Goal: Task Accomplishment & Management: Use online tool/utility

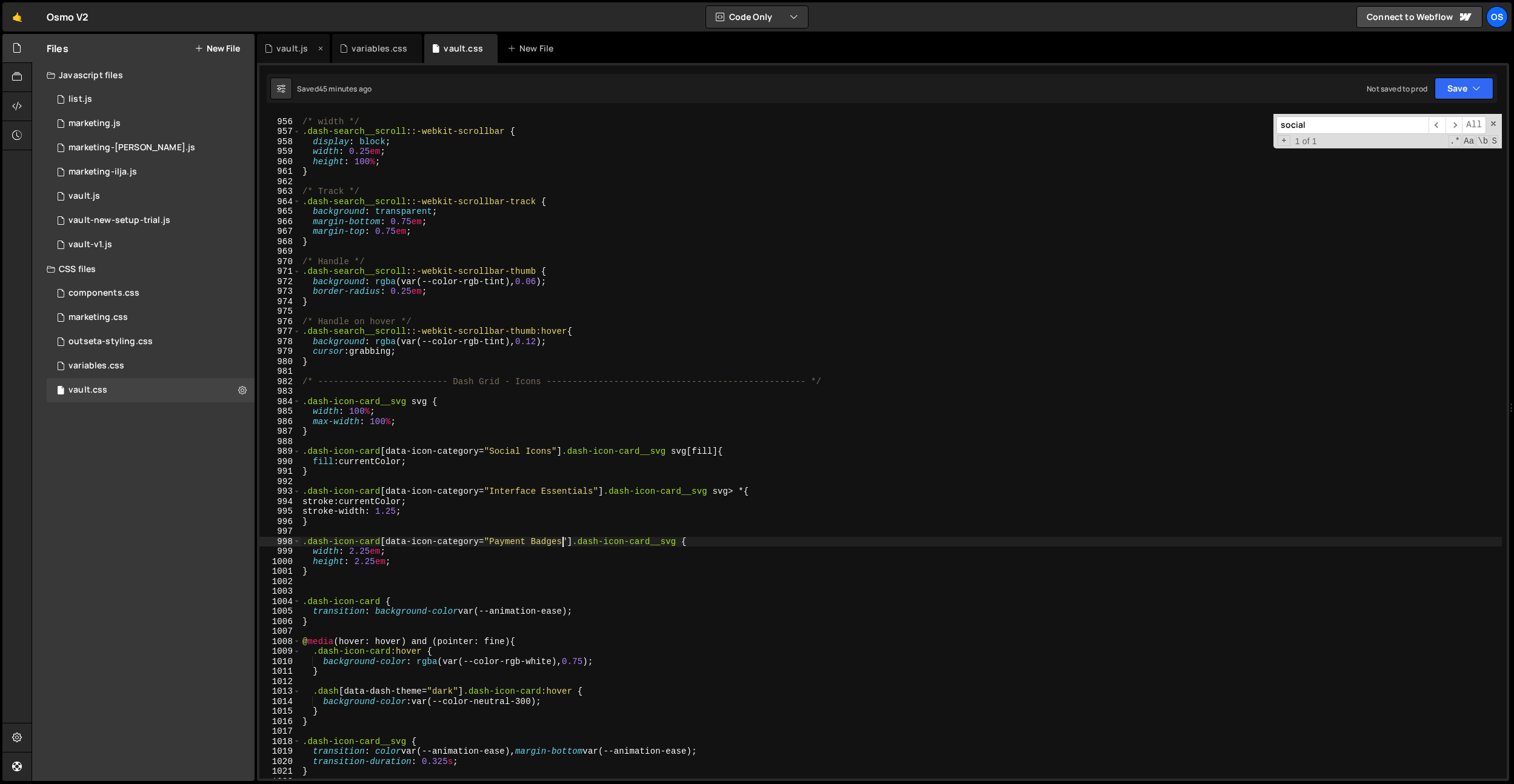
scroll to position [7078, 0]
click at [287, 52] on div "vault.js" at bounding box center [292, 48] width 31 height 12
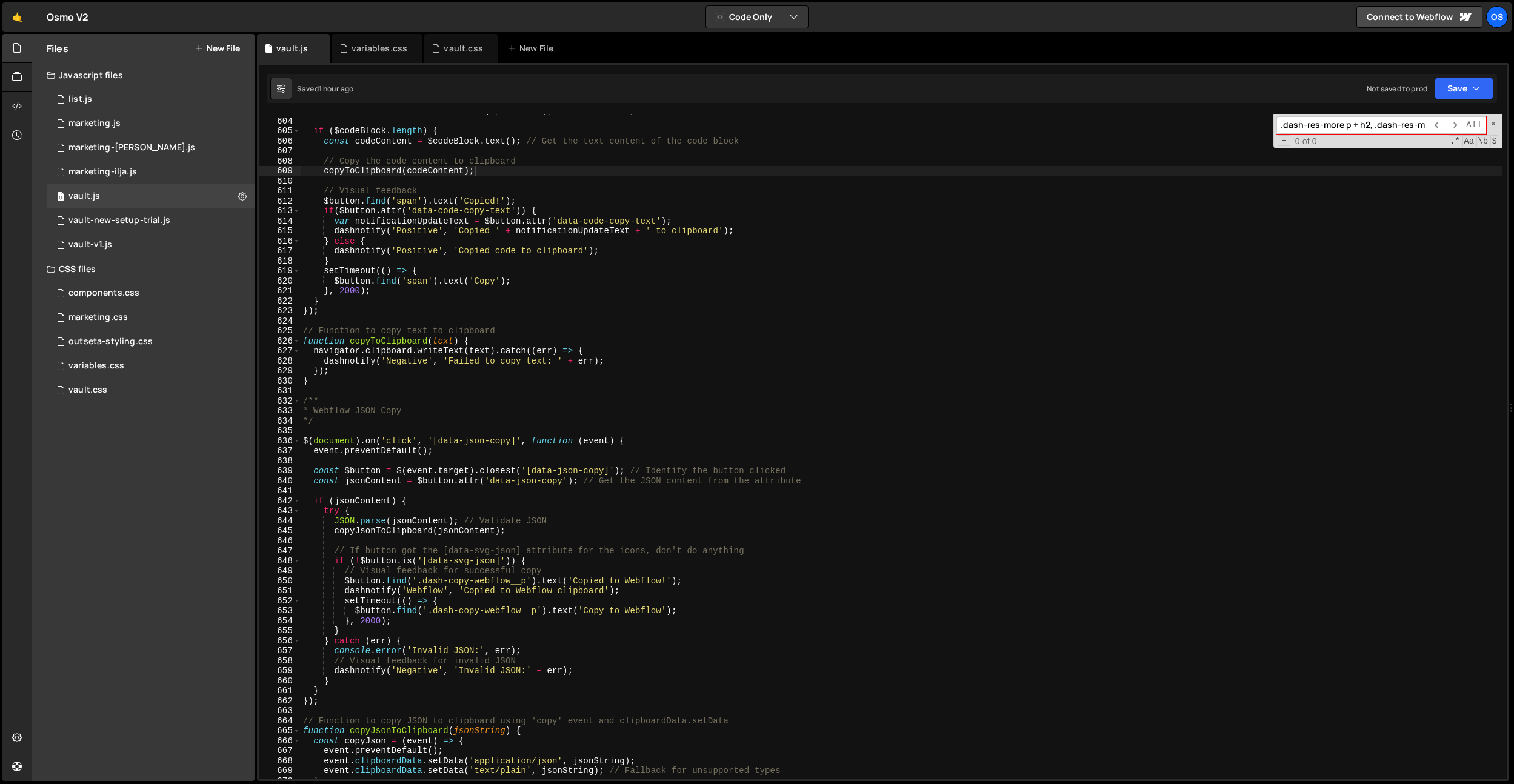
type textarea "}"
click at [428, 262] on div "const $codeBlock = $dashCode . find ( 'pre code' ) ; // Find the `<pre><code>` …" at bounding box center [901, 448] width 1201 height 685
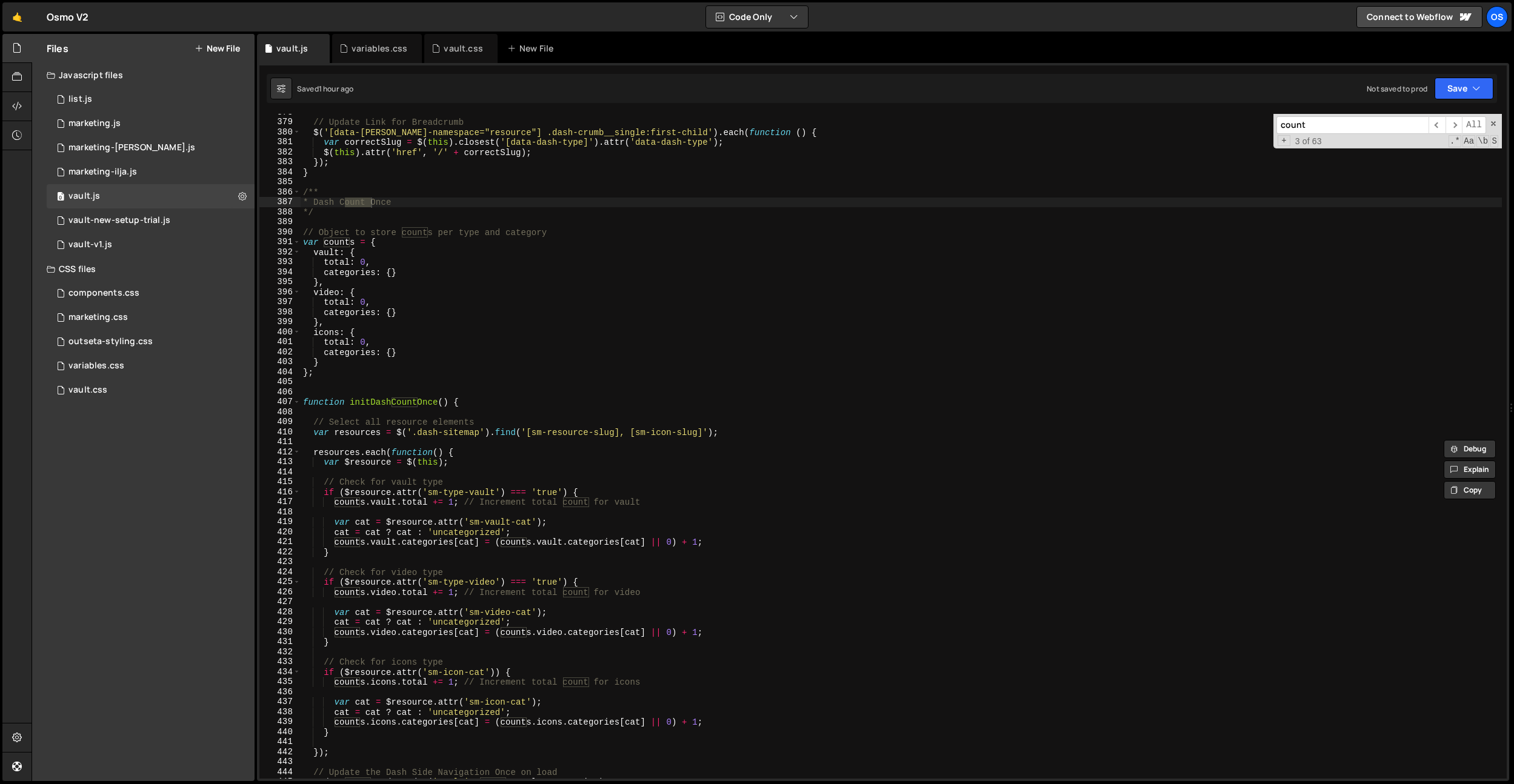
scroll to position [3499, 0]
type input "count"
click at [685, 434] on div "// Update Link for Breadcrumb $ ( '[data-[PERSON_NAME]-namespace="resource"] .d…" at bounding box center [901, 449] width 1201 height 685
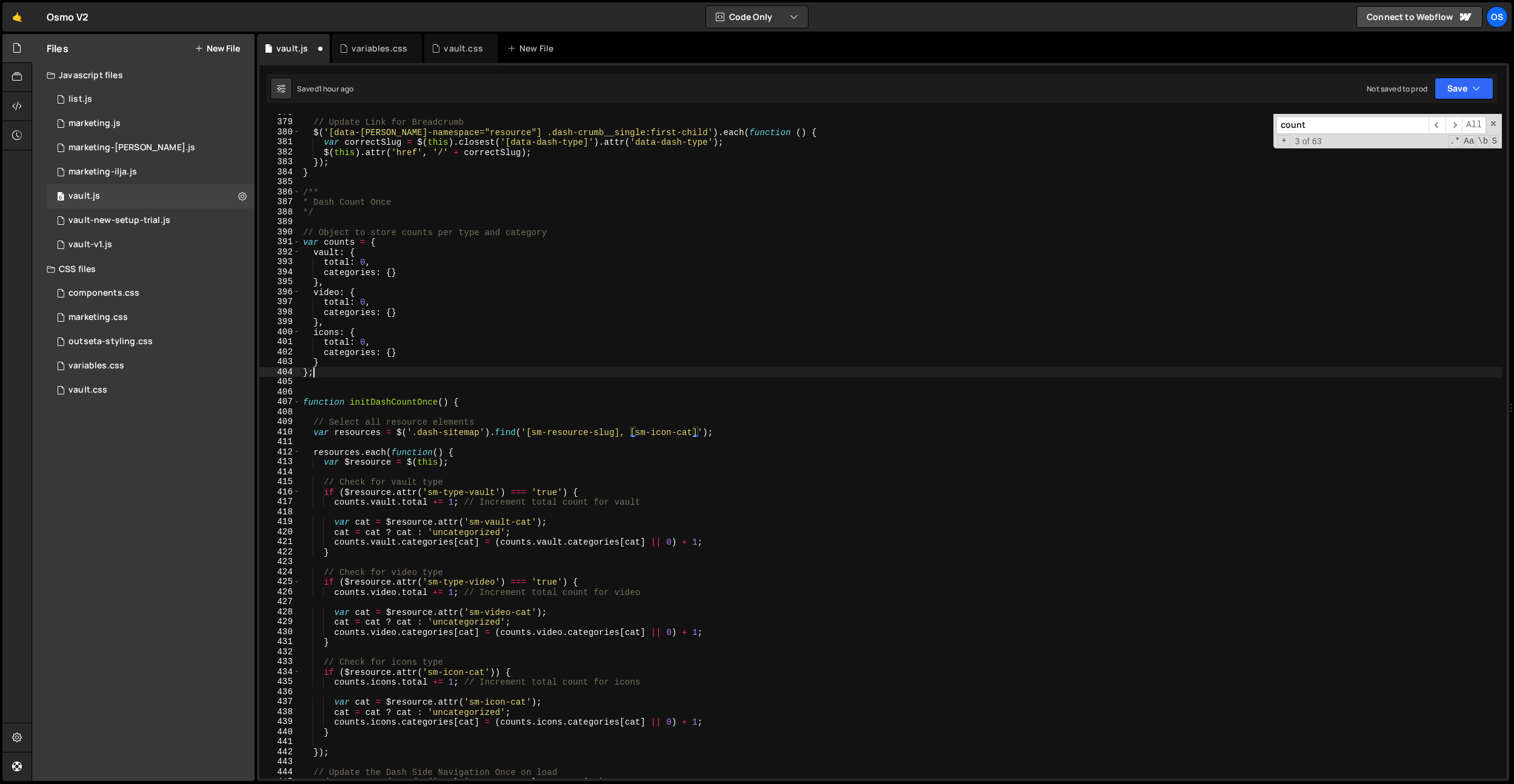
click at [699, 373] on div "// Update Link for Breadcrumb $ ( '[data-[PERSON_NAME]-namespace="resource"] .d…" at bounding box center [901, 449] width 1201 height 685
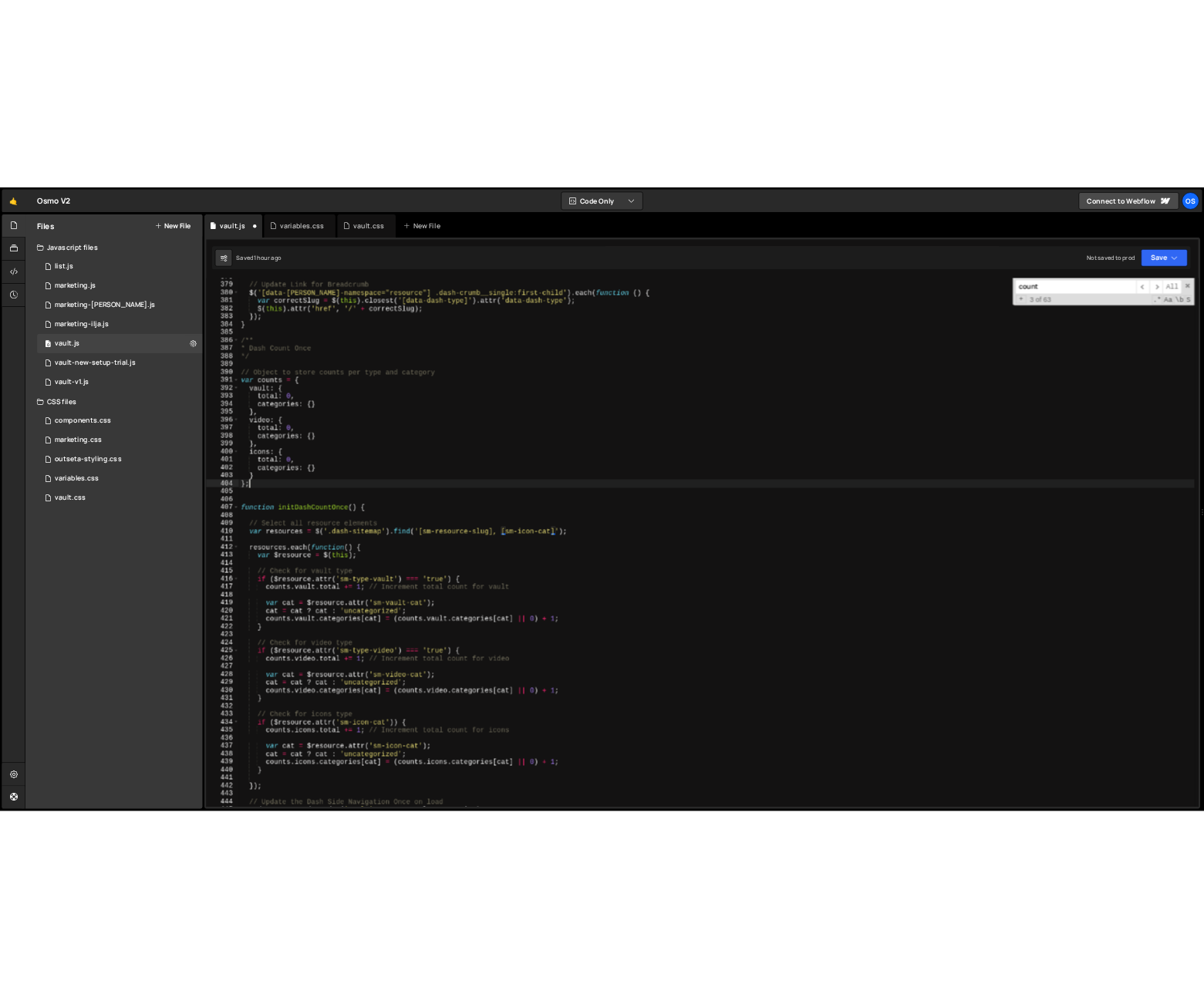
scroll to position [0, 0]
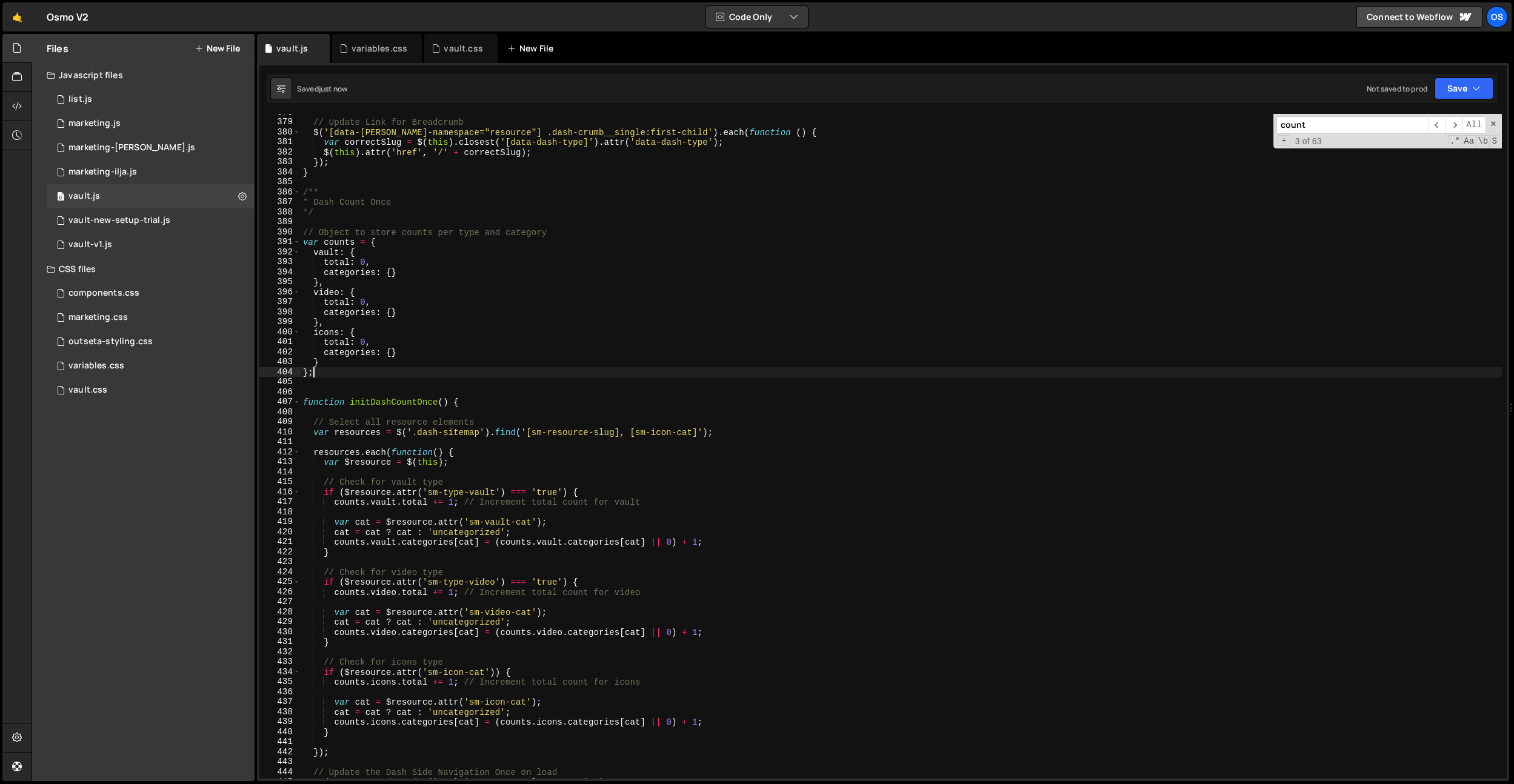
type textarea "};"
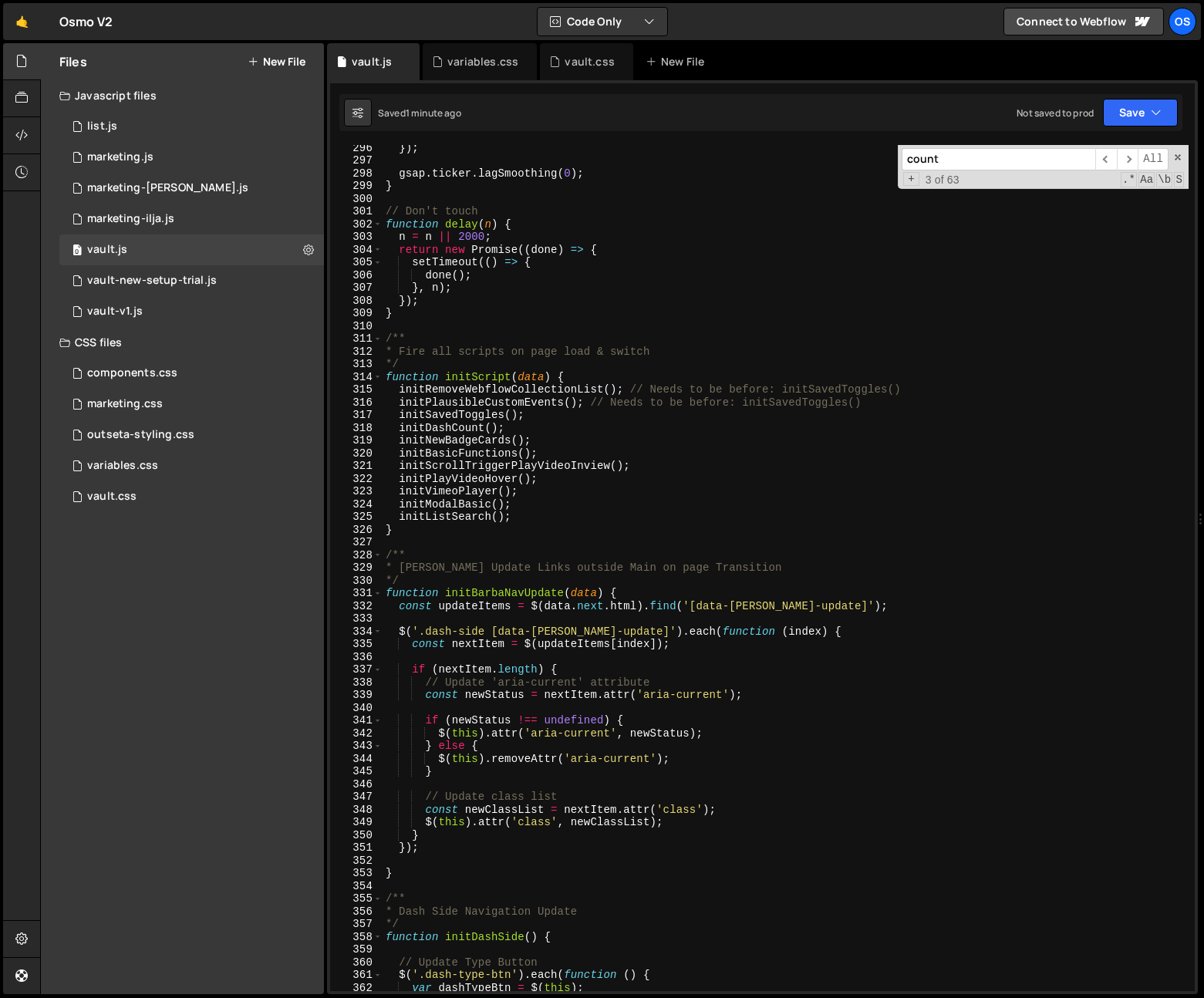
scroll to position [3485, 0]
click at [472, 72] on div "variables.css" at bounding box center [480, 61] width 114 height 37
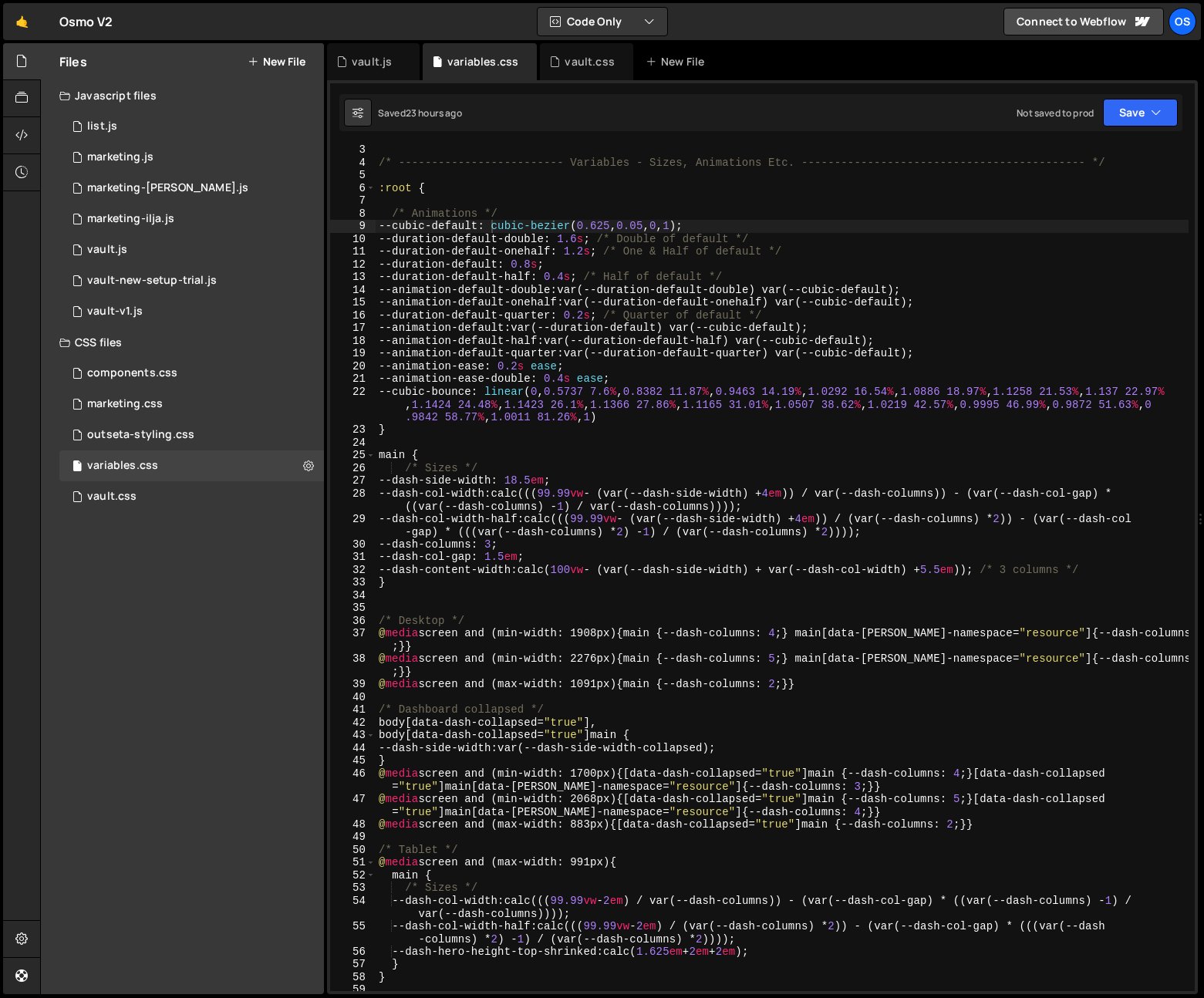
scroll to position [27, 0]
type textarea "}"
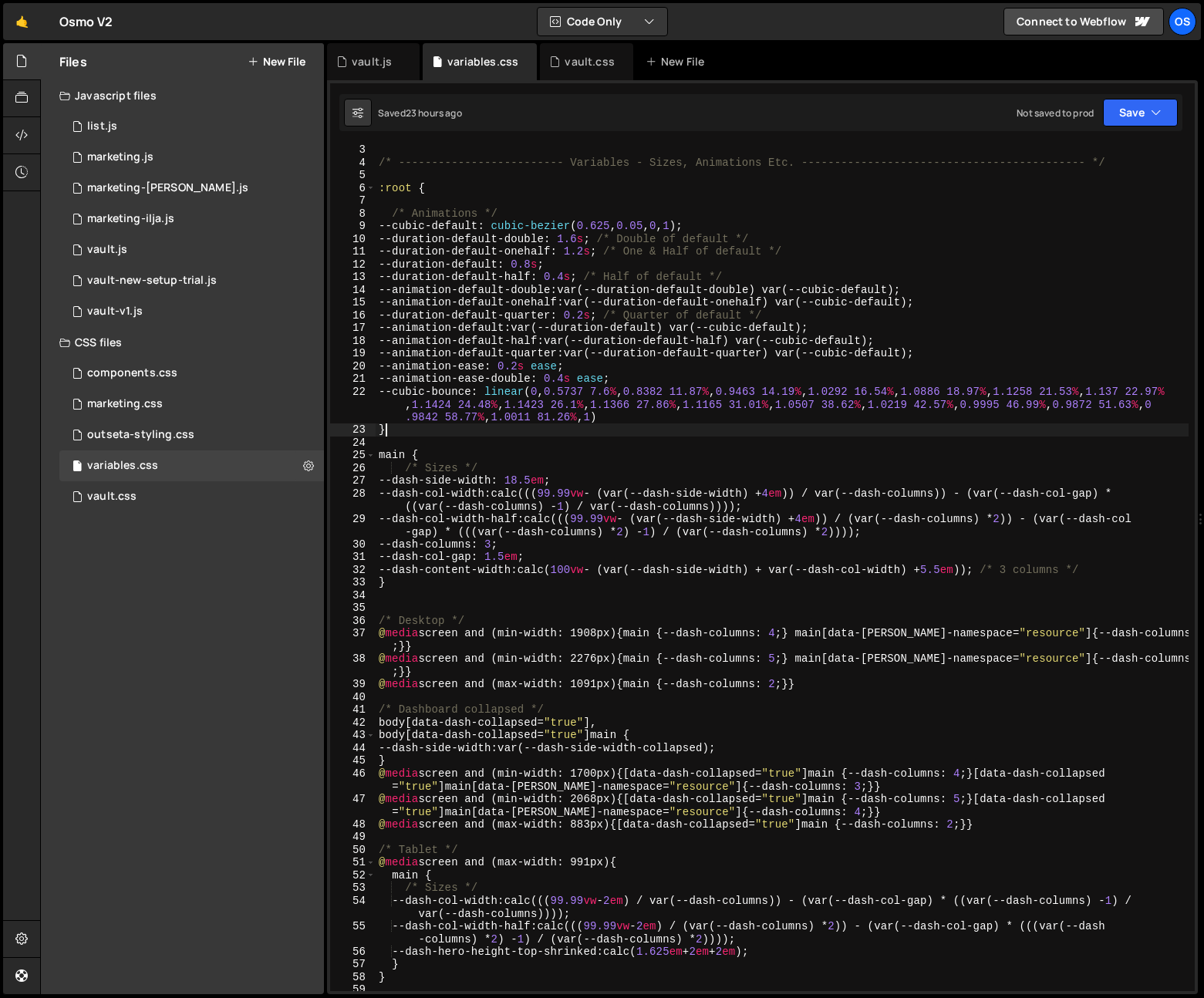
click at [603, 428] on div "/* ------------------------- Variables - Sizes, Animations Etc. ---------------…" at bounding box center [782, 579] width 813 height 872
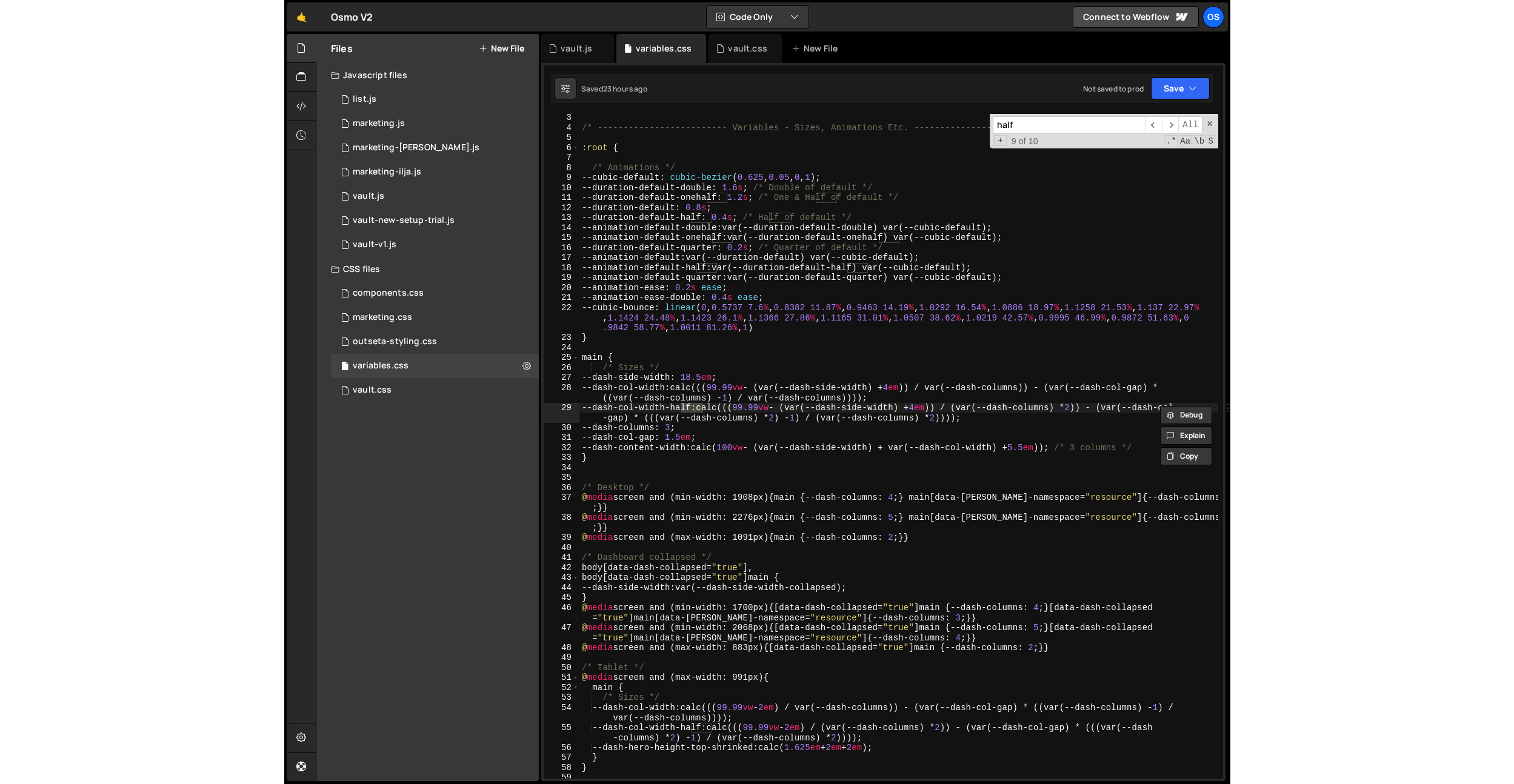
scroll to position [20, 0]
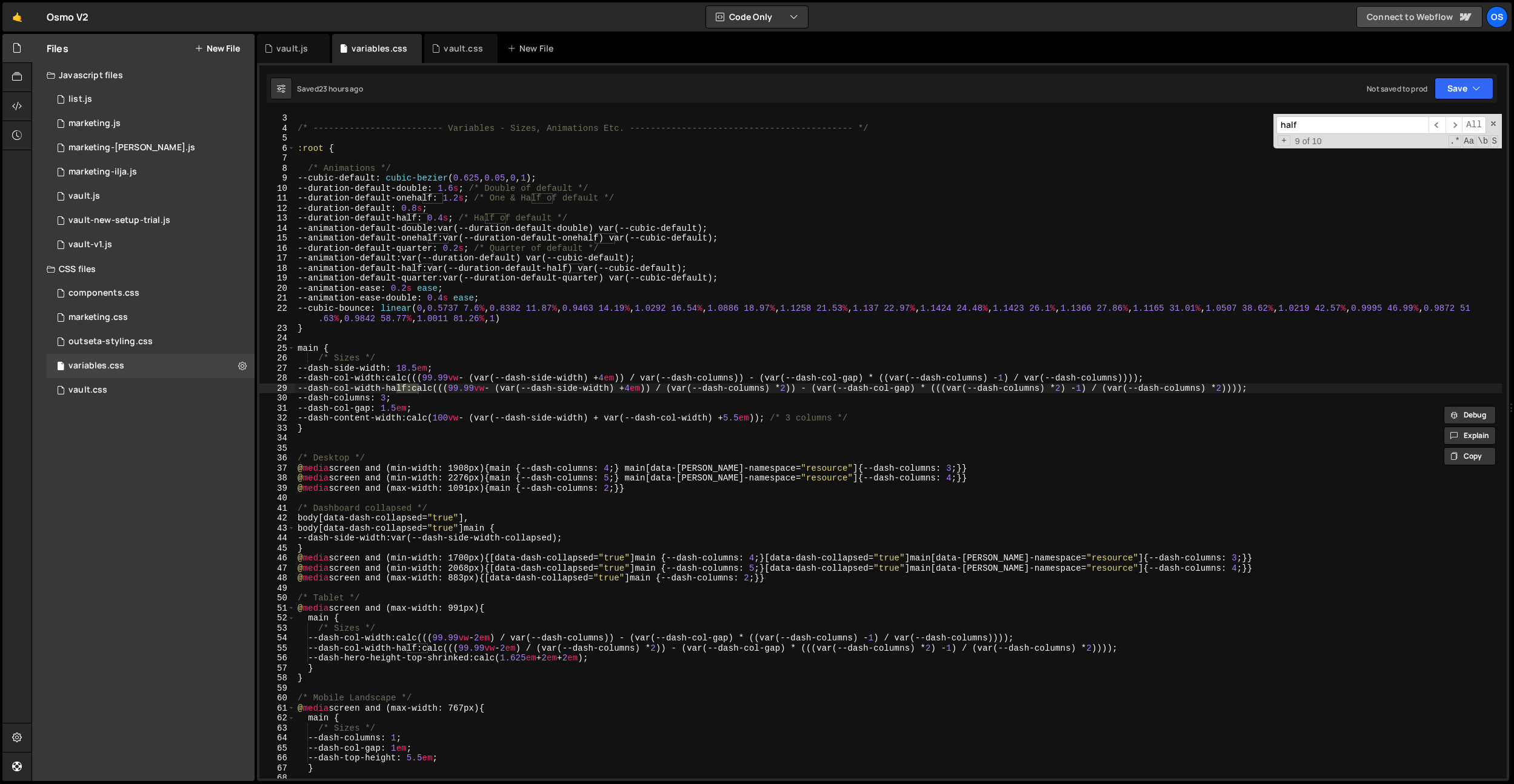
type input "half"
type textarea "@media screen and (max-width: 883px) {[data-dash-collapsed="true"] main {--dash…"
click at [793, 581] on div "/* ------------------------- Variables - Sizes, Animations Etc. ---------------…" at bounding box center [898, 456] width 1207 height 685
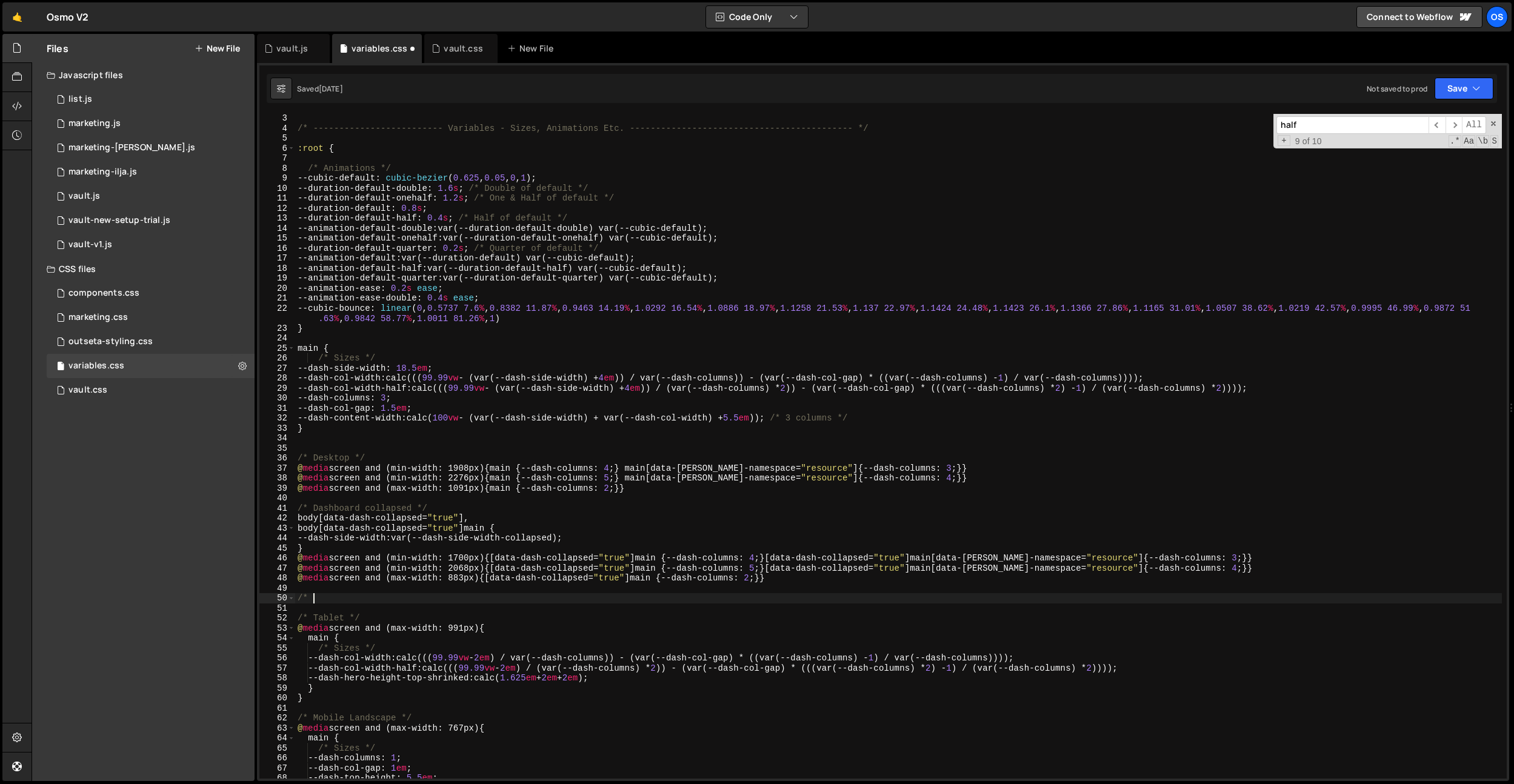
scroll to position [0, 0]
type textarea "/* Icons */"
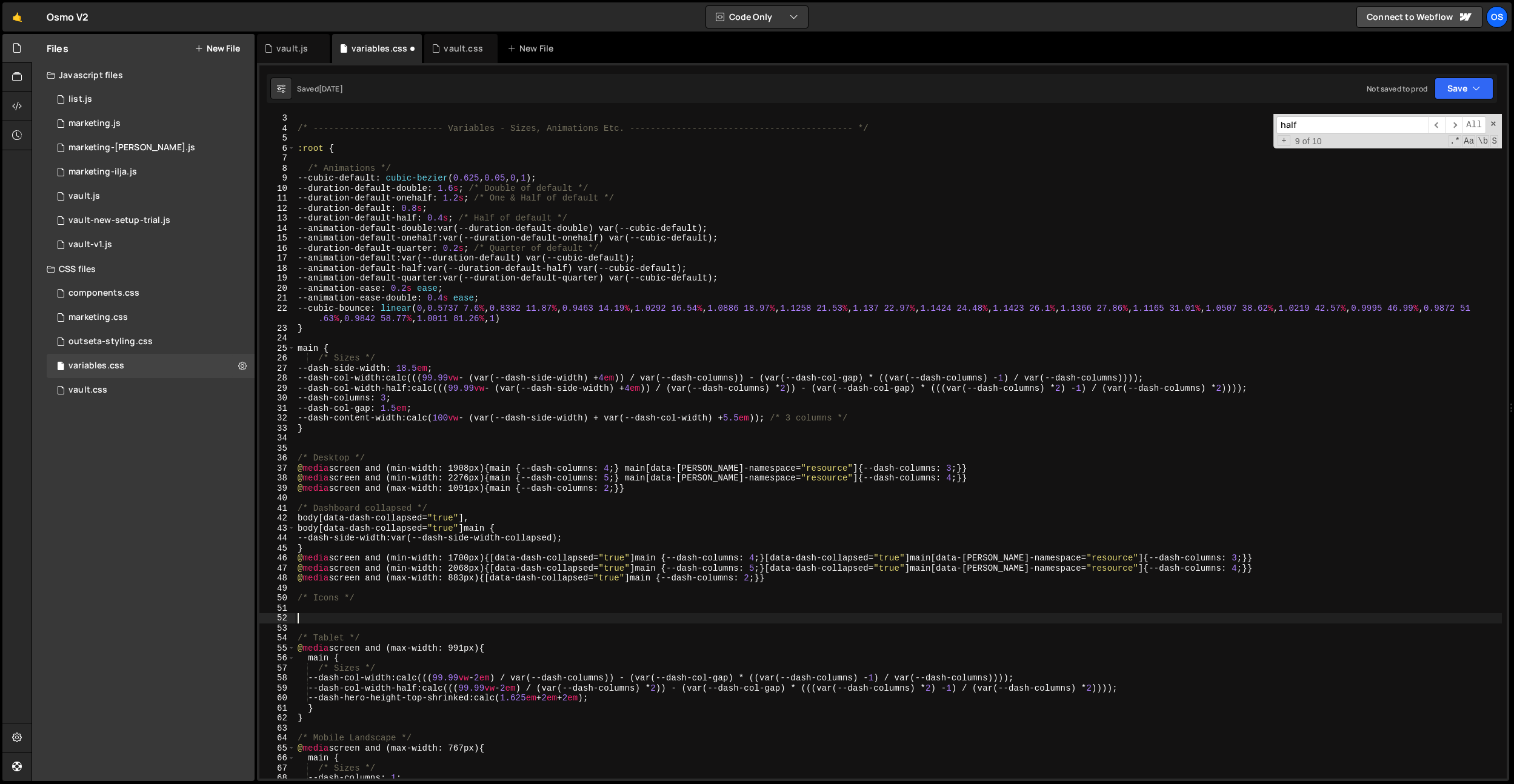
paste textarea "data-dash-type"
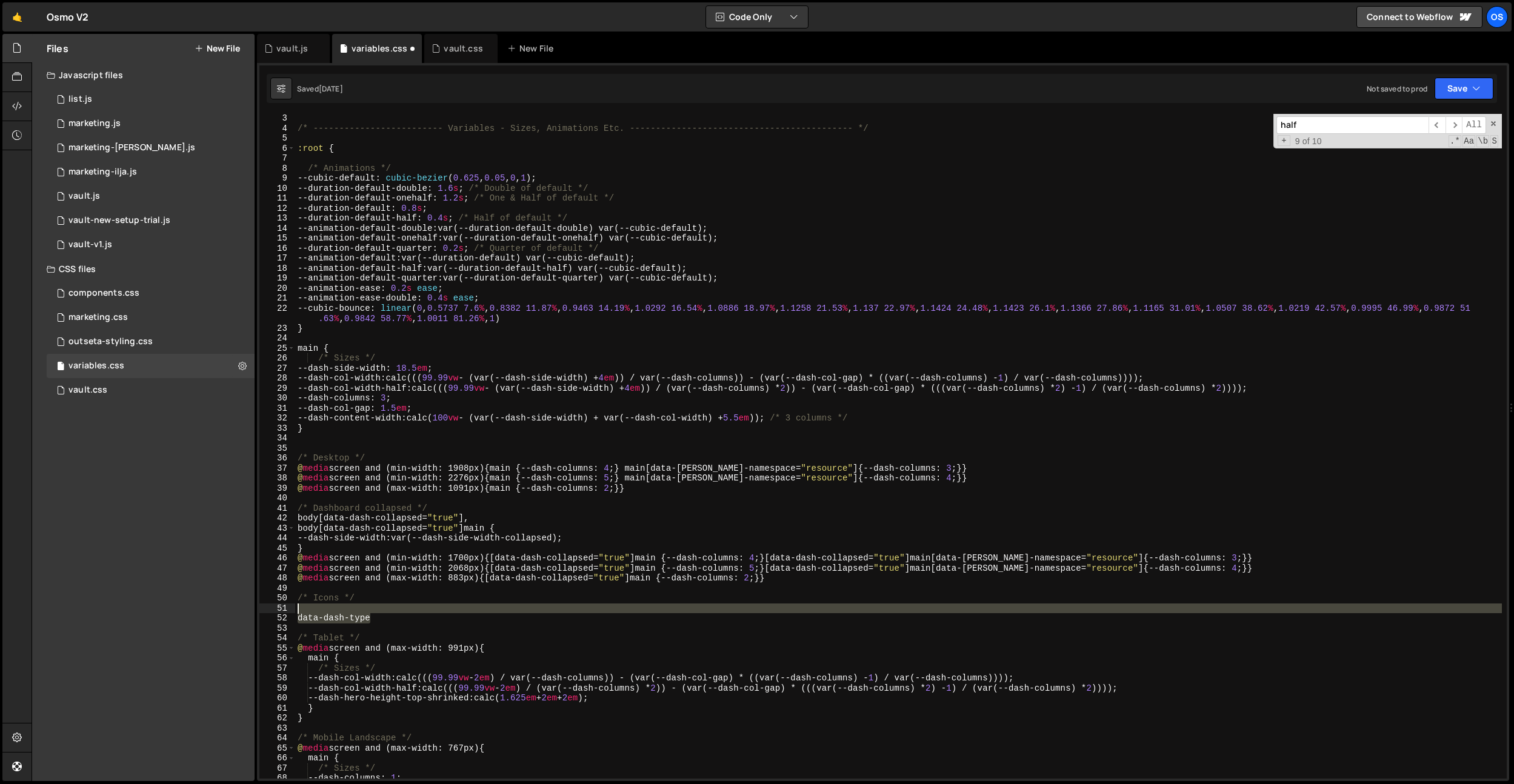
drag, startPoint x: 386, startPoint y: 617, endPoint x: 229, endPoint y: 613, distance: 157.1
click at [229, 613] on div "Files New File Javascript files 0 list.js 0 0 marketing.js 0 0 marketing-[PERSO…" at bounding box center [773, 408] width 1483 height 748
click at [326, 619] on div "/* ------------------------- Variables - Sizes, Animations Etc. ---------------…" at bounding box center [898, 447] width 1207 height 665
type textarea "data-dash-type"
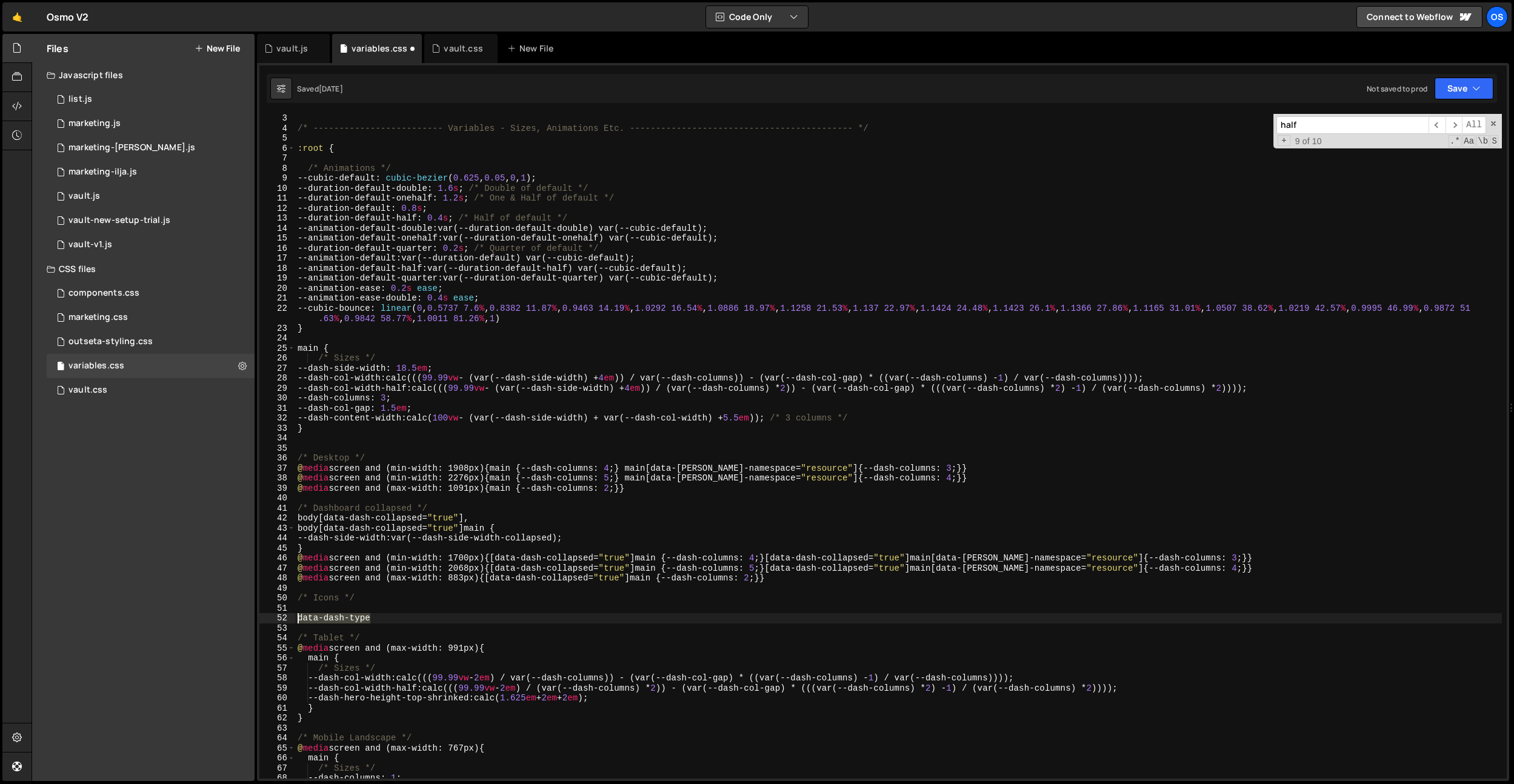
drag, startPoint x: 390, startPoint y: 619, endPoint x: 199, endPoint y: 617, distance: 191.0
click at [199, 617] on div "Files New File Javascript files 0 list.js 0 0 marketing.js 0 0 marketing-[PERSO…" at bounding box center [773, 408] width 1483 height 748
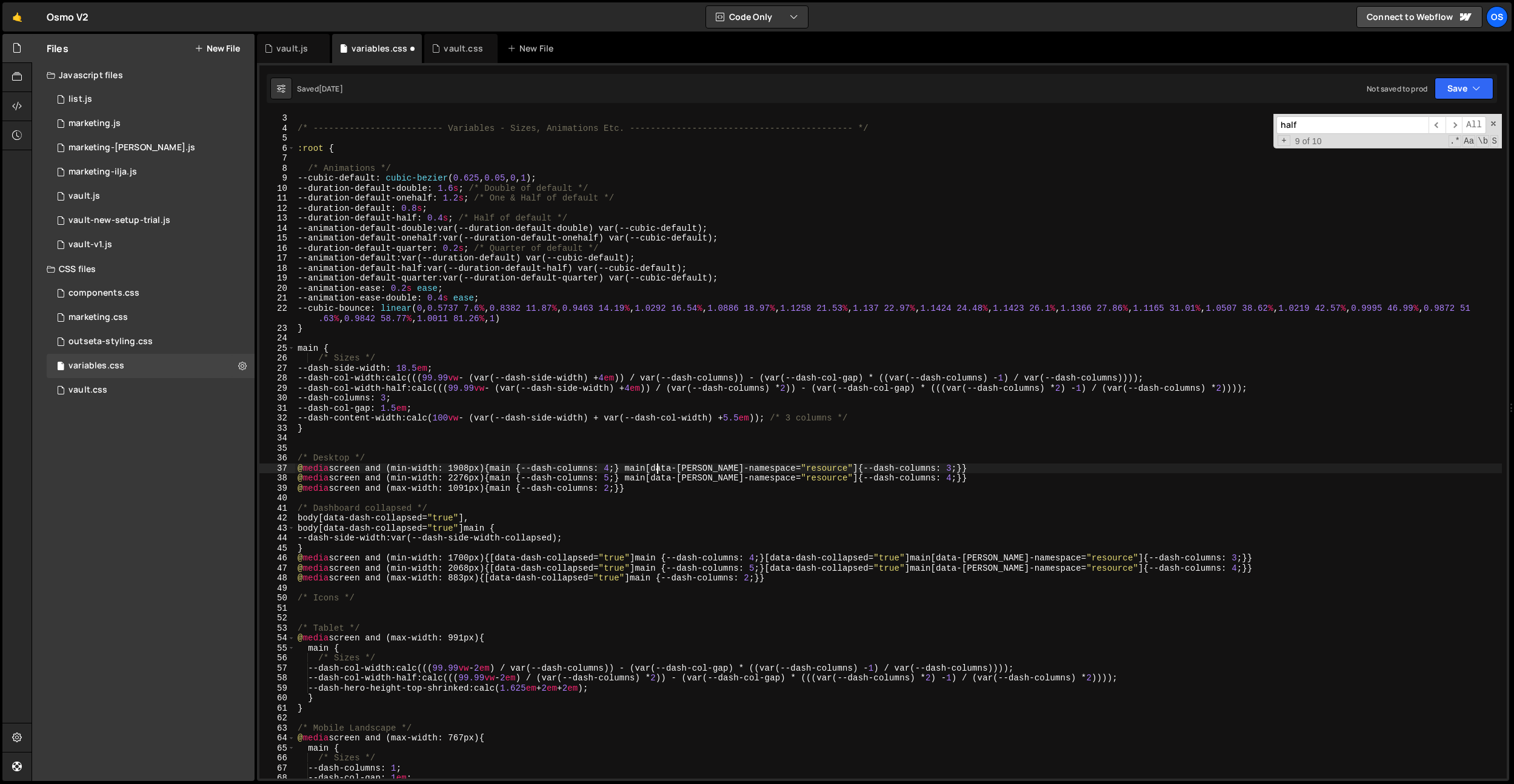
click at [656, 467] on div "/* ------------------------- Variables - Sizes, Animations Etc. ---------------…" at bounding box center [898, 456] width 1207 height 685
drag, startPoint x: 847, startPoint y: 466, endPoint x: 677, endPoint y: 467, distance: 170.0
click at [677, 467] on div "/* ------------------------- Variables - Sizes, Animations Etc. ---------------…" at bounding box center [898, 456] width 1207 height 685
paste textarea "[data-[PERSON_NAME]-namespace="resource"]"
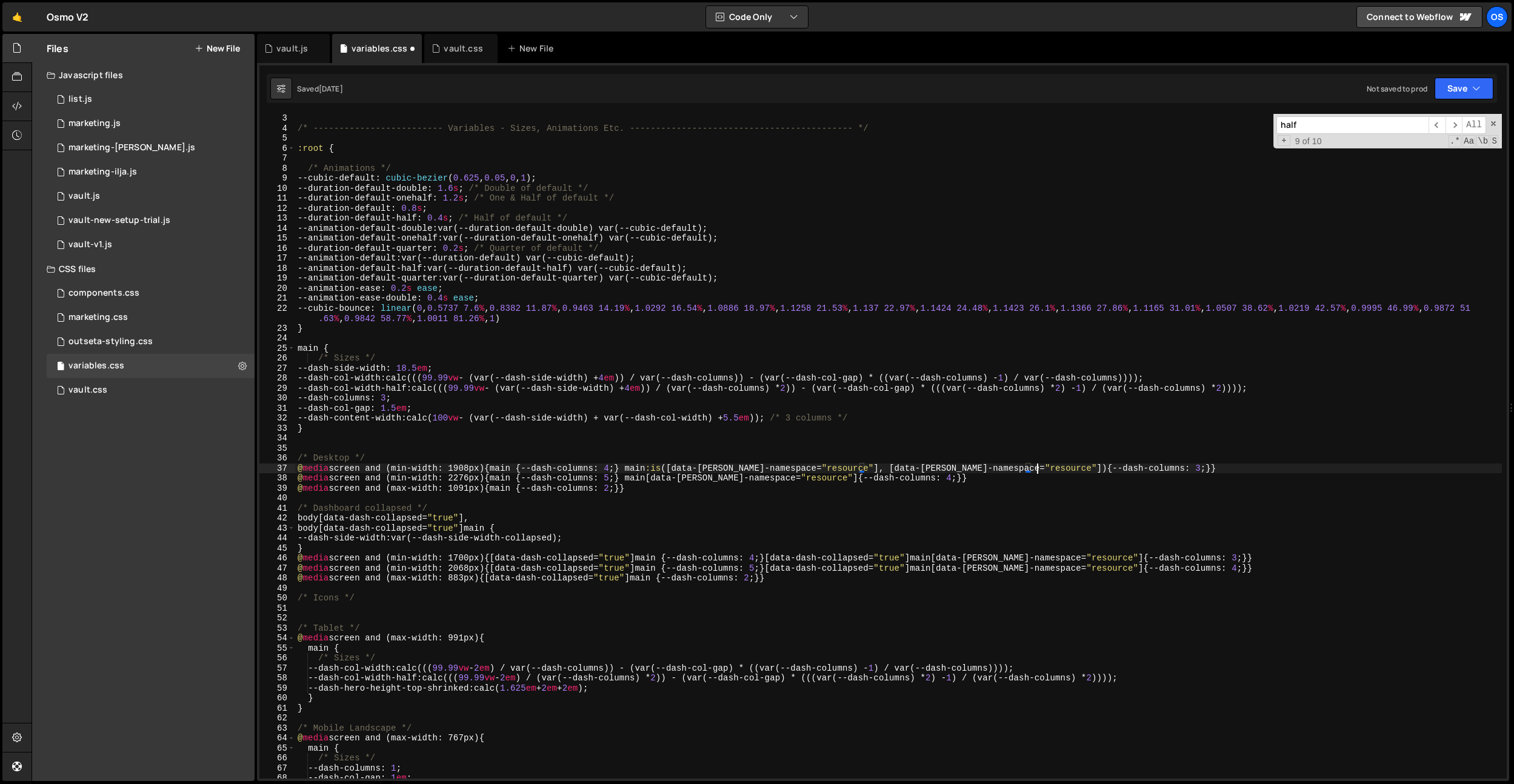
scroll to position [0, 52]
click at [1003, 468] on div "/* ------------------------- Variables - Sizes, Animations Etc. ---------------…" at bounding box center [898, 456] width 1207 height 685
paste textarea "icons"
drag, startPoint x: 1054, startPoint y: 428, endPoint x: 1058, endPoint y: 434, distance: 7.2
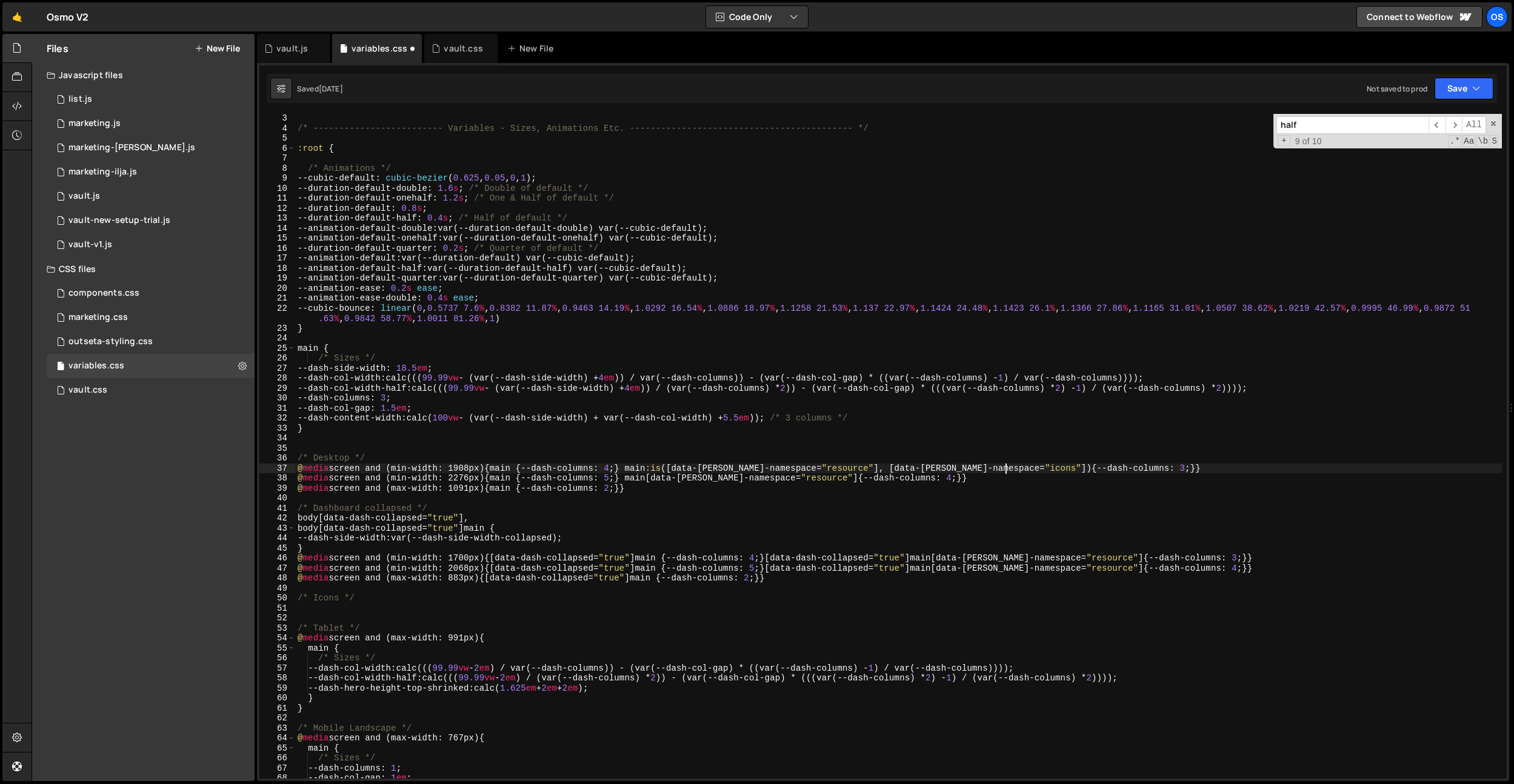
click at [1054, 428] on div "/* ------------------------- Variables - Sizes, Animations Etc. ---------------…" at bounding box center [898, 456] width 1207 height 685
drag, startPoint x: 1021, startPoint y: 464, endPoint x: 637, endPoint y: 466, distance: 384.0
click at [637, 466] on div "/* ------------------------- Variables - Sizes, Animations Etc. ---------------…" at bounding box center [898, 456] width 1207 height 685
drag, startPoint x: 636, startPoint y: 476, endPoint x: 824, endPoint y: 475, distance: 188.0
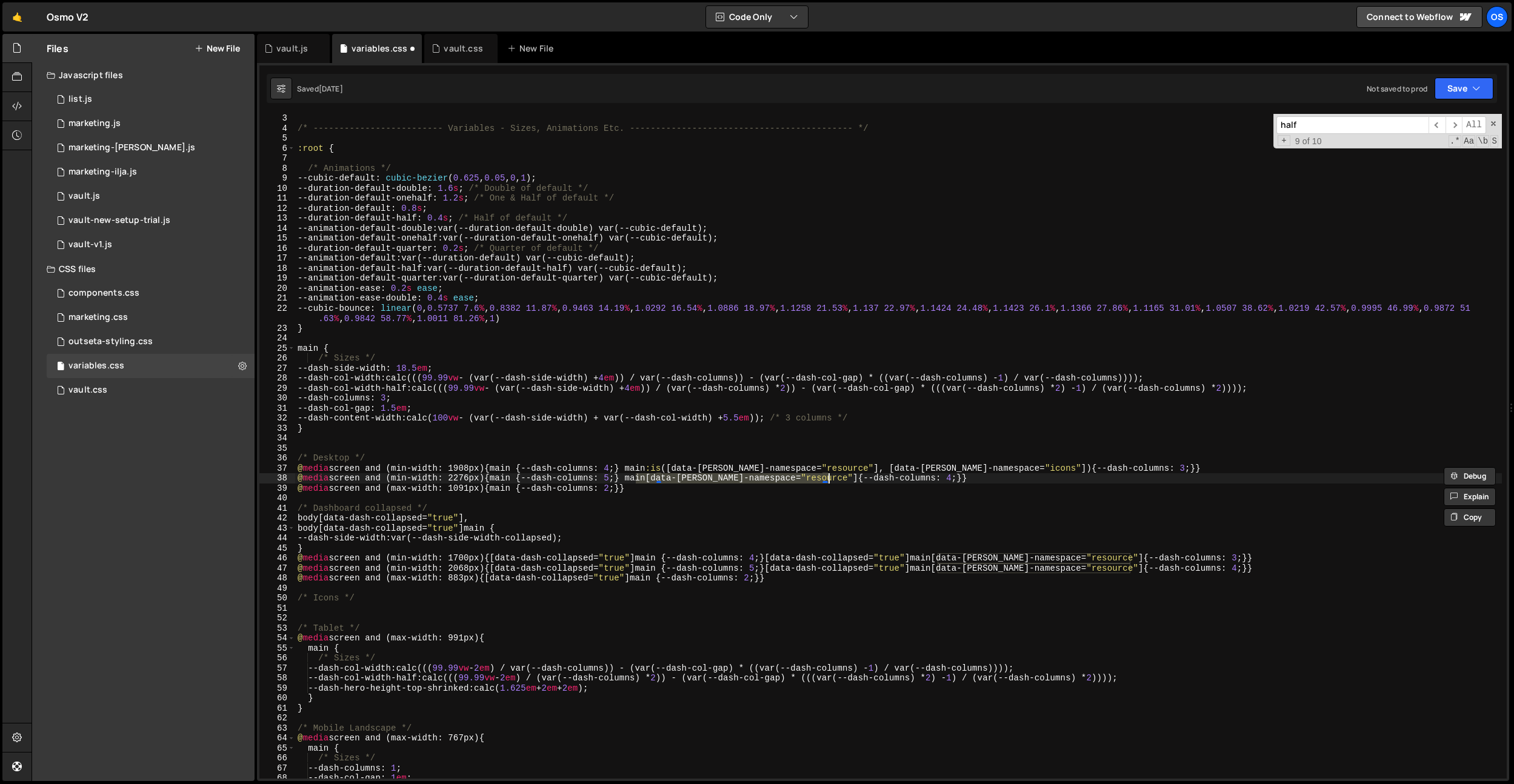
click at [826, 475] on div "/* ------------------------- Variables - Sizes, Animations Etc. ---------------…" at bounding box center [898, 456] width 1207 height 685
paste textarea ":is([data-[PERSON_NAME]-namespace="resource"], [data-[PERSON_NAME]-namespace="i…"
drag, startPoint x: 938, startPoint y: 560, endPoint x: 1128, endPoint y: 567, distance: 190.1
click at [1128, 560] on div "/* ------------------------- Variables - Sizes, Animations Etc. ---------------…" at bounding box center [898, 456] width 1207 height 685
paste textarea ":is([data-[PERSON_NAME]-namespace="resource"], [data-[PERSON_NAME]-namespace="i…"
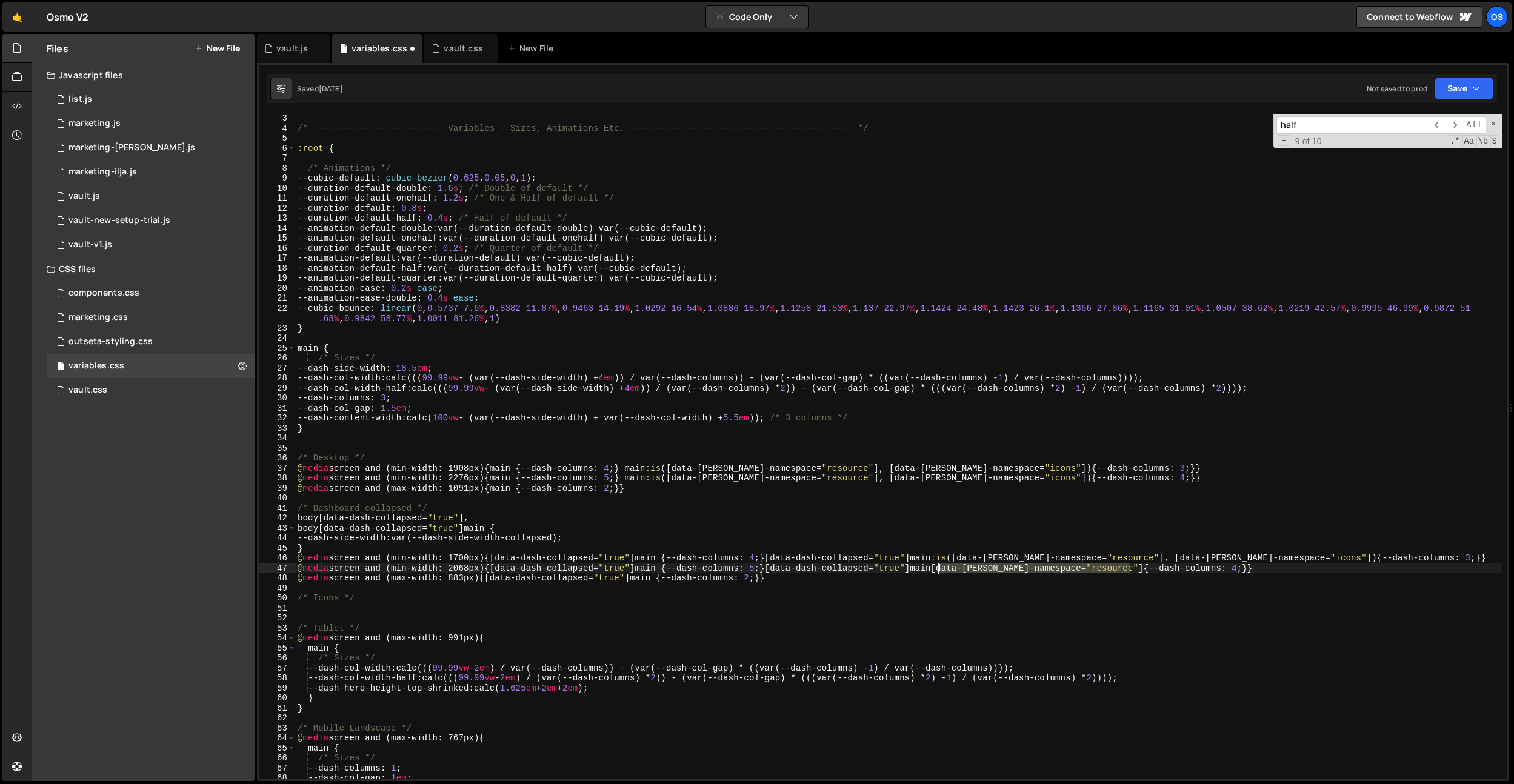
drag, startPoint x: 1128, startPoint y: 568, endPoint x: 945, endPoint y: 562, distance: 183.1
click at [937, 567] on div "/* ------------------------- Variables - Sizes, Animations Etc. ---------------…" at bounding box center [898, 456] width 1207 height 685
paste textarea ":is([data-[PERSON_NAME]-namespace="resource"], [data-[PERSON_NAME]-namespace="i…"
click at [984, 521] on div "/* ------------------------- Variables - Sizes, Animations Etc. ---------------…" at bounding box center [898, 456] width 1207 height 685
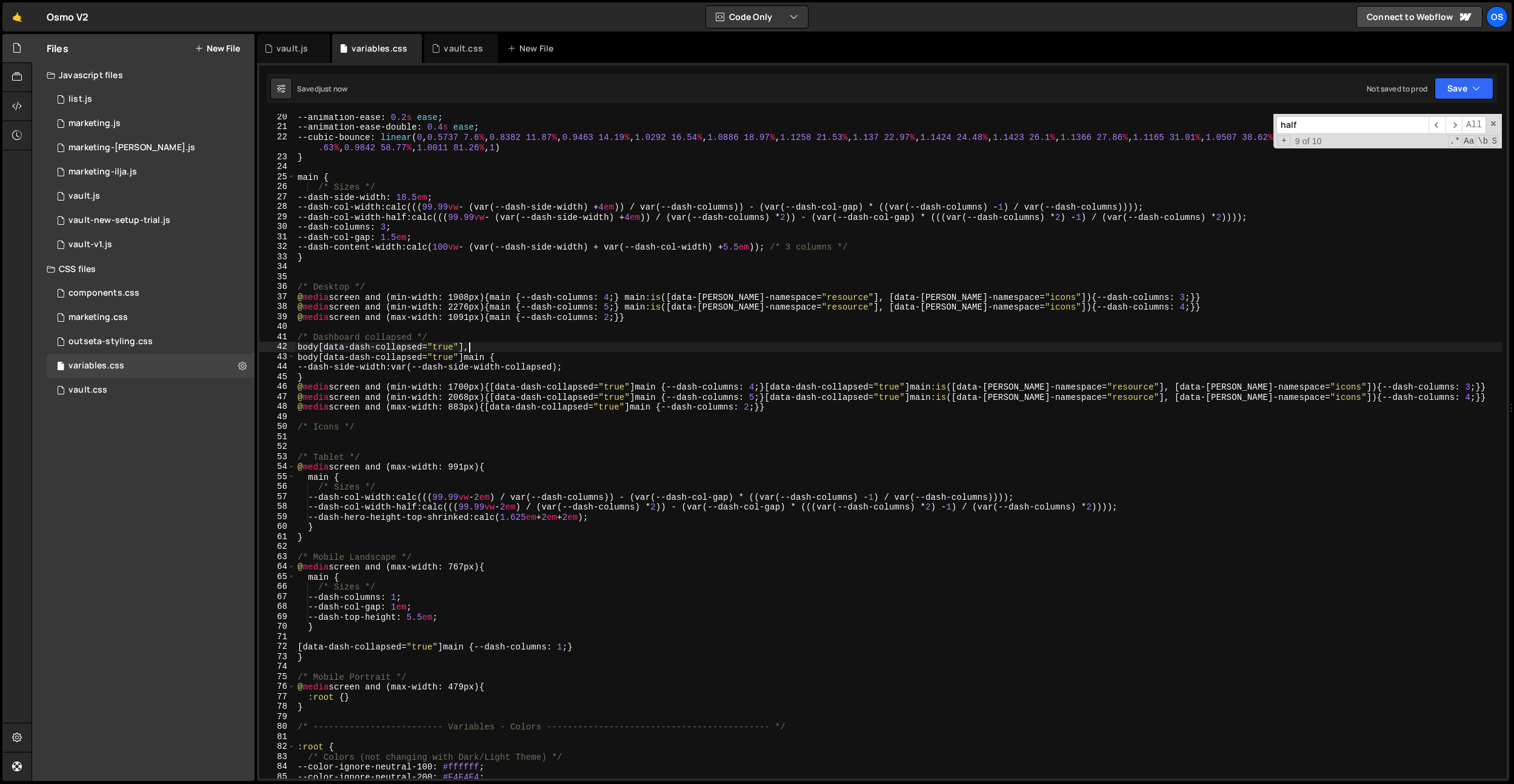
scroll to position [96, 0]
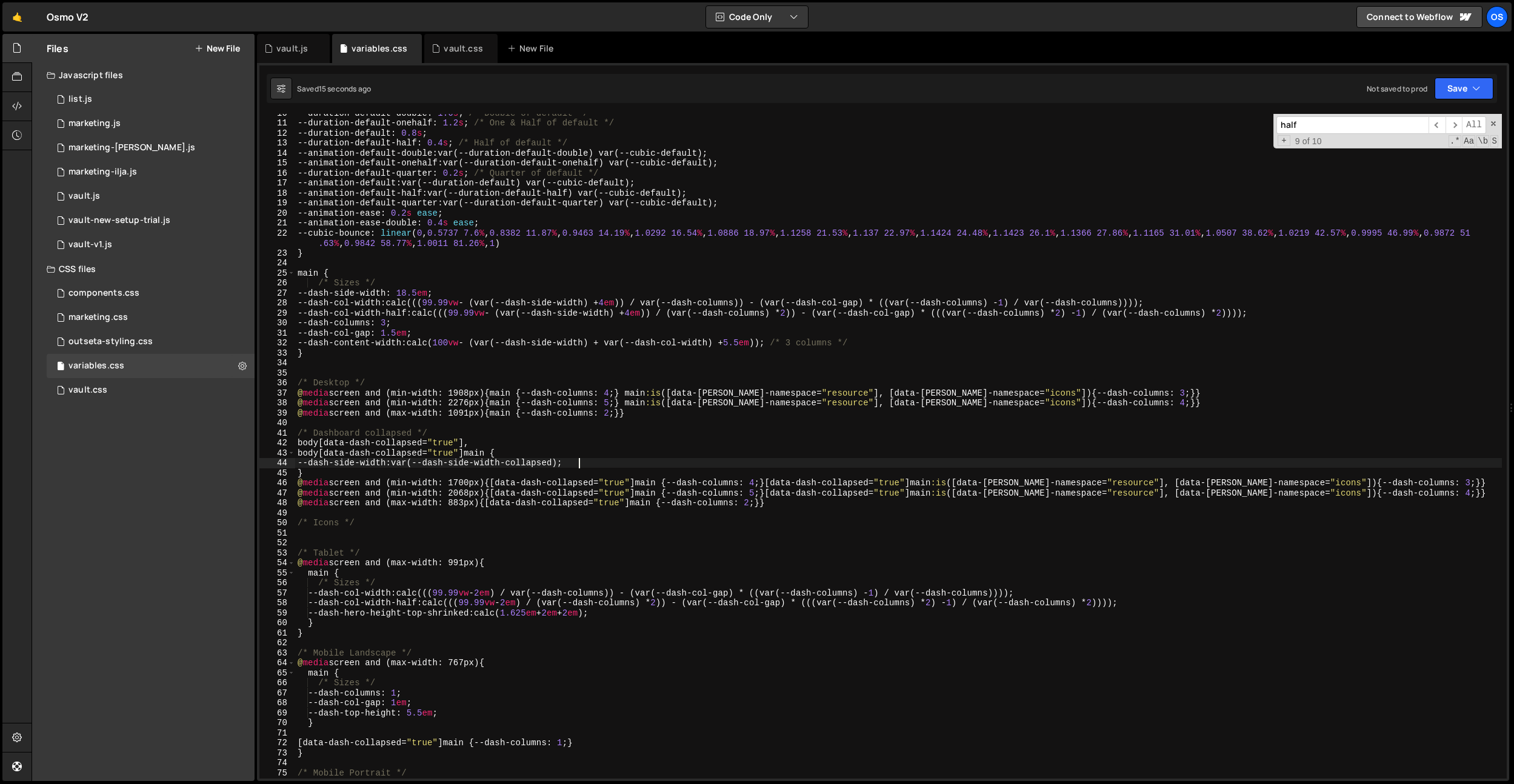
click at [858, 460] on div "--duration-default-double : 1.6 s ; /* Double of default */ --duration-default-…" at bounding box center [898, 450] width 1207 height 685
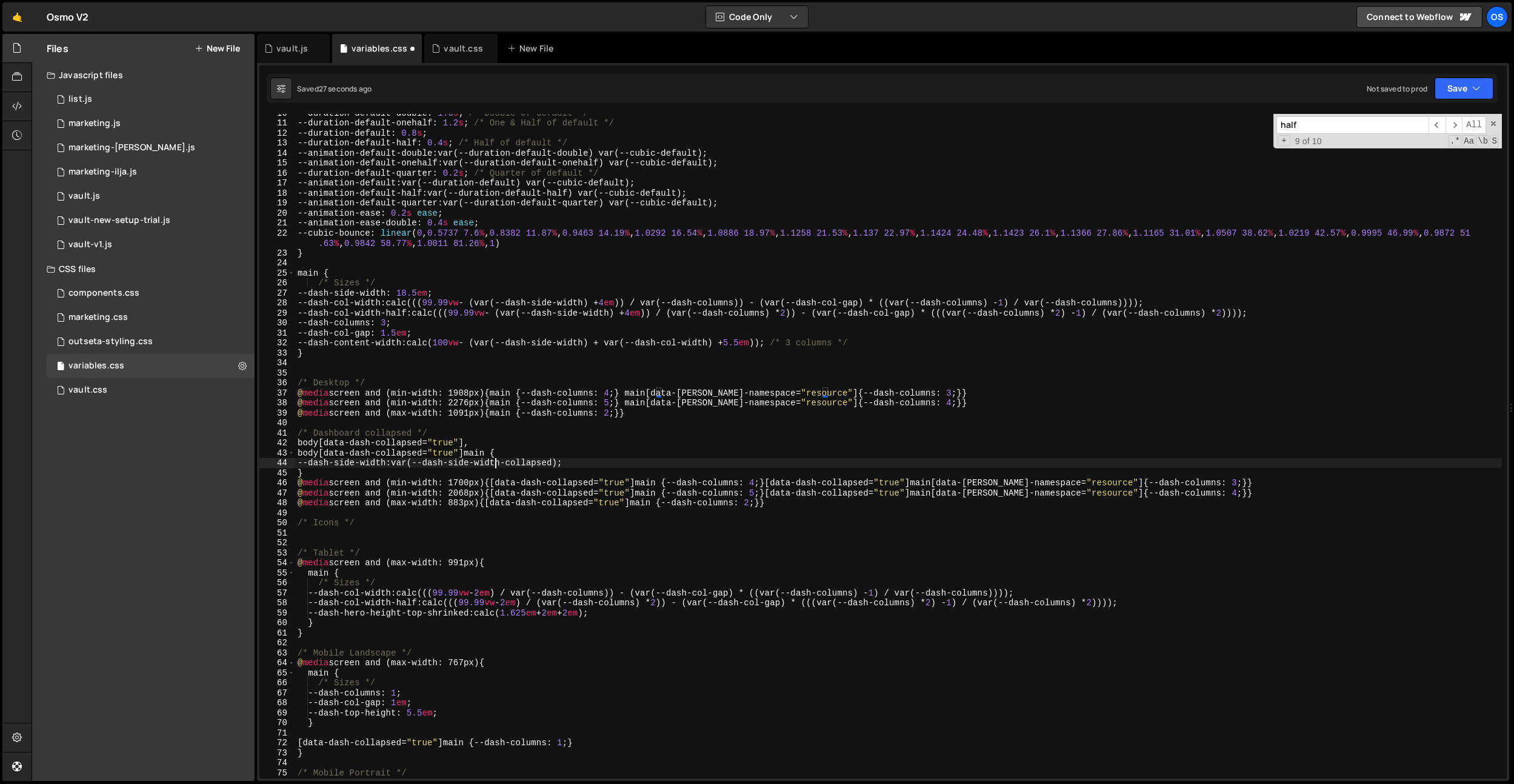
click at [497, 468] on div "--duration-default-double : 1.6 s ; /* Double of default */ --duration-default-…" at bounding box center [898, 450] width 1207 height 685
click at [490, 474] on div "--duration-default-double : 1.6 s ; /* Double of default */ --duration-default-…" at bounding box center [898, 450] width 1207 height 685
type textarea "}"
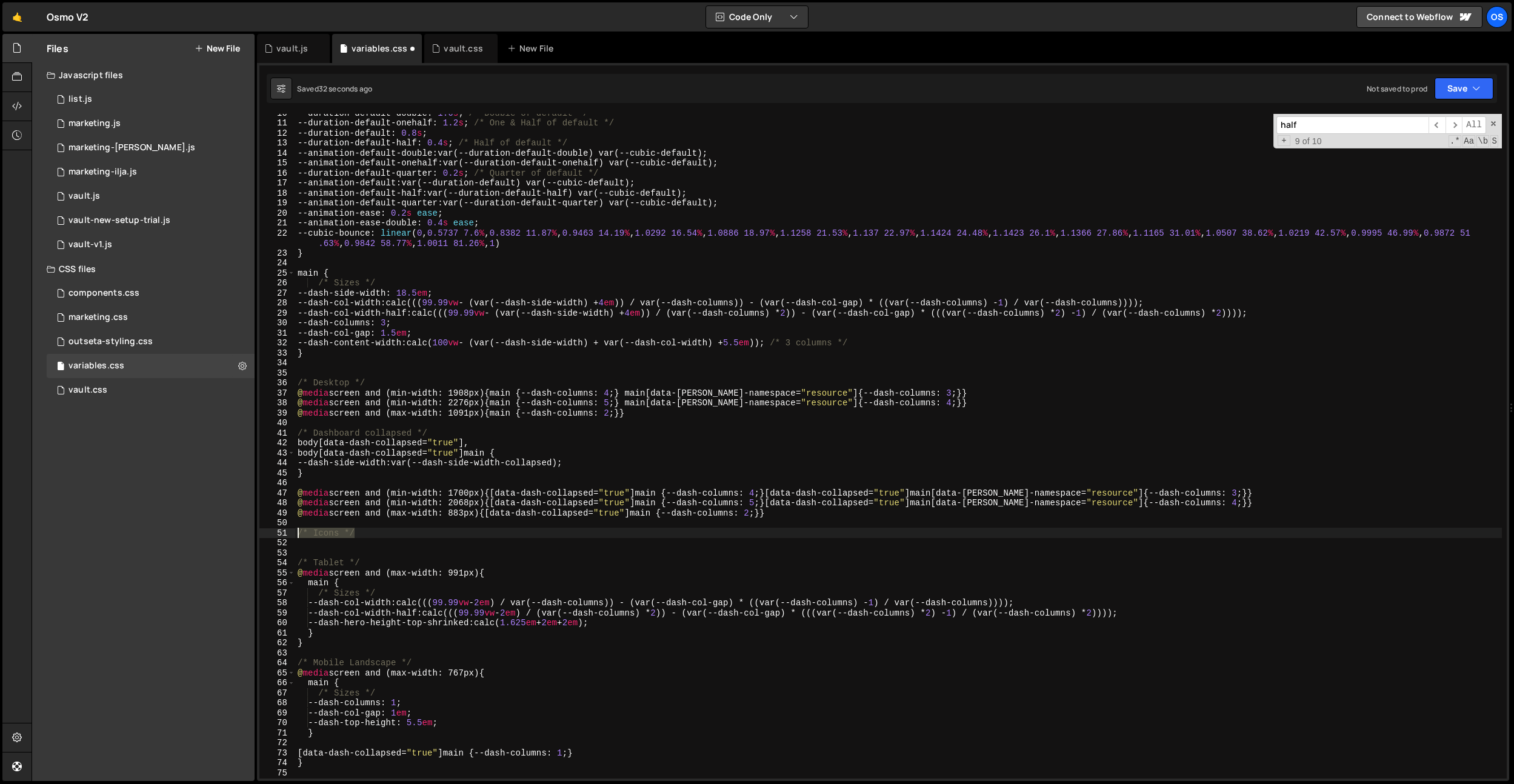
drag, startPoint x: 369, startPoint y: 534, endPoint x: 277, endPoint y: 530, distance: 92.1
click at [277, 530] on div "10 11 12 13 14 15 16 17 18 19 20 21 22 23 24 25 26 27 28 29 30 31 32 33 34 35 3…" at bounding box center [883, 447] width 1247 height 665
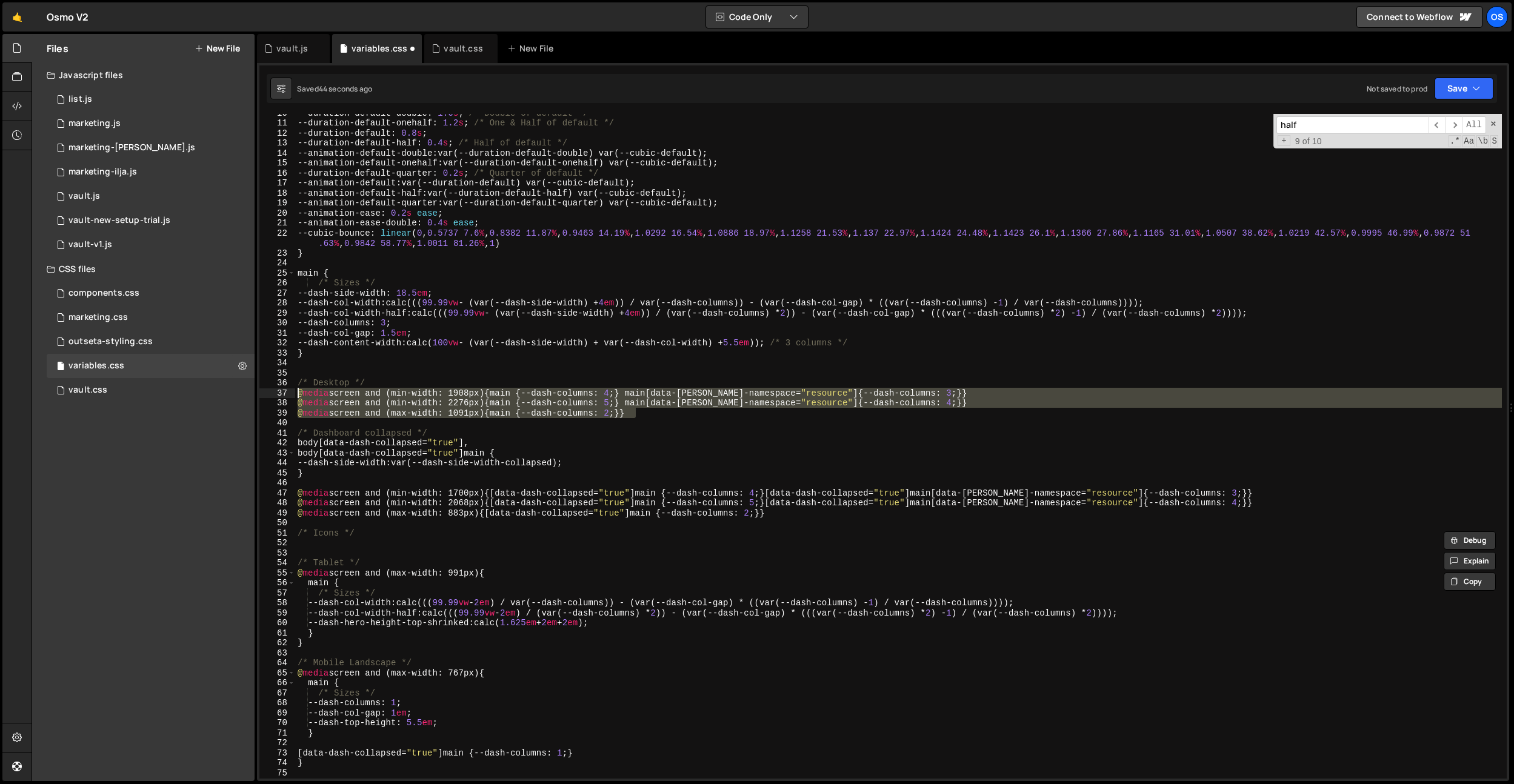
drag, startPoint x: 655, startPoint y: 413, endPoint x: 240, endPoint y: 430, distance: 415.3
click at [222, 391] on div "Files New File Javascript files 0 list.js 0 0 marketing.js 0 0 marketing-[PERSO…" at bounding box center [773, 408] width 1483 height 748
type textarea "@media screen and (min-width: 1908px) {main {--dash-columns: 4;} main[data-[PER…"
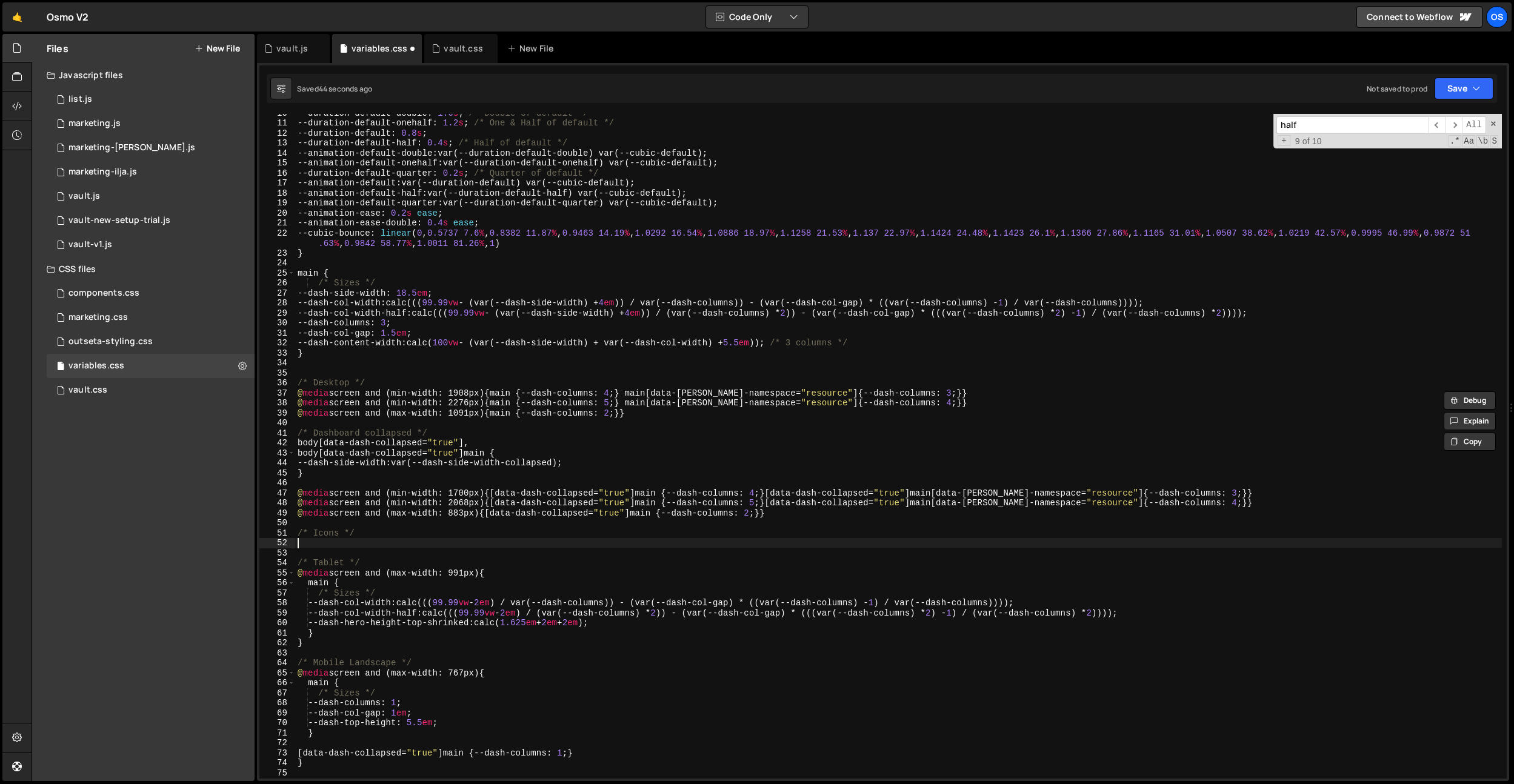
click at [313, 542] on div "--duration-default-double : 1.6 s ; /* Double of default */ --duration-default-…" at bounding box center [898, 450] width 1207 height 685
paste textarea "@media screen and (max-width: 1091px) {main {--dash-columns: 2;}}"
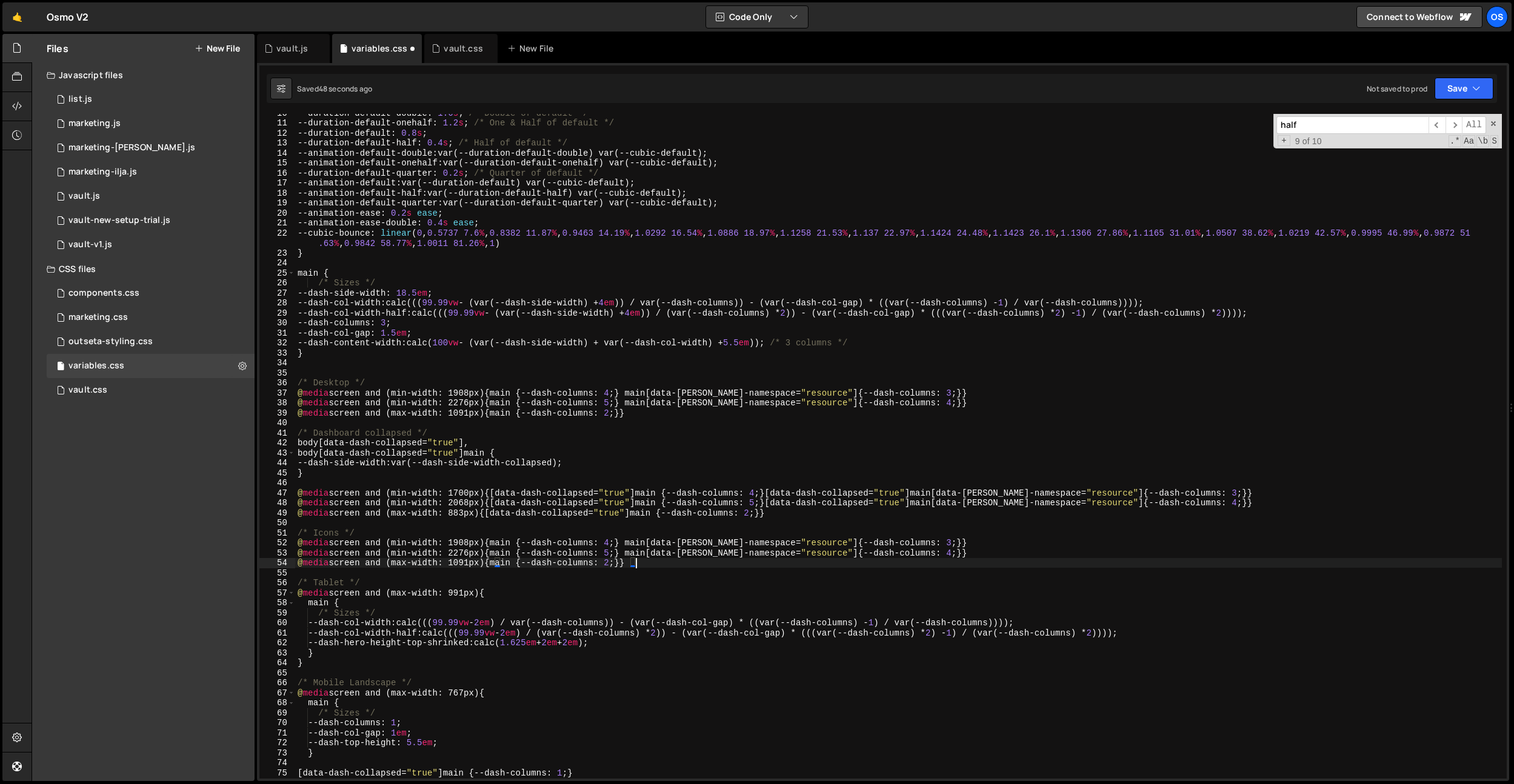
click at [788, 540] on div "--duration-default-double : 1.6 s ; /* Double of default */ --duration-default-…" at bounding box center [898, 450] width 1207 height 685
click at [824, 516] on div "--duration-default-double : 1.6 s ; /* Double of default */ --duration-default-…" at bounding box center [898, 450] width 1207 height 685
click at [807, 556] on div "--duration-default-double : 1.6 s ; /* Double of default */ --duration-default-…" at bounding box center [898, 450] width 1207 height 685
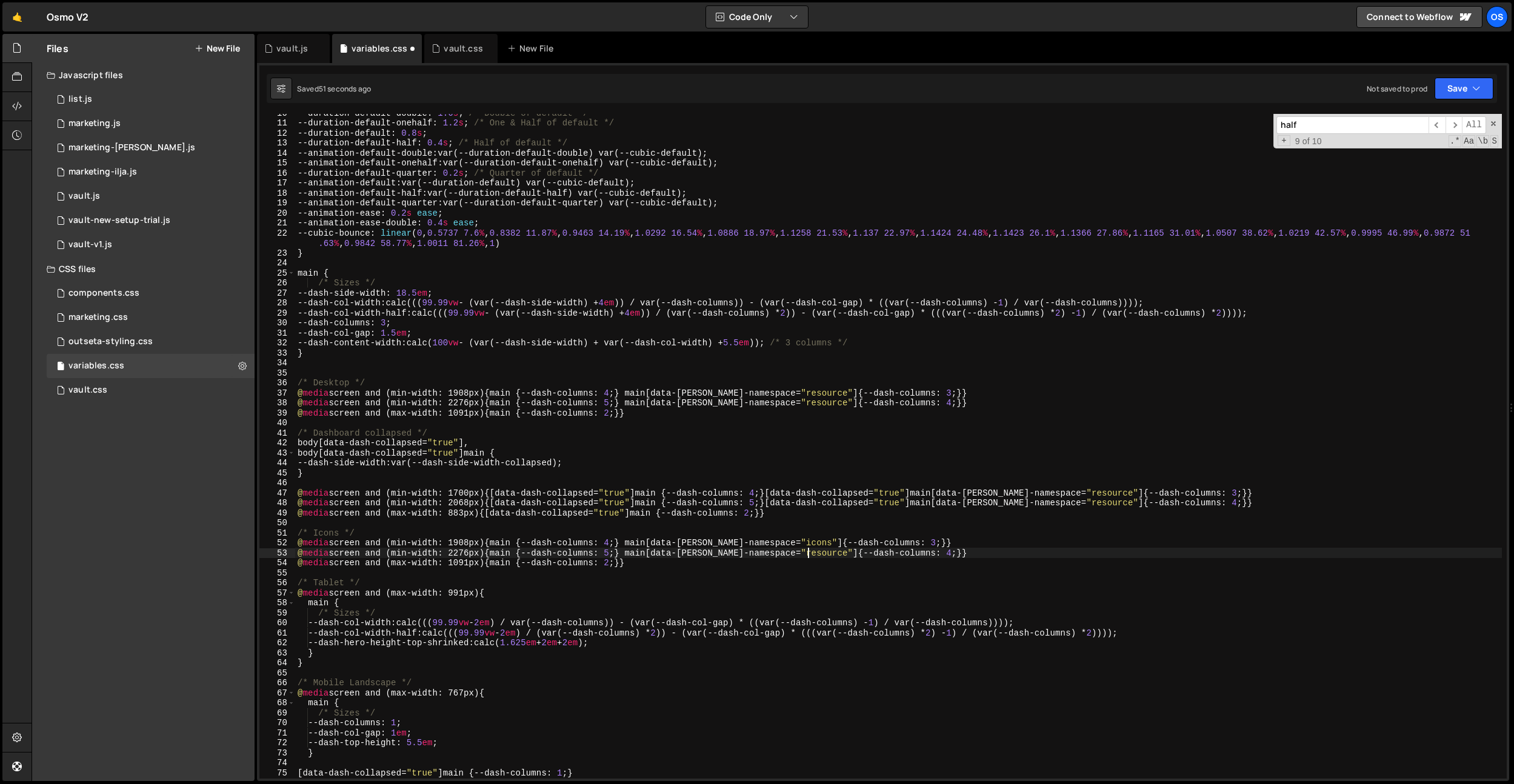
click at [808, 554] on div "--duration-default-double : 1.6 s ; /* Double of default */ --duration-default-…" at bounding box center [898, 450] width 1207 height 685
click at [724, 513] on div "--duration-default-double : 1.6 s ; /* Double of default */ --duration-default-…" at bounding box center [898, 450] width 1207 height 685
drag, startPoint x: 636, startPoint y: 543, endPoint x: 502, endPoint y: 545, distance: 134.0
click at [502, 545] on div "--duration-default-double : 1.6 s ; /* Double of default */ --duration-default-…" at bounding box center [898, 450] width 1207 height 685
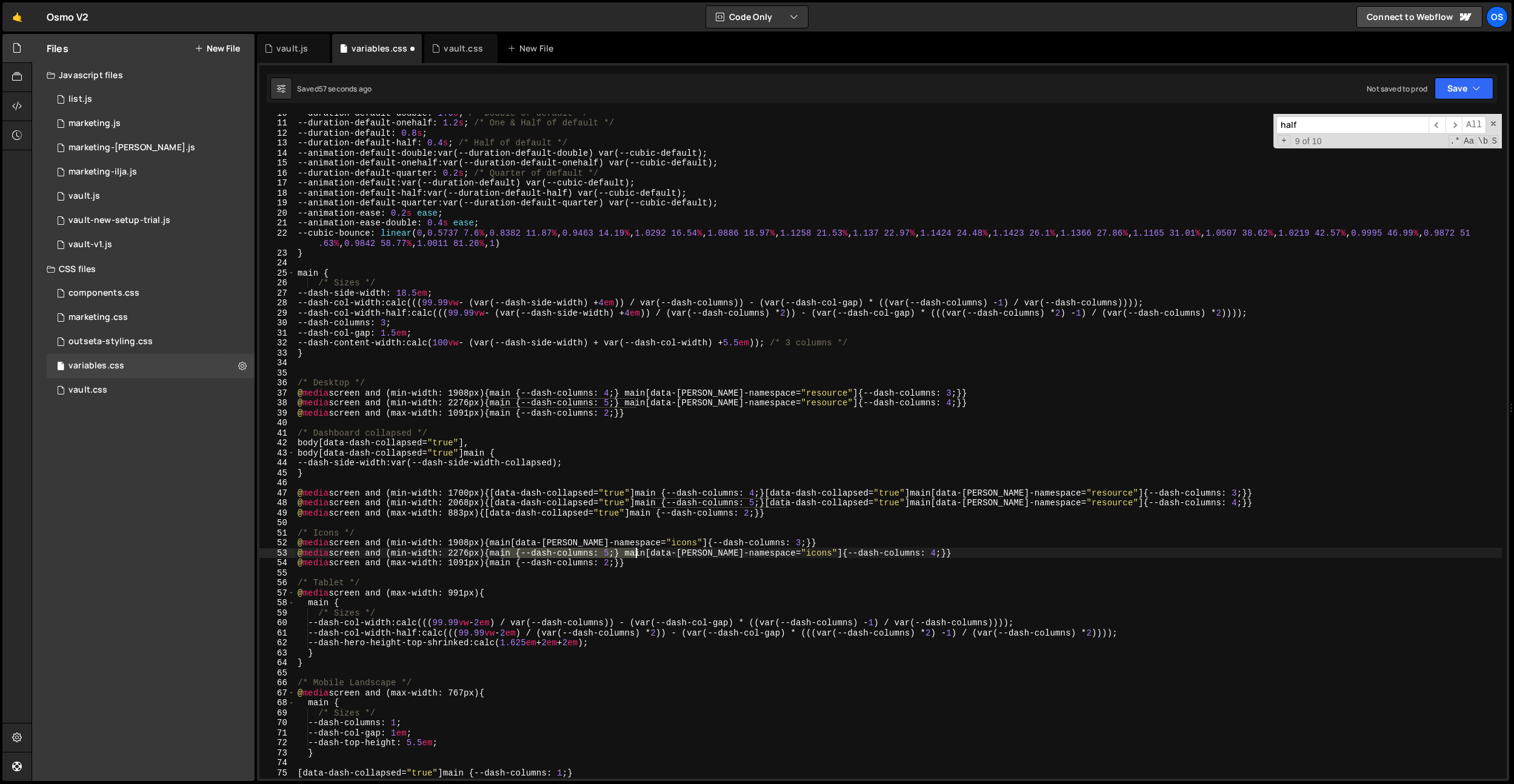
drag, startPoint x: 502, startPoint y: 553, endPoint x: 633, endPoint y: 548, distance: 131.1
click at [633, 548] on div "--duration-default-double : 1.6 s ; /* Double of default */ --duration-default-…" at bounding box center [898, 450] width 1207 height 685
drag, startPoint x: 502, startPoint y: 545, endPoint x: 787, endPoint y: 540, distance: 285.0
click at [787, 540] on div "--duration-default-double : 1.6 s ; /* Double of default */ --duration-default-…" at bounding box center [898, 450] width 1207 height 685
click at [937, 391] on div "--duration-default-double : 1.6 s ; /* Double of default */ --duration-default-…" at bounding box center [898, 450] width 1207 height 685
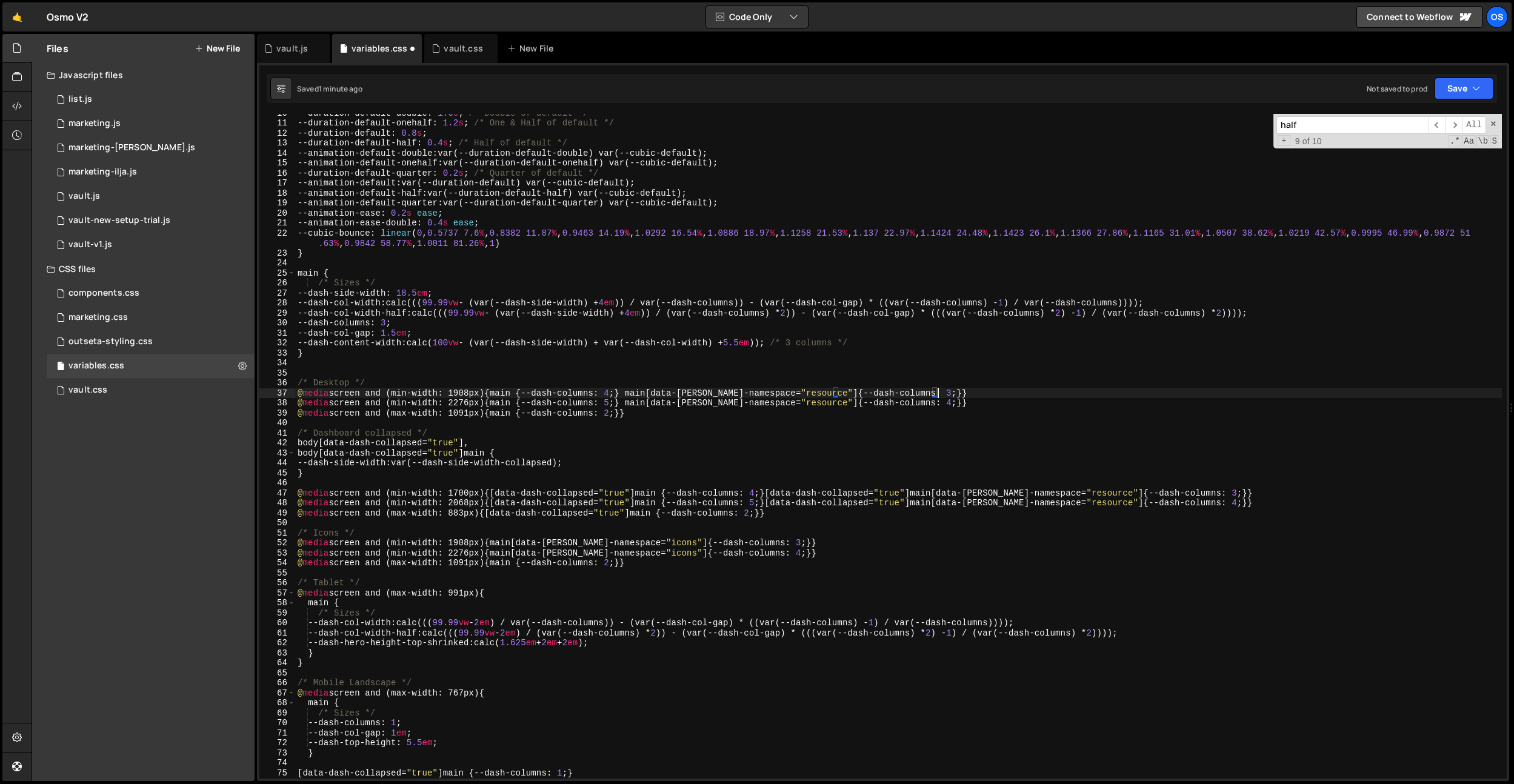
paste textarea "main[data-[PERSON_NAME]-namespace="icons"] {--dash-columns: 3;}"
click at [939, 401] on div "--duration-default-double : 1.6 s ; /* Double of default */ --duration-default-…" at bounding box center [898, 450] width 1207 height 685
paste textarea "main[data-[PERSON_NAME]-namespace="icons"] {--dash-columns: 3;}"
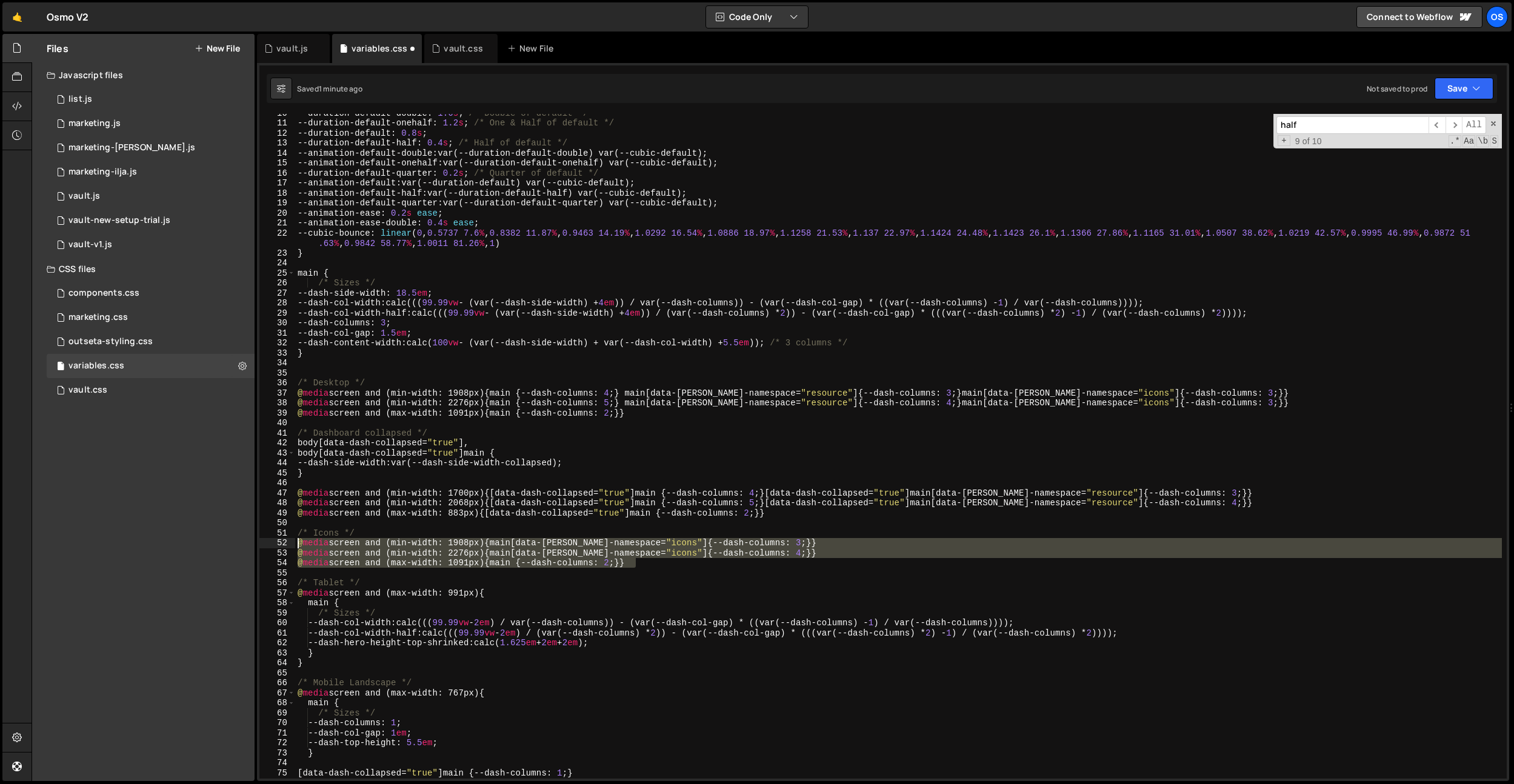
drag, startPoint x: 662, startPoint y: 560, endPoint x: 292, endPoint y: 540, distance: 370.5
click at [292, 540] on div "@media screen and (min-width: 2276px) {main {--dash-columns: 5;} main[data-[PER…" at bounding box center [883, 447] width 1247 height 665
type textarea "@media screen and (min-width: 1908px) {main[data-[PERSON_NAME]-namespace="icons…"
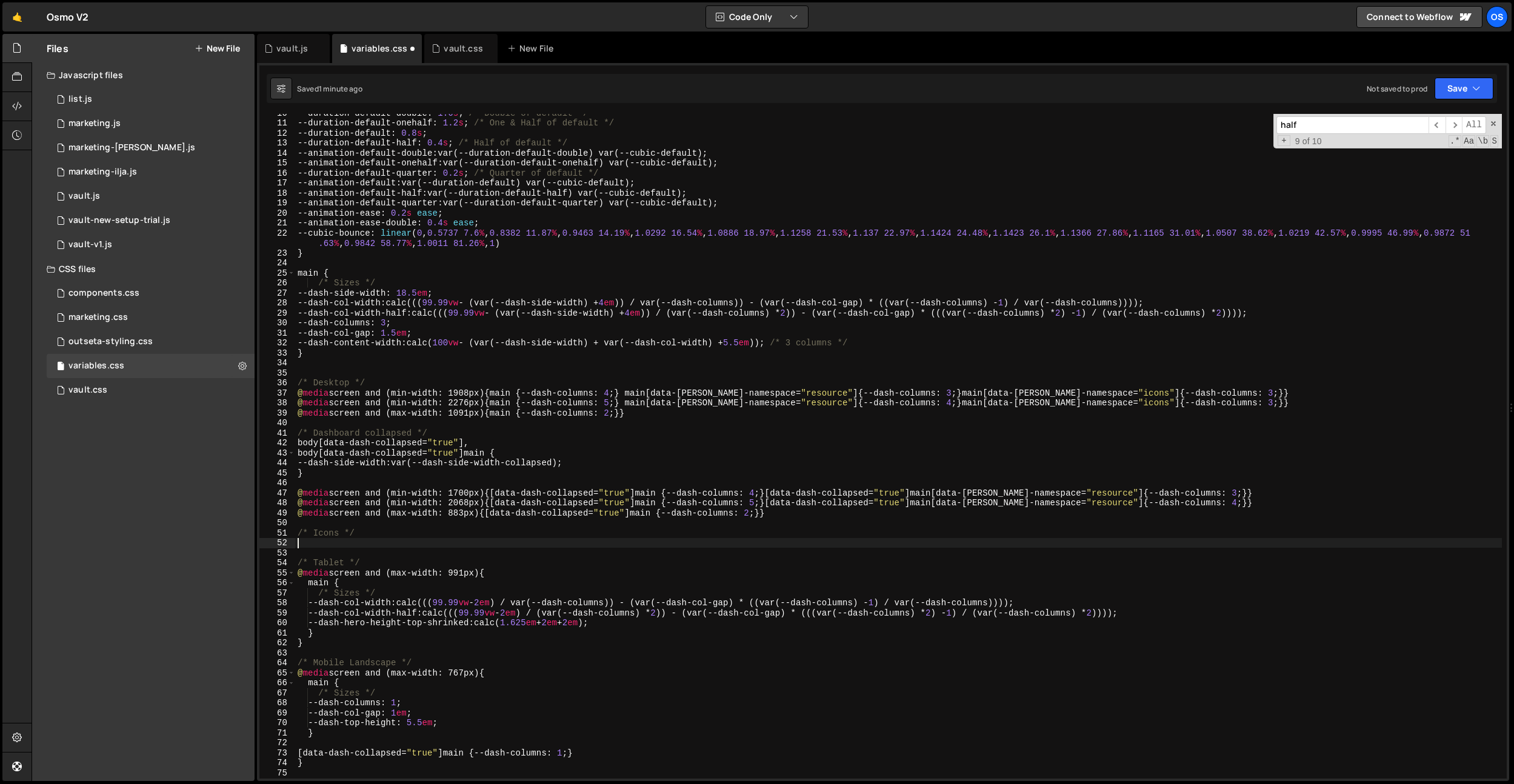
scroll to position [0, 0]
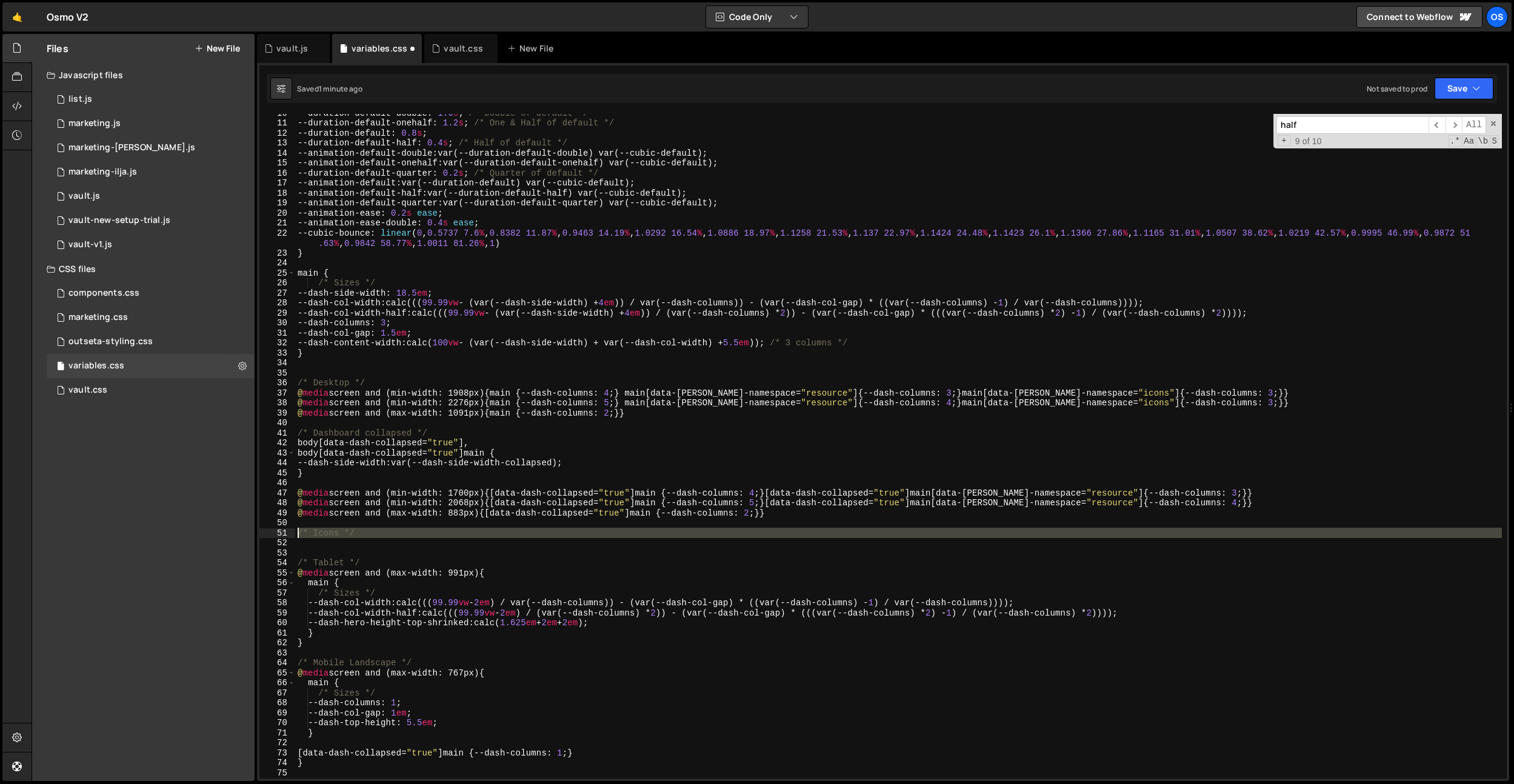
click at [273, 532] on div "10 11 12 13 14 15 16 17 18 19 20 21 22 23 24 25 26 27 28 29 30 31 32 33 34 35 3…" at bounding box center [883, 447] width 1247 height 665
type textarea "/* Icons */"
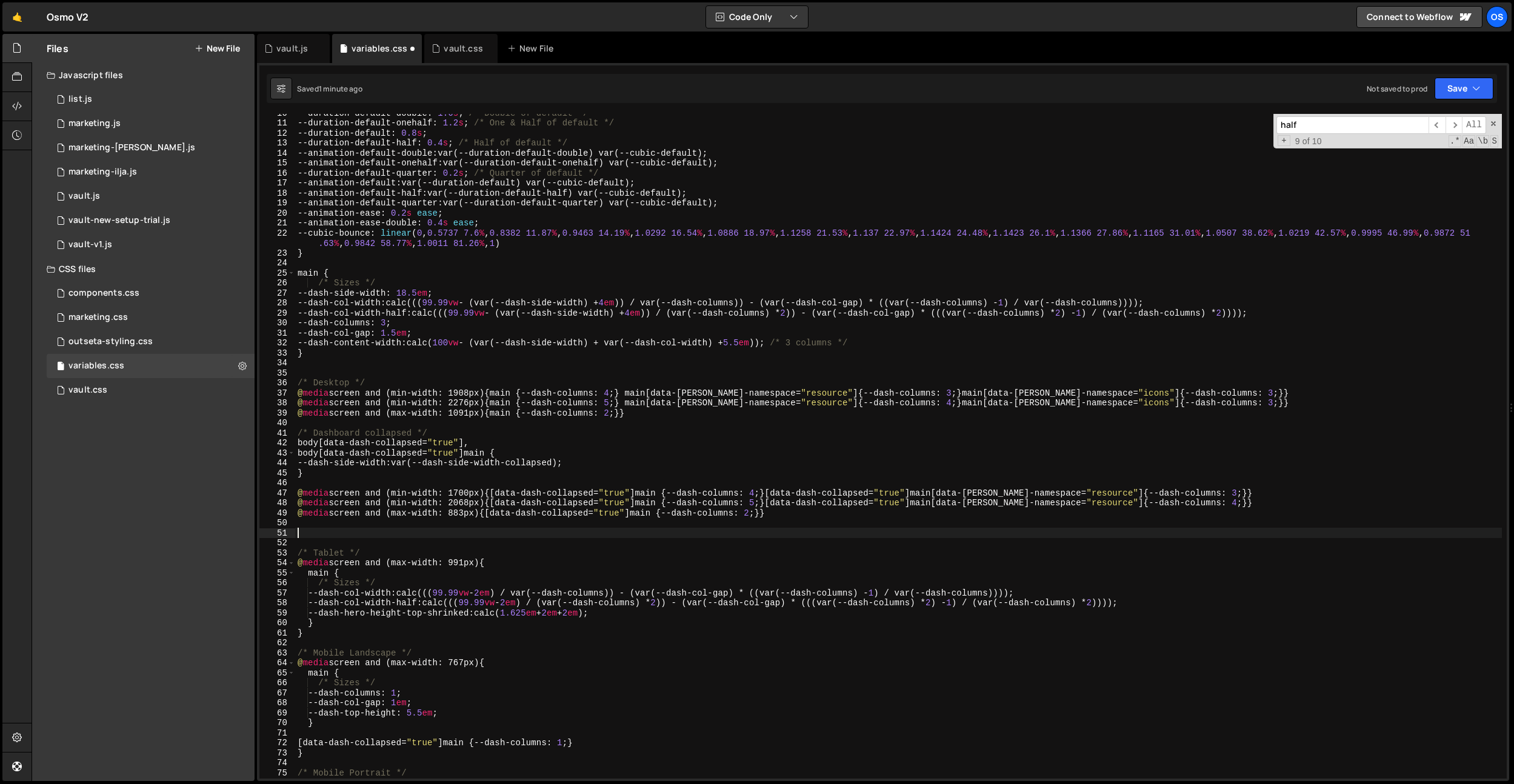
click at [630, 413] on div "--duration-default-double : 1.6 s ; /* Double of default */ --duration-default-…" at bounding box center [898, 450] width 1207 height 685
click at [1115, 415] on div "--duration-default-double : 1.6 s ; /* Double of default */ --duration-default-…" at bounding box center [898, 450] width 1207 height 685
click at [295, 405] on div "38" at bounding box center [277, 403] width 36 height 10
drag, startPoint x: 298, startPoint y: 405, endPoint x: 1243, endPoint y: 403, distance: 945.0
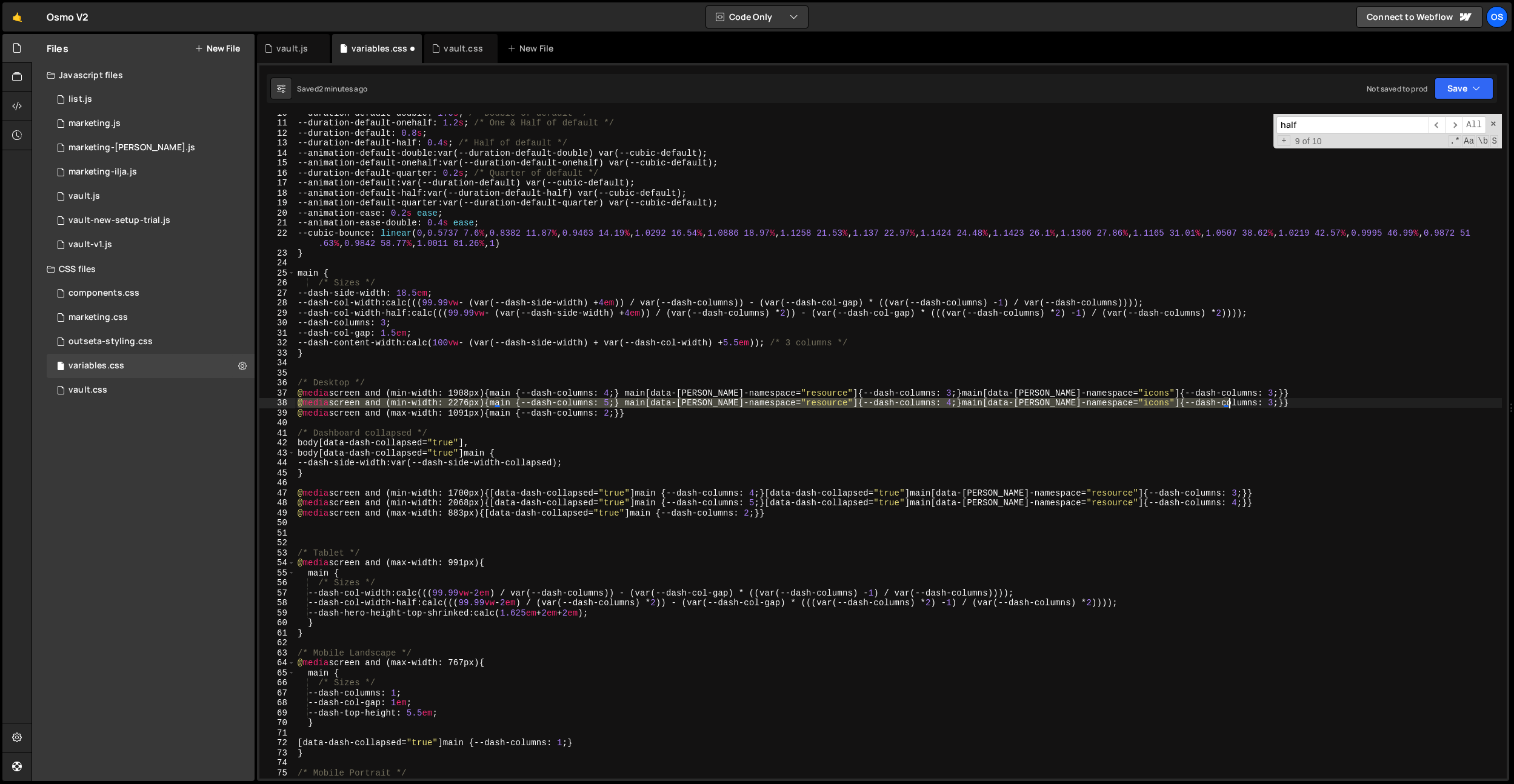
click at [1243, 403] on div "--duration-default-double : 1.6 s ; /* Double of default */ --duration-default-…" at bounding box center [898, 450] width 1207 height 685
type textarea "@media screen and (min-width: 2276px) {main {--dash-columns: 5;} main[data-[PER…"
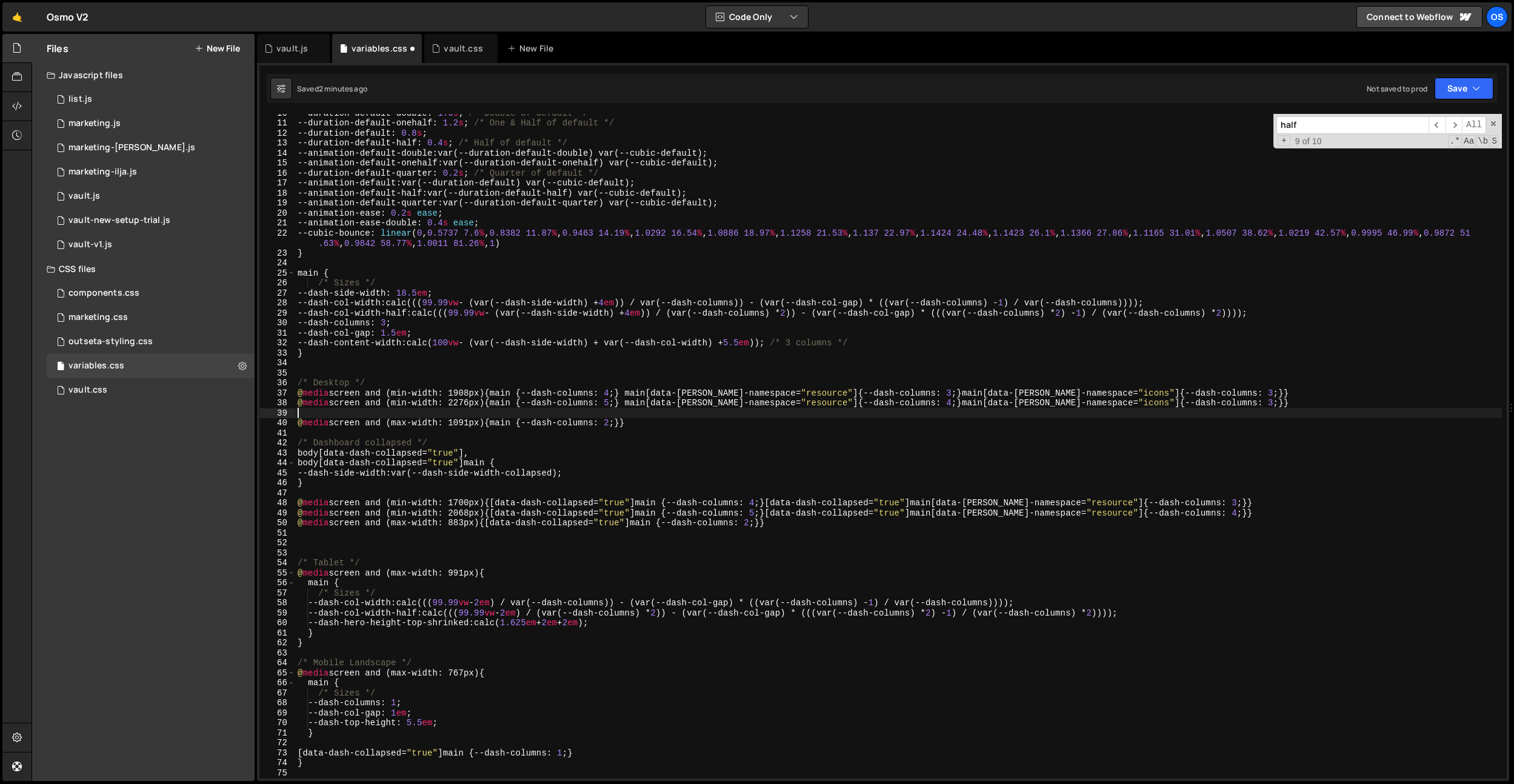
paste textarea "@media screen and (min-width: 2276px) {main {--dash-columns: 5;} main[data-[PER…"
click at [937, 404] on div "--duration-default-double : 1.6 s ; /* Double of default */ --duration-default-…" at bounding box center [898, 450] width 1207 height 685
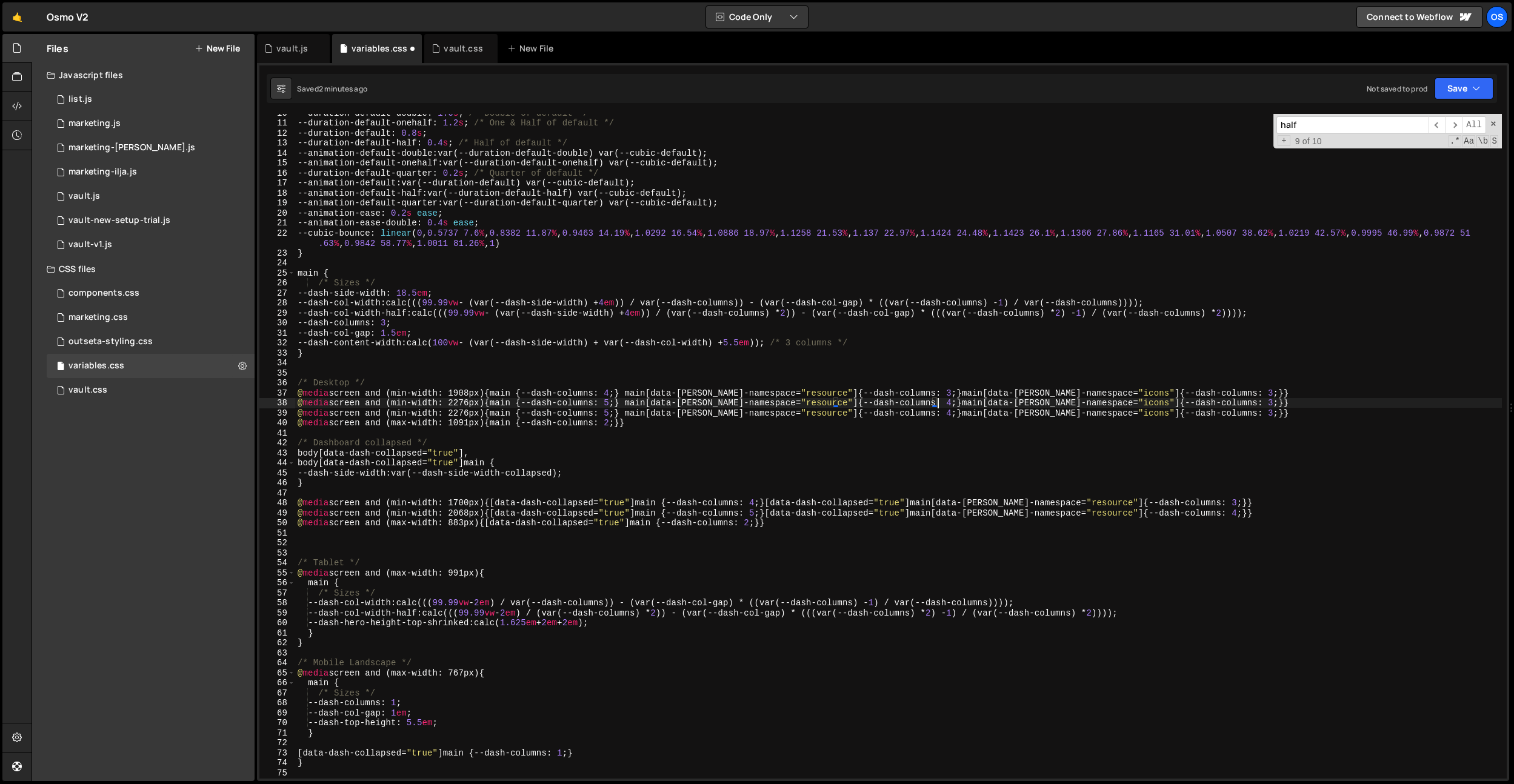
scroll to position [0, 45]
click at [937, 395] on div "--duration-default-double : 1.6 s ; /* Double of default */ --duration-default-…" at bounding box center [898, 450] width 1207 height 685
click at [937, 411] on div "--duration-default-double : 1.6 s ; /* Double of default */ --duration-default-…" at bounding box center [898, 450] width 1207 height 685
click at [888, 420] on div "--duration-default-double : 1.6 s ; /* Double of default */ --duration-default-…" at bounding box center [898, 450] width 1207 height 685
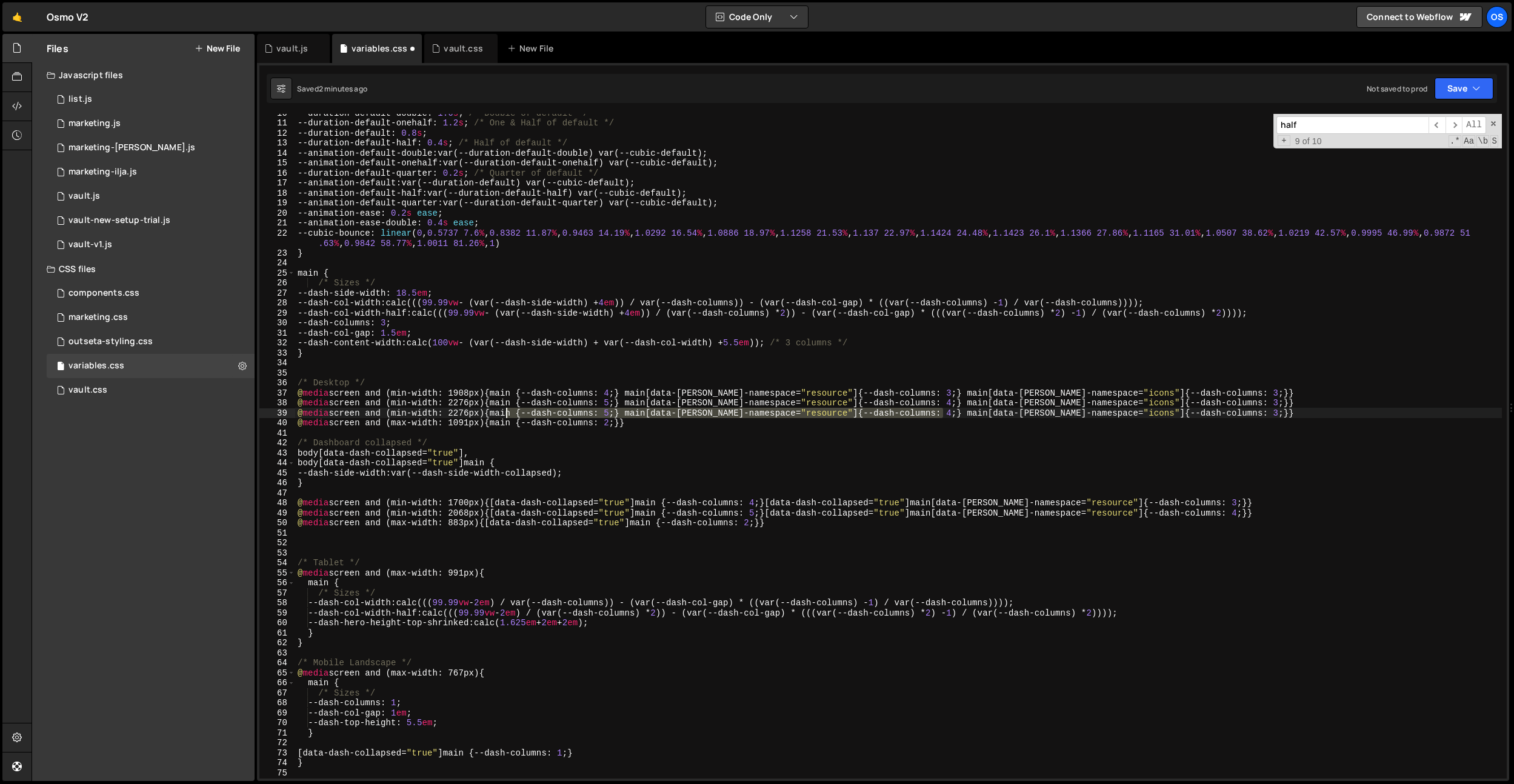
drag, startPoint x: 944, startPoint y: 415, endPoint x: 501, endPoint y: 411, distance: 443.0
click at [502, 412] on div "--duration-default-double : 1.6 s ; /* Double of default */ --duration-default-…" at bounding box center [898, 450] width 1207 height 685
click at [476, 414] on div "--duration-default-double : 1.6 s ; /* Double of default */ --duration-default-…" at bounding box center [898, 450] width 1207 height 685
click at [632, 416] on div "--duration-default-double : 1.6 s ; /* Double of default */ --duration-default-…" at bounding box center [898, 450] width 1207 height 685
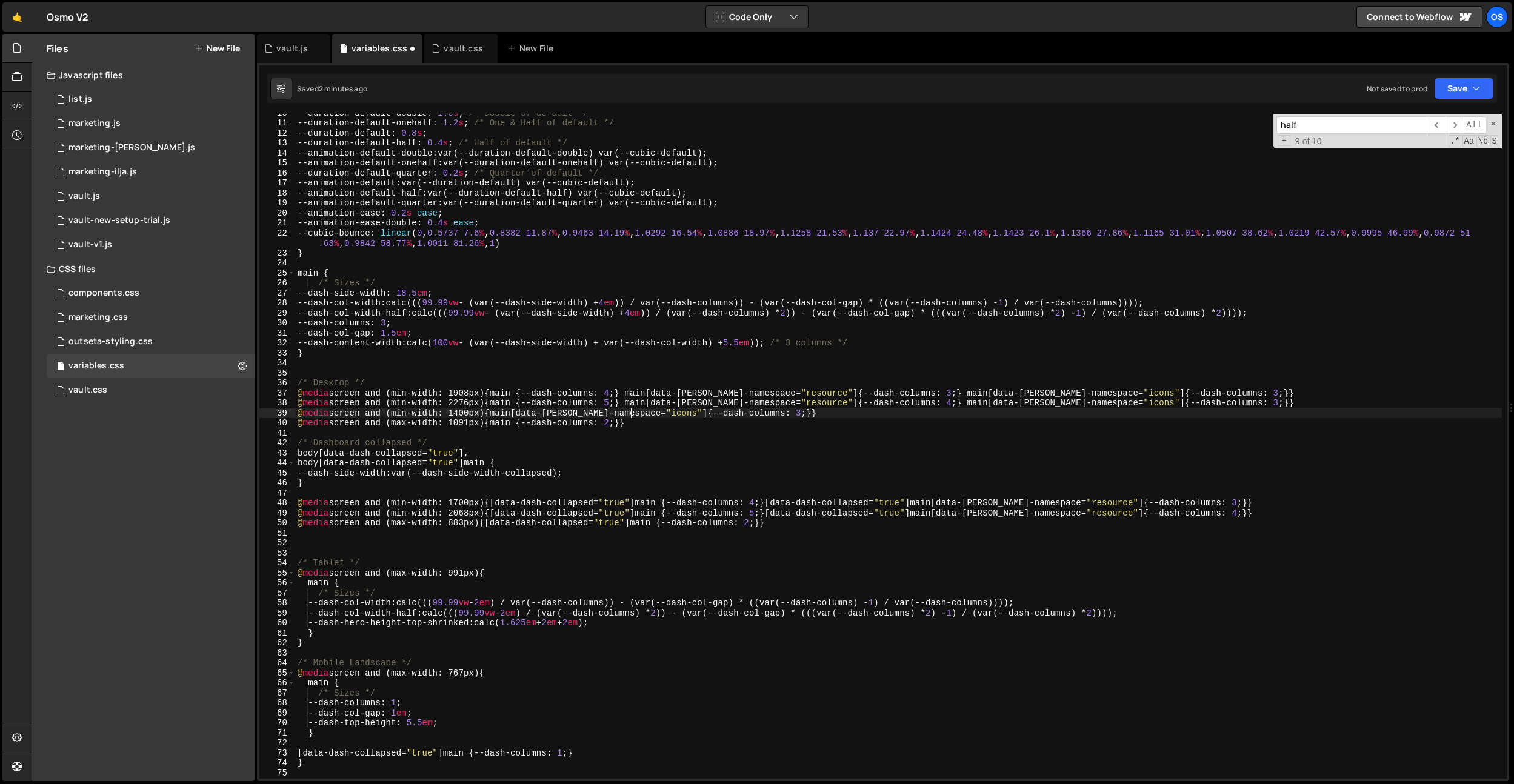
click at [460, 412] on div "--duration-default-double : 1.6 s ; /* Double of default */ --duration-default-…" at bounding box center [898, 450] width 1207 height 685
type textarea "@media screen and (min-width: 1500px) {main[data-[PERSON_NAME]-namespace="icons…"
click at [794, 431] on div "--duration-default-double : 1.6 s ; /* Double of default */ --duration-default-…" at bounding box center [898, 450] width 1207 height 685
click at [776, 415] on div "--duration-default-double : 1.6 s ; /* Double of default */ --duration-default-…" at bounding box center [898, 450] width 1207 height 685
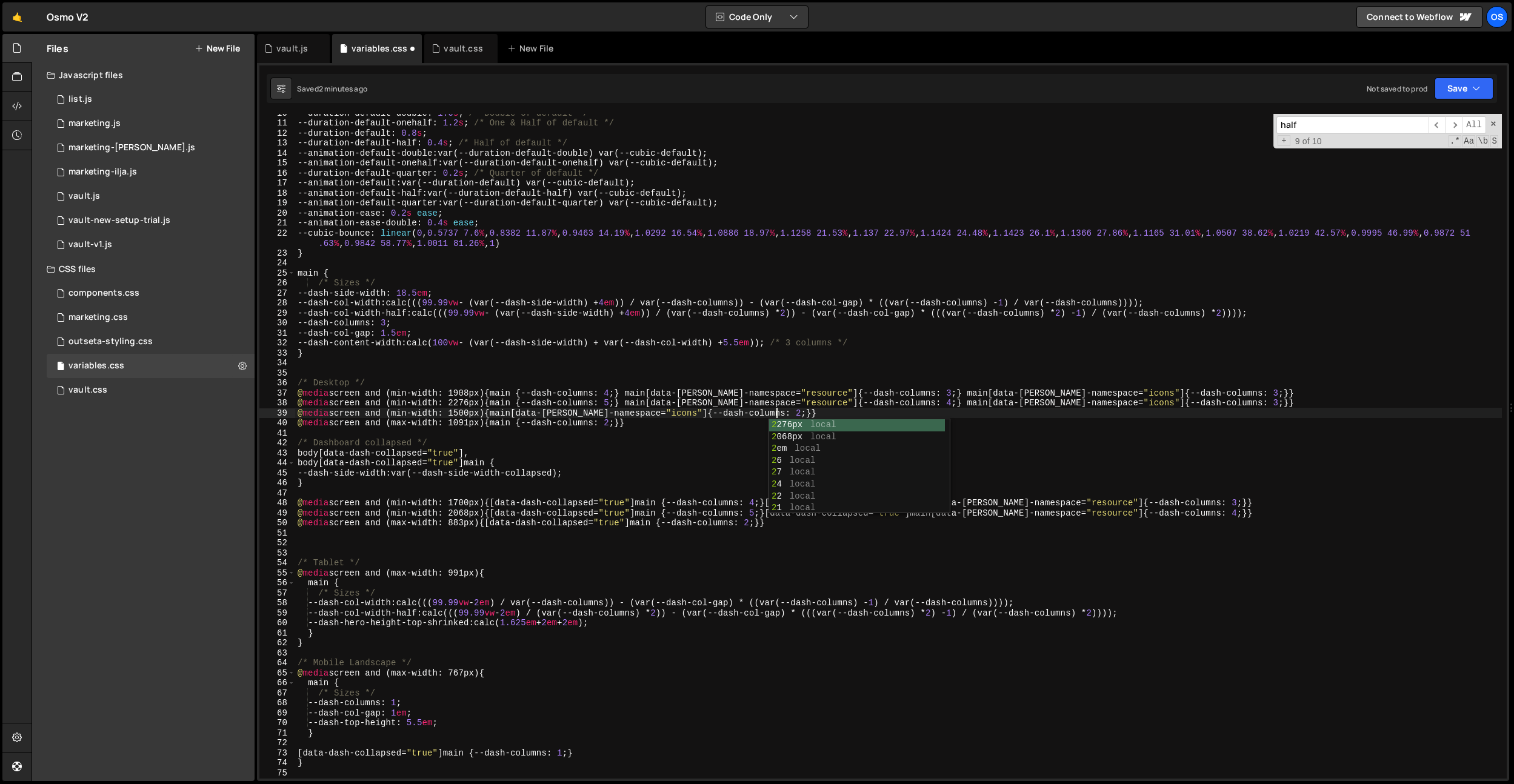
scroll to position [0, 33]
type textarea "@media screen and (min-width: 1500px) {main[data-[PERSON_NAME]-namespace="icons…"
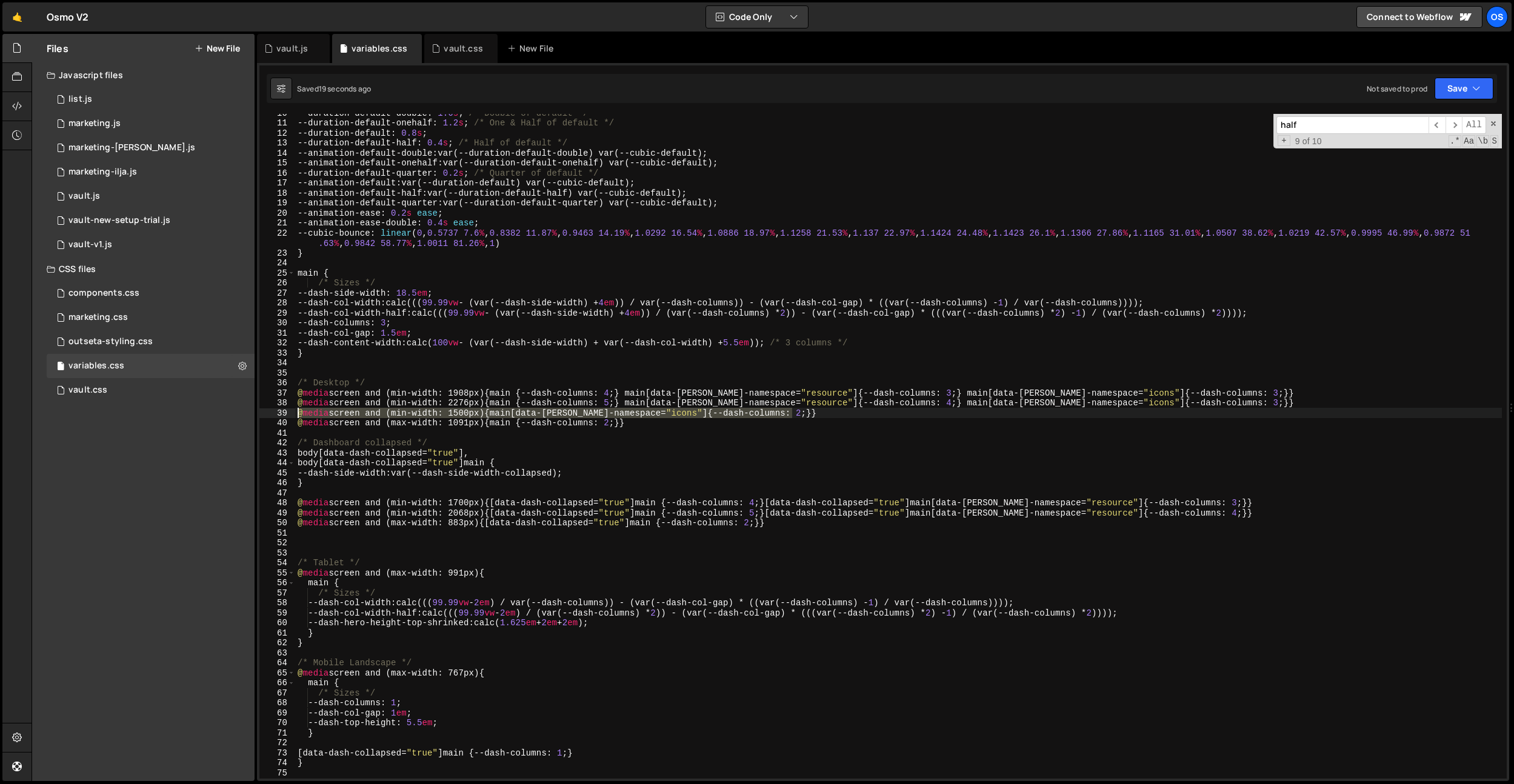
drag, startPoint x: 799, startPoint y: 413, endPoint x: 167, endPoint y: 409, distance: 632.0
click at [167, 409] on div "Files New File Javascript files 0 list.js 0 0 marketing.js 0 0 marketing-[PERSO…" at bounding box center [773, 408] width 1483 height 748
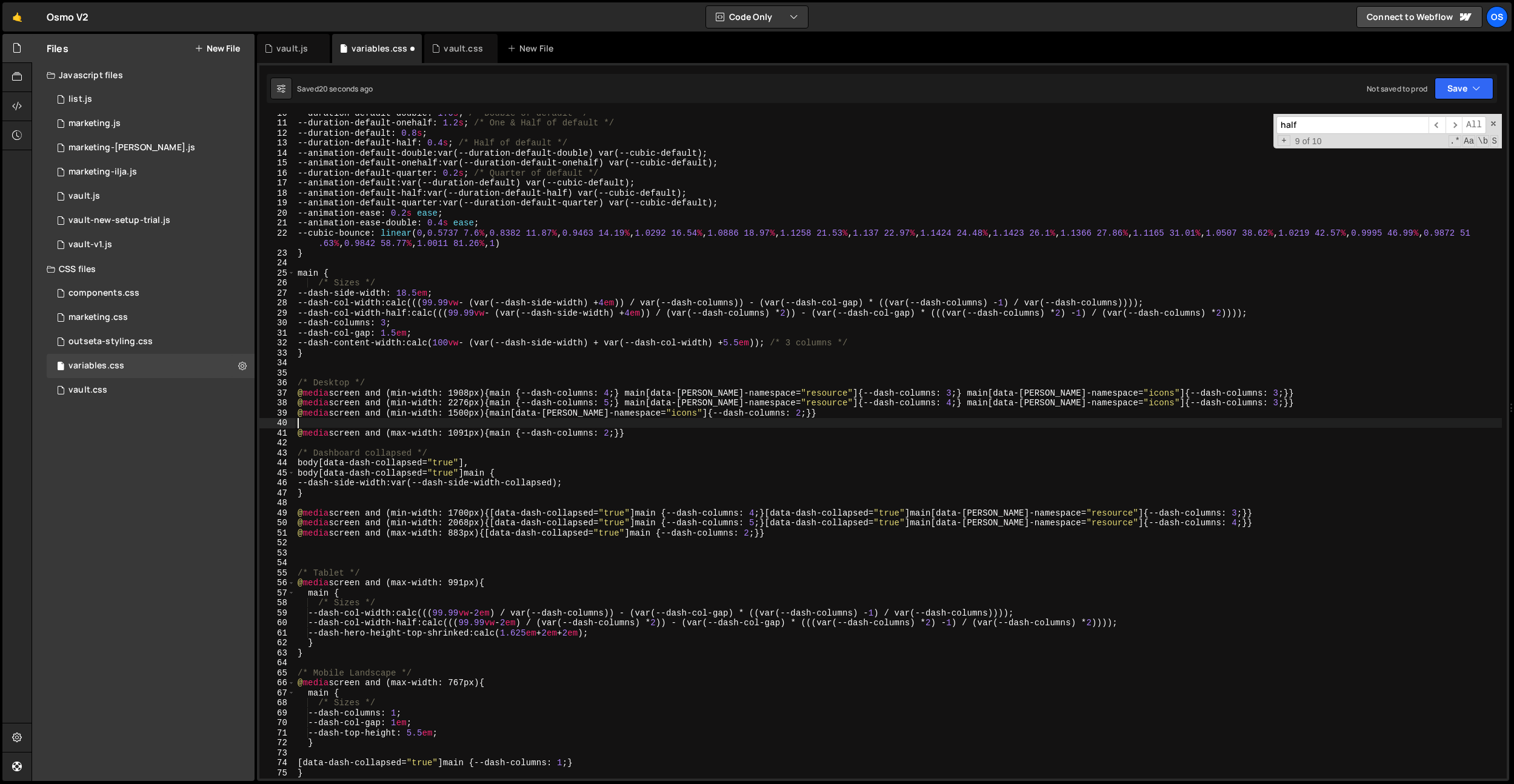
scroll to position [0, 0]
paste textarea "@media screen and (min-width: 1500px) {main[data-[PERSON_NAME]-namespace="icons…"
click at [465, 424] on div "--duration-default-double : 1.6 s ; /* Double of default */ --duration-default-…" at bounding box center [898, 450] width 1207 height 685
type textarea "@media screen and (min-width: 1092px) {main[data-[PERSON_NAME]-namespace="icons…"
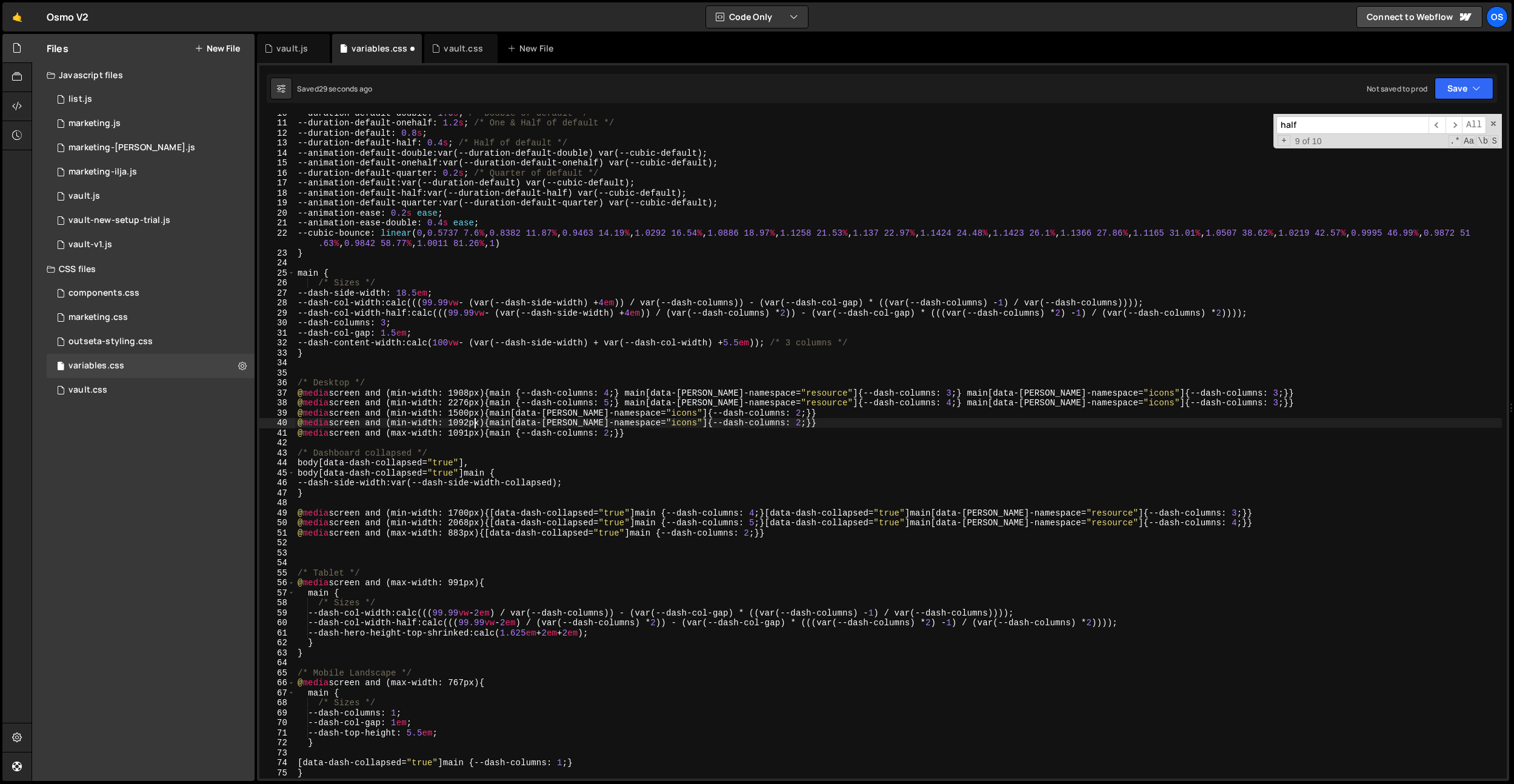
click at [562, 373] on div "--duration-default-double : 1.6 s ; /* Double of default */ --duration-default-…" at bounding box center [898, 450] width 1207 height 685
click at [709, 444] on div "--duration-default-double : 1.6 s ; /* Double of default */ --duration-default-…" at bounding box center [898, 450] width 1207 height 685
click at [777, 413] on div "--duration-default-double : 1.6 s ; /* Double of default */ --duration-default-…" at bounding box center [898, 450] width 1207 height 685
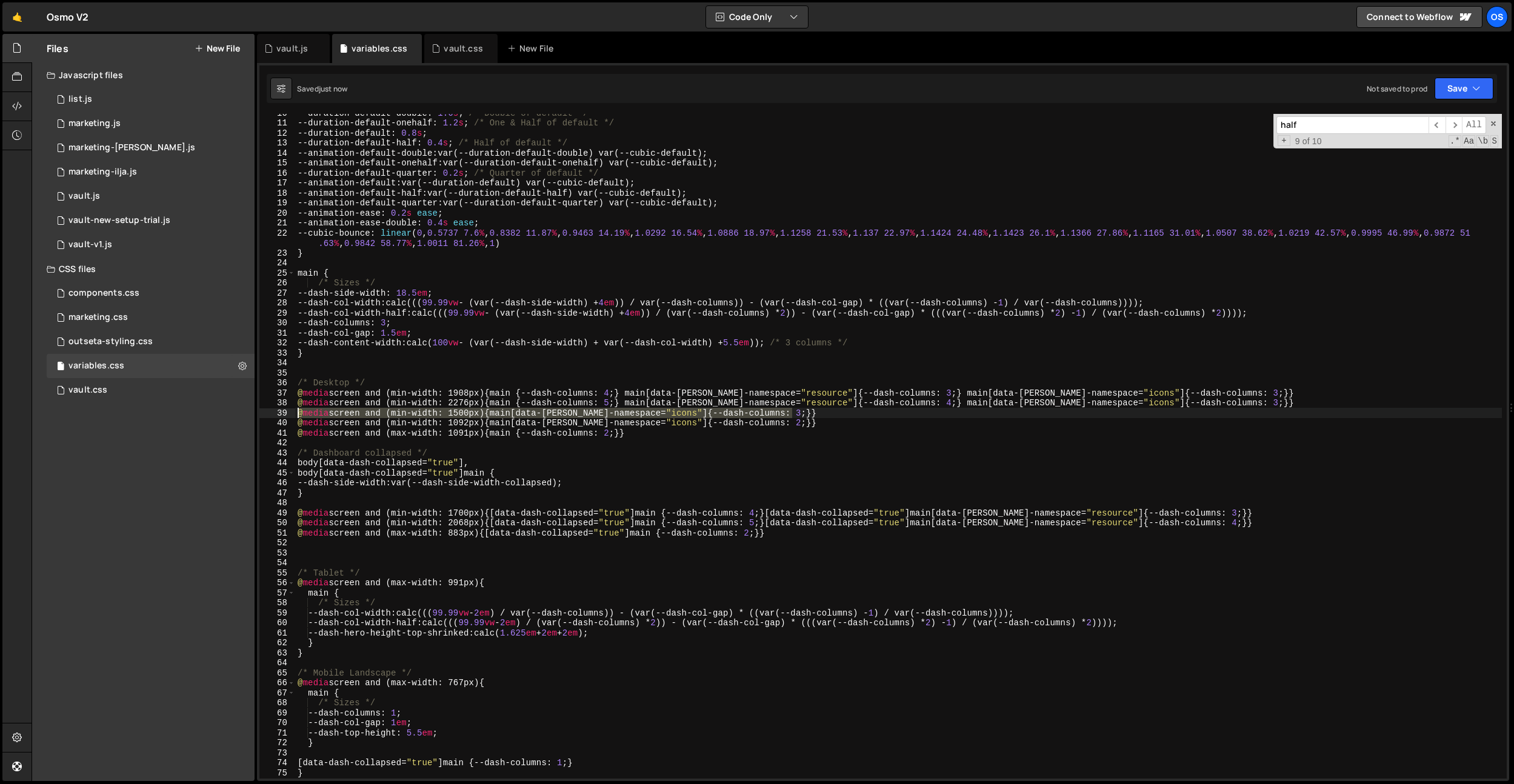
drag, startPoint x: 805, startPoint y: 409, endPoint x: 279, endPoint y: 413, distance: 526.0
click at [279, 413] on div "@media screen and (min-width: 1500px) {main[data-[PERSON_NAME]-namespace="icons…" at bounding box center [883, 447] width 1247 height 665
click at [807, 412] on div "--duration-default-double : 1.6 s ; /* Double of default */ --duration-default-…" at bounding box center [898, 447] width 1207 height 665
drag, startPoint x: 747, startPoint y: 413, endPoint x: 95, endPoint y: 415, distance: 652.0
click at [86, 417] on div "Files New File Javascript files 0 list.js 0 0 marketing.js 0 0 marketing-[PERSO…" at bounding box center [773, 408] width 1483 height 748
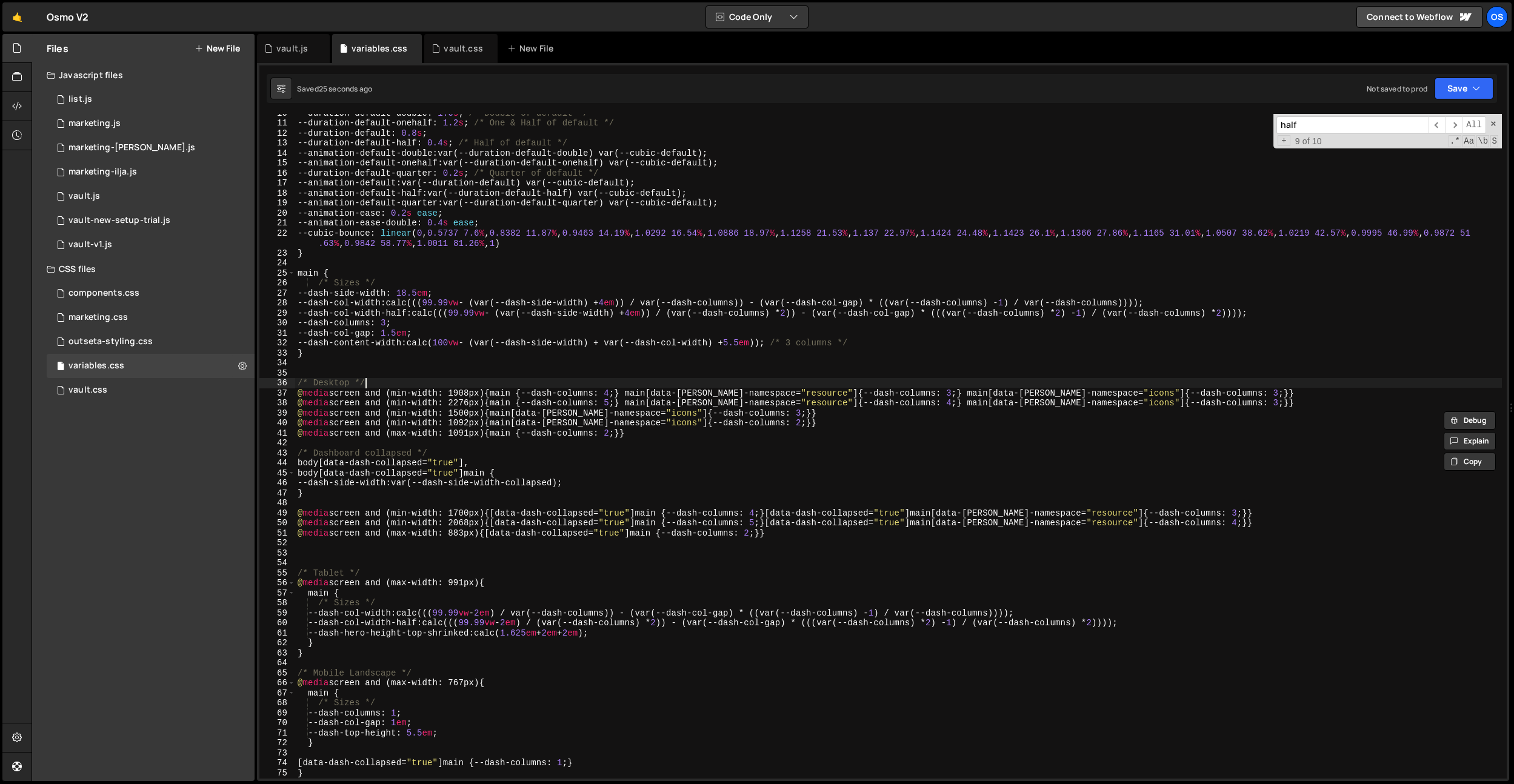
click at [384, 379] on div "--duration-default-double : 1.6 s ; /* Double of default */ --duration-default-…" at bounding box center [898, 450] width 1207 height 685
type textarea "/* Desktop */"
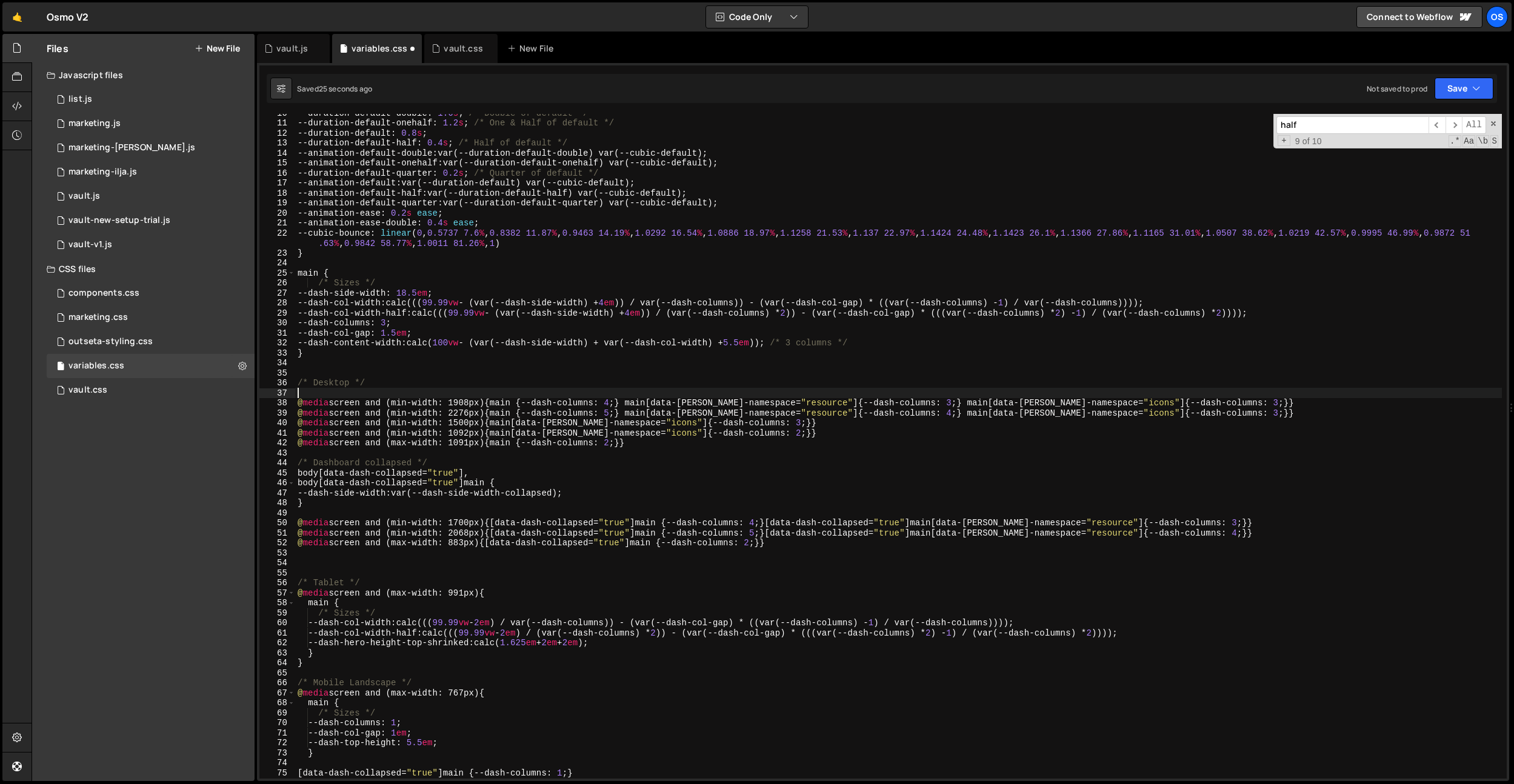
scroll to position [0, 0]
paste textarea "@media screen and (min-width: 1500px) {main[data-[PERSON_NAME]-namespace="icons…"
drag, startPoint x: 805, startPoint y: 432, endPoint x: 295, endPoint y: 431, distance: 510.0
click at [289, 434] on div "@media screen and (min-width: 1500px) {main[data-[PERSON_NAME]-namespace="icons…" at bounding box center [883, 447] width 1247 height 665
click at [384, 384] on div "--duration-default-double : 1.6 s ; /* Double of default */ --duration-default-…" at bounding box center [898, 450] width 1207 height 685
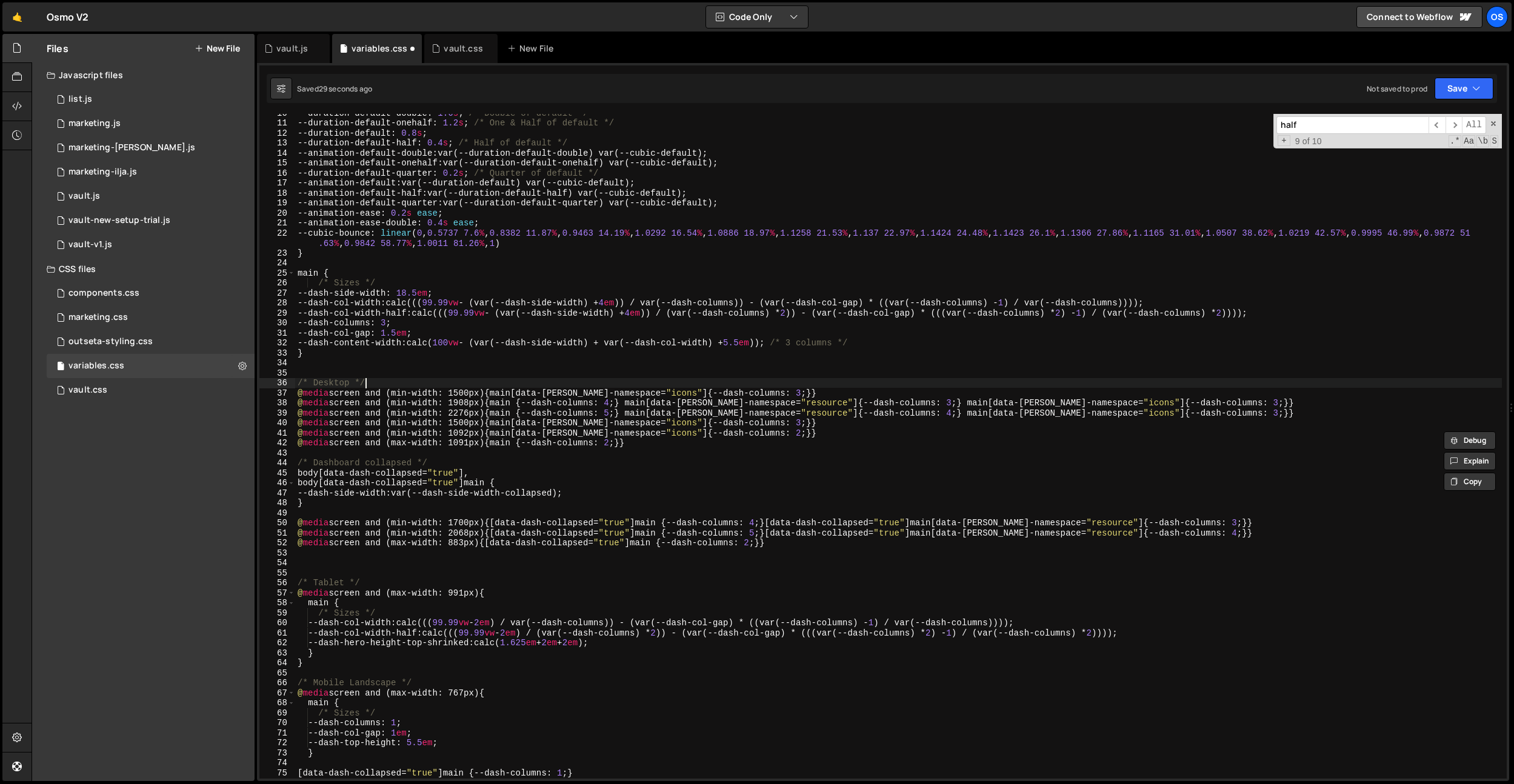
type textarea "/* Desktop */"
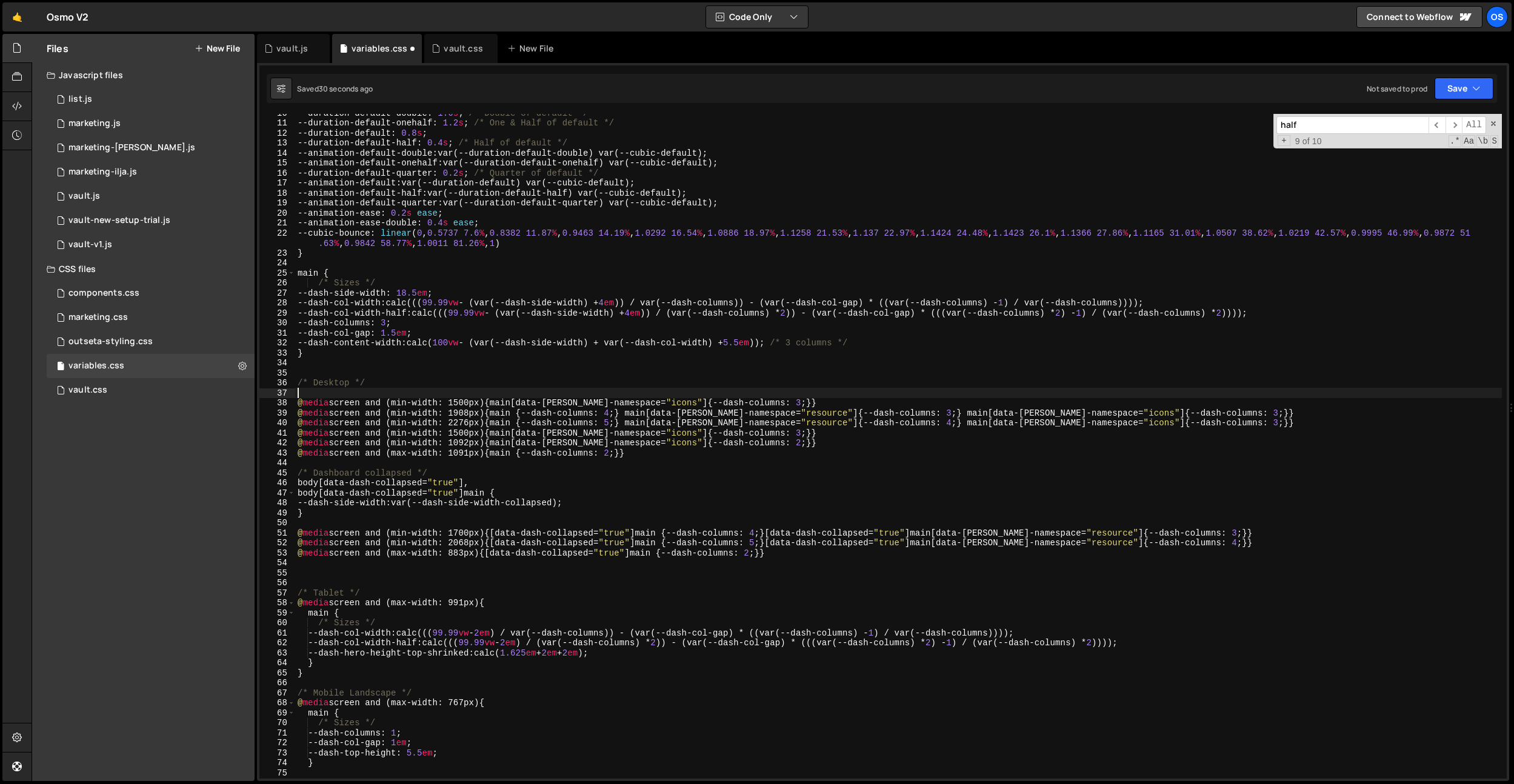
paste textarea "@media screen and (min-width: 1092px) {main[data-[PERSON_NAME]-namespace="icons…"
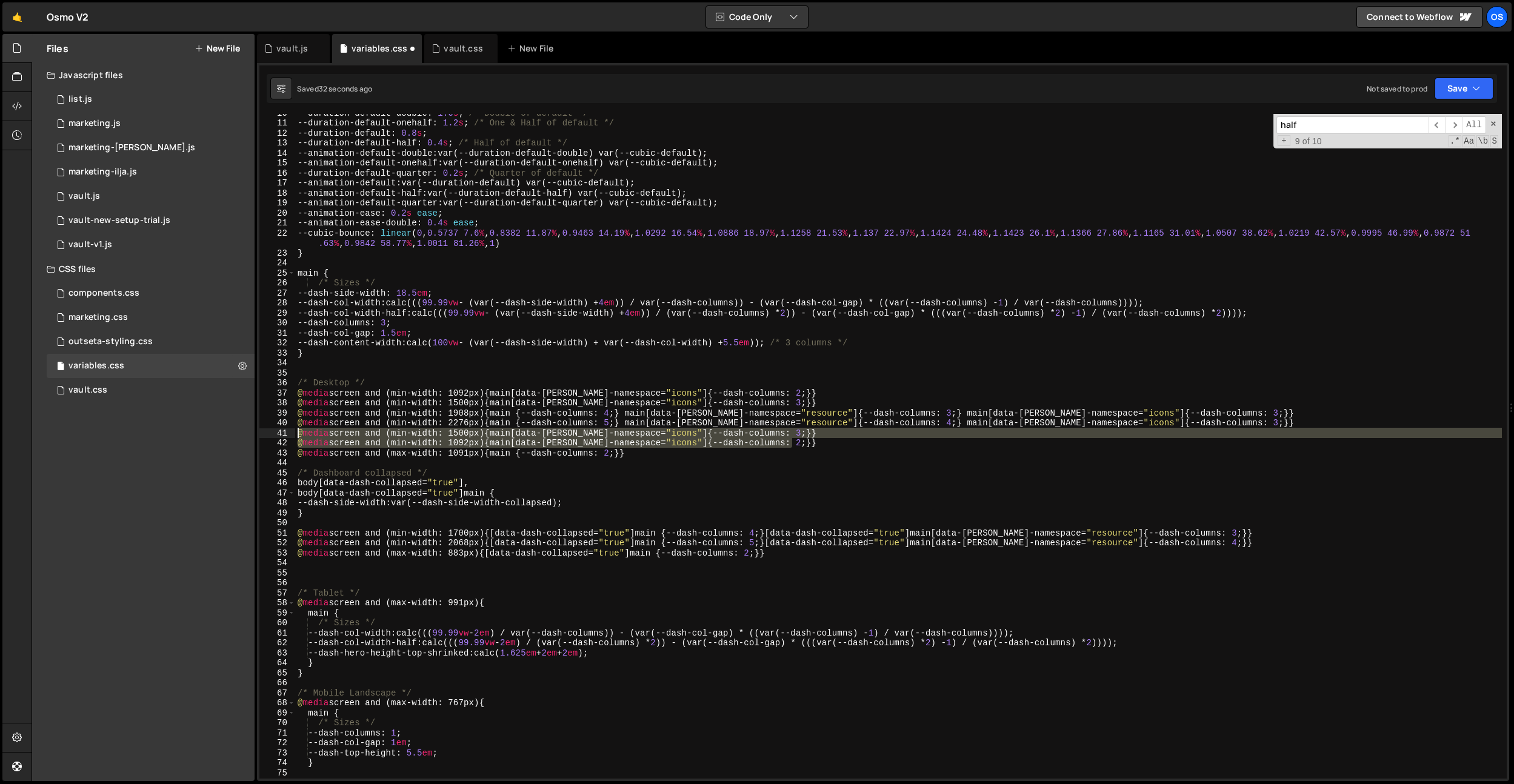
drag, startPoint x: 814, startPoint y: 441, endPoint x: 259, endPoint y: 437, distance: 555.0
click at [259, 437] on div "@media screen and (min-width: 1092px) {main[data-[PERSON_NAME]-namespace="icons…" at bounding box center [883, 447] width 1247 height 665
type textarea "@media screen and (min-width: 1500px) {main[data-[PERSON_NAME]-namespace="icons…"
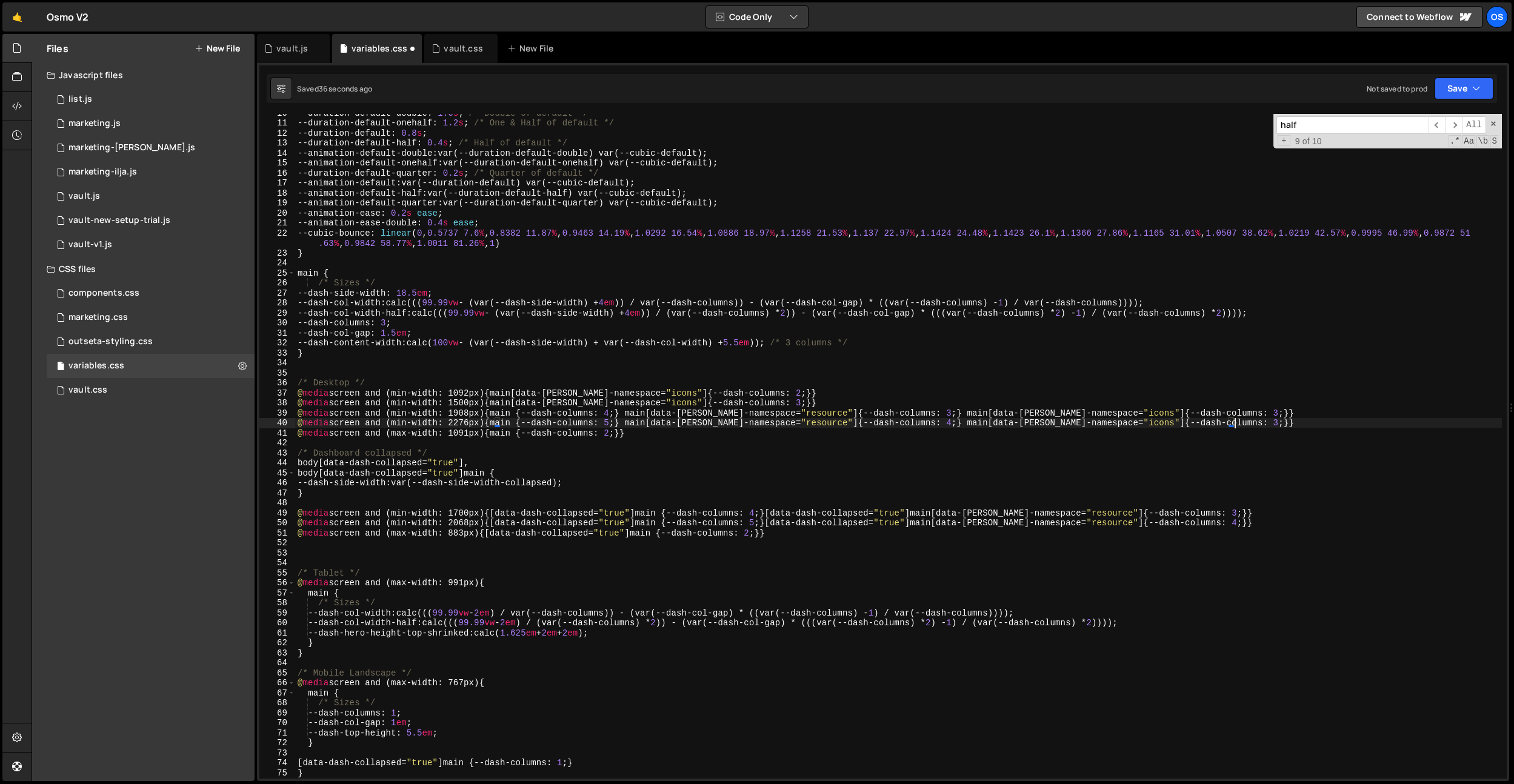
click at [692, 409] on div "--duration-default-double : 1.6 s ; /* Double of default */ --duration-default-…" at bounding box center [898, 450] width 1207 height 685
click at [775, 397] on div "--duration-default-double : 1.6 s ; /* Double of default */ --duration-default-…" at bounding box center [898, 450] width 1207 height 685
click at [452, 395] on div "--duration-default-double : 1.6 s ; /* Double of default */ --duration-default-…" at bounding box center [898, 450] width 1207 height 685
drag, startPoint x: 835, startPoint y: 392, endPoint x: 390, endPoint y: 393, distance: 445.0
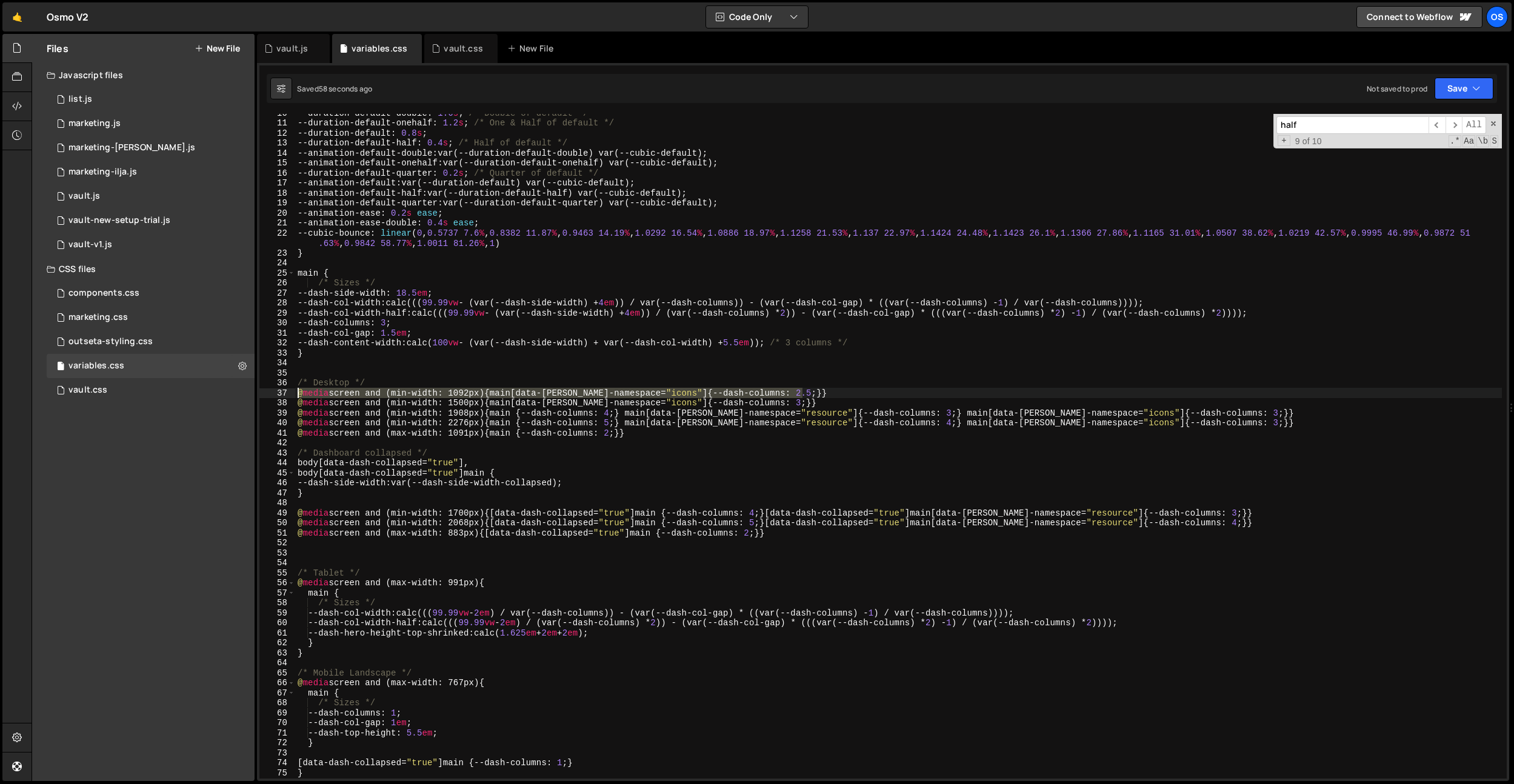
click at [195, 391] on div "Files New File Javascript files 0 list.js 0 0 marketing.js 0 0 marketing-[PERSO…" at bounding box center [773, 408] width 1483 height 748
click at [418, 386] on div "--duration-default-double : 1.6 s ; /* Double of default */ --duration-default-…" at bounding box center [898, 450] width 1207 height 685
type textarea "/* Desktop */"
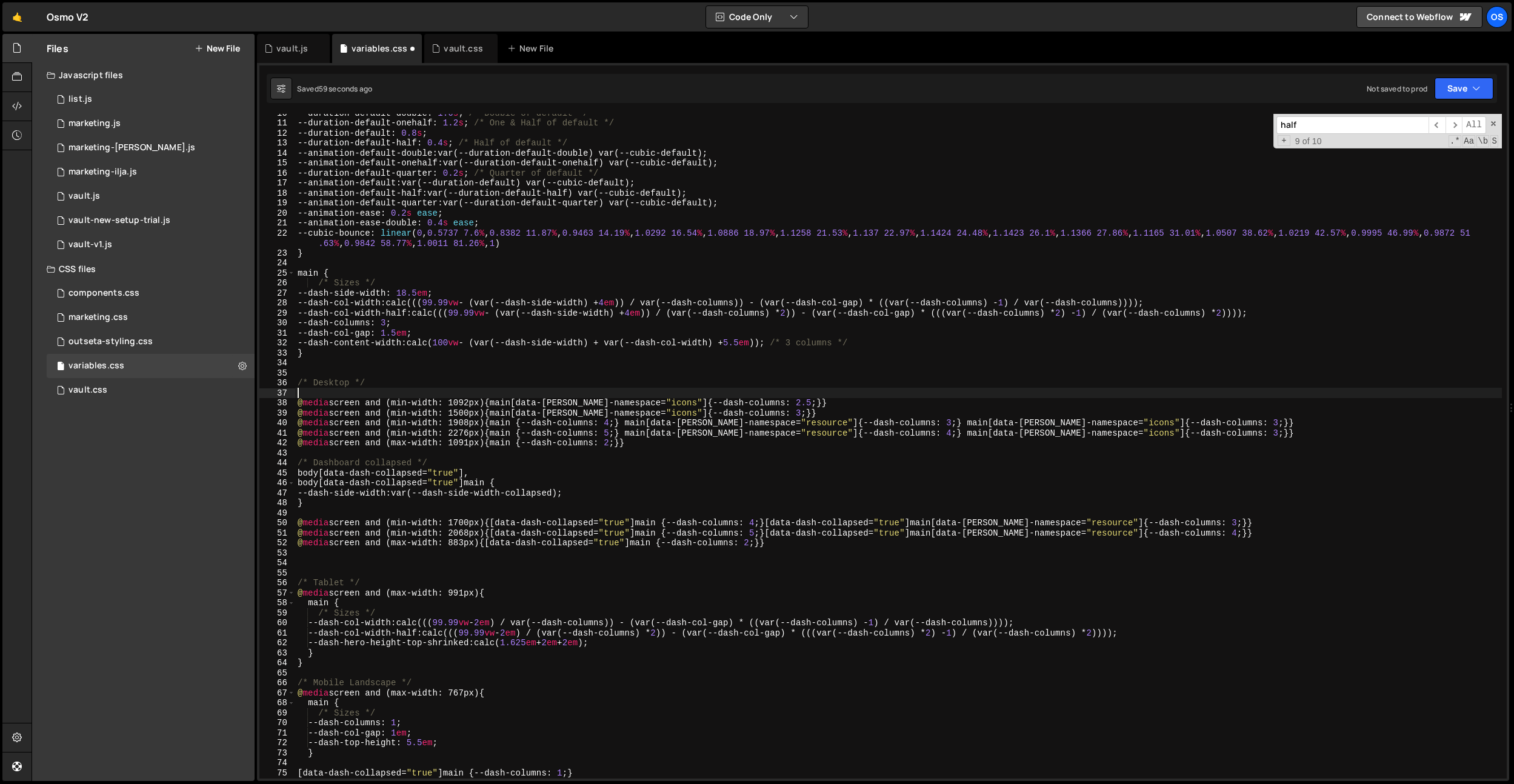
scroll to position [0, 0]
paste textarea "@media screen and (min-width: 1092px) {main[data-[PERSON_NAME]-namespace="icons…"
click at [472, 402] on div "--duration-default-double : 1.6 s ; /* Double of default */ --duration-default-…" at bounding box center [898, 450] width 1207 height 685
click at [786, 404] on div "--duration-default-double : 1.6 s ; /* Double of default */ --duration-default-…" at bounding box center [898, 450] width 1207 height 685
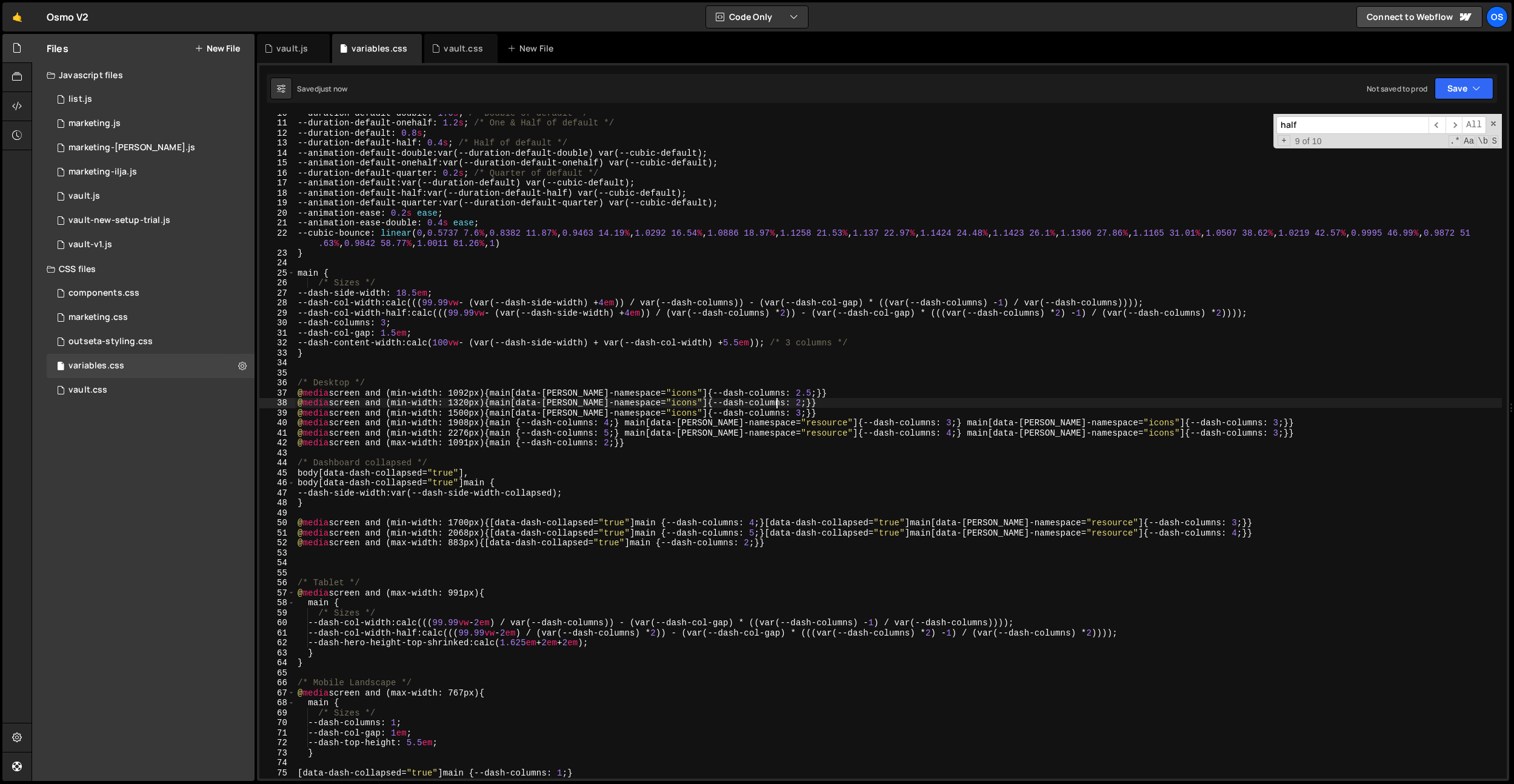
click at [820, 392] on div "--duration-default-double : 1.6 s ; /* Double of default */ --duration-default-…" at bounding box center [898, 450] width 1207 height 685
click at [790, 394] on div "--duration-default-double : 1.6 s ; /* Double of default */ --duration-default-…" at bounding box center [898, 450] width 1207 height 685
click at [849, 384] on div "--duration-default-double : 1.6 s ; /* Double of default */ --duration-default-…" at bounding box center [898, 450] width 1207 height 685
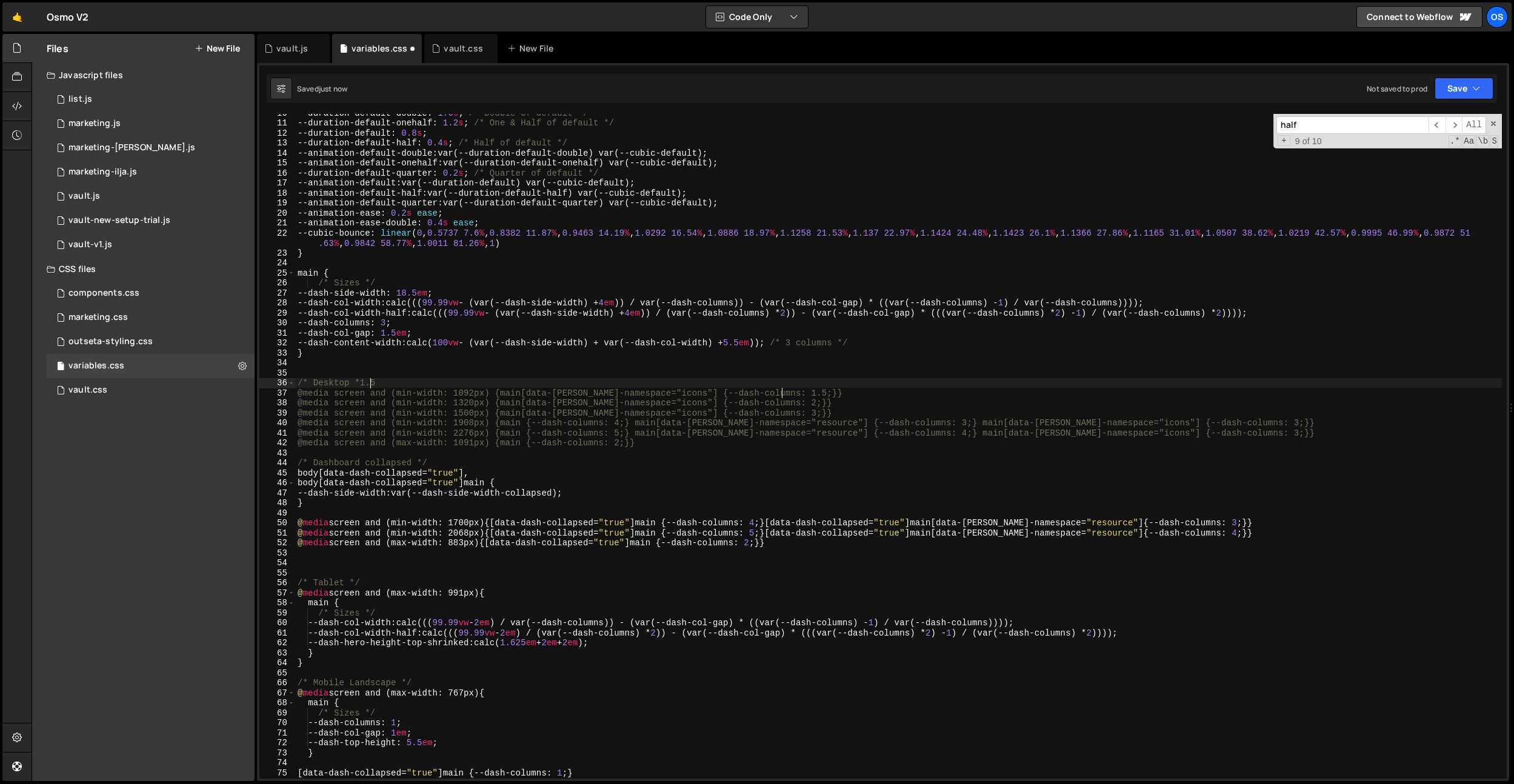
scroll to position [0, 3]
type textarea "/* Desktop */"
click at [830, 377] on div "--duration-default-double : 1.6 s ; /* Double of default */ --duration-default-…" at bounding box center [898, 450] width 1207 height 685
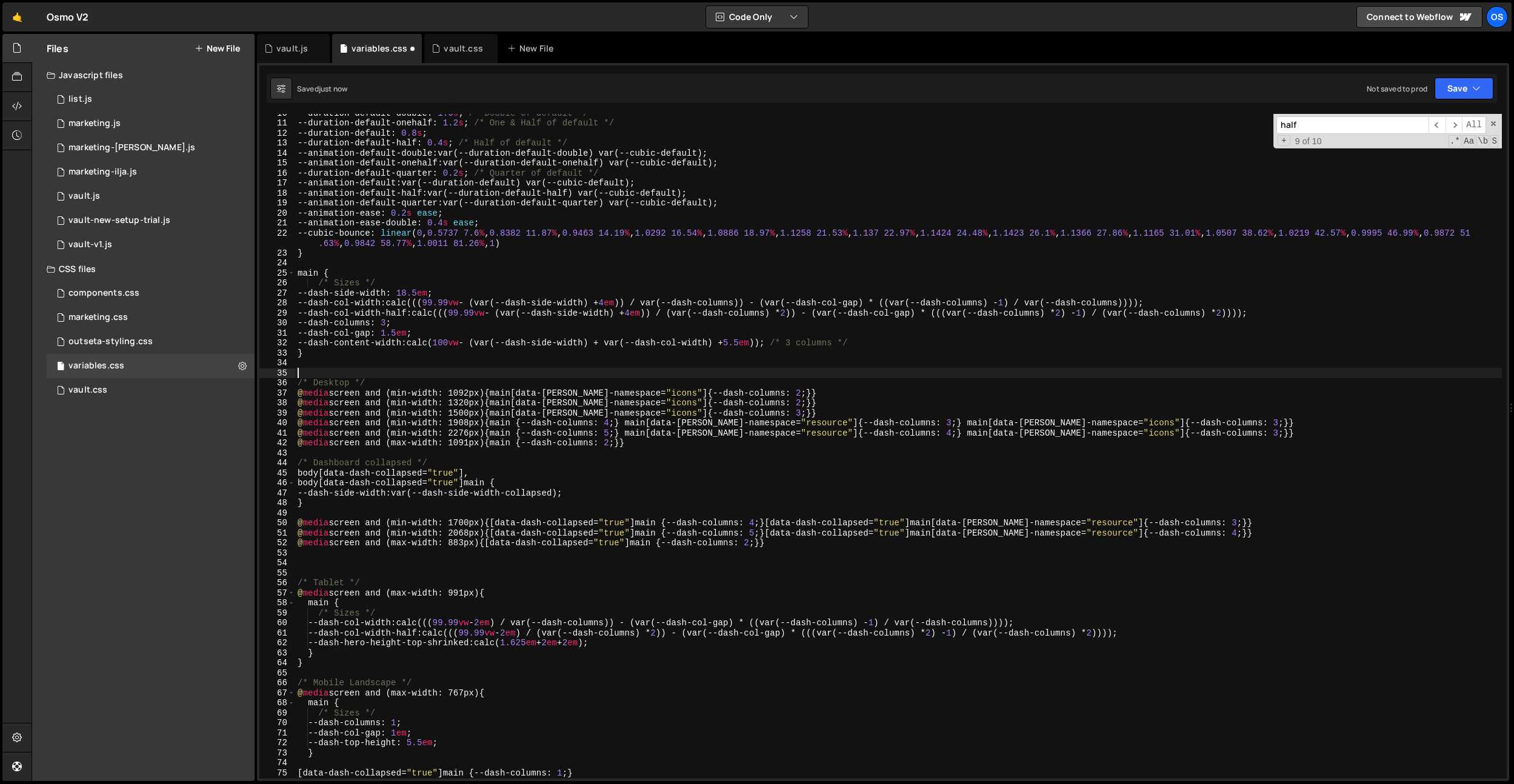
click at [775, 392] on div "--duration-default-double : 1.6 s ; /* Double of default */ --duration-default-…" at bounding box center [898, 450] width 1207 height 685
click at [843, 323] on div "--duration-default-double : 1.6 s ; /* Double of default */ --duration-default-…" at bounding box center [898, 450] width 1207 height 685
click at [804, 412] on div "--duration-default-double : 1.6 s ; /* Double of default */ --duration-default-…" at bounding box center [898, 450] width 1207 height 685
click at [1218, 431] on div "--duration-default-double : 1.6 s ; /* Double of default */ --duration-default-…" at bounding box center [898, 450] width 1207 height 685
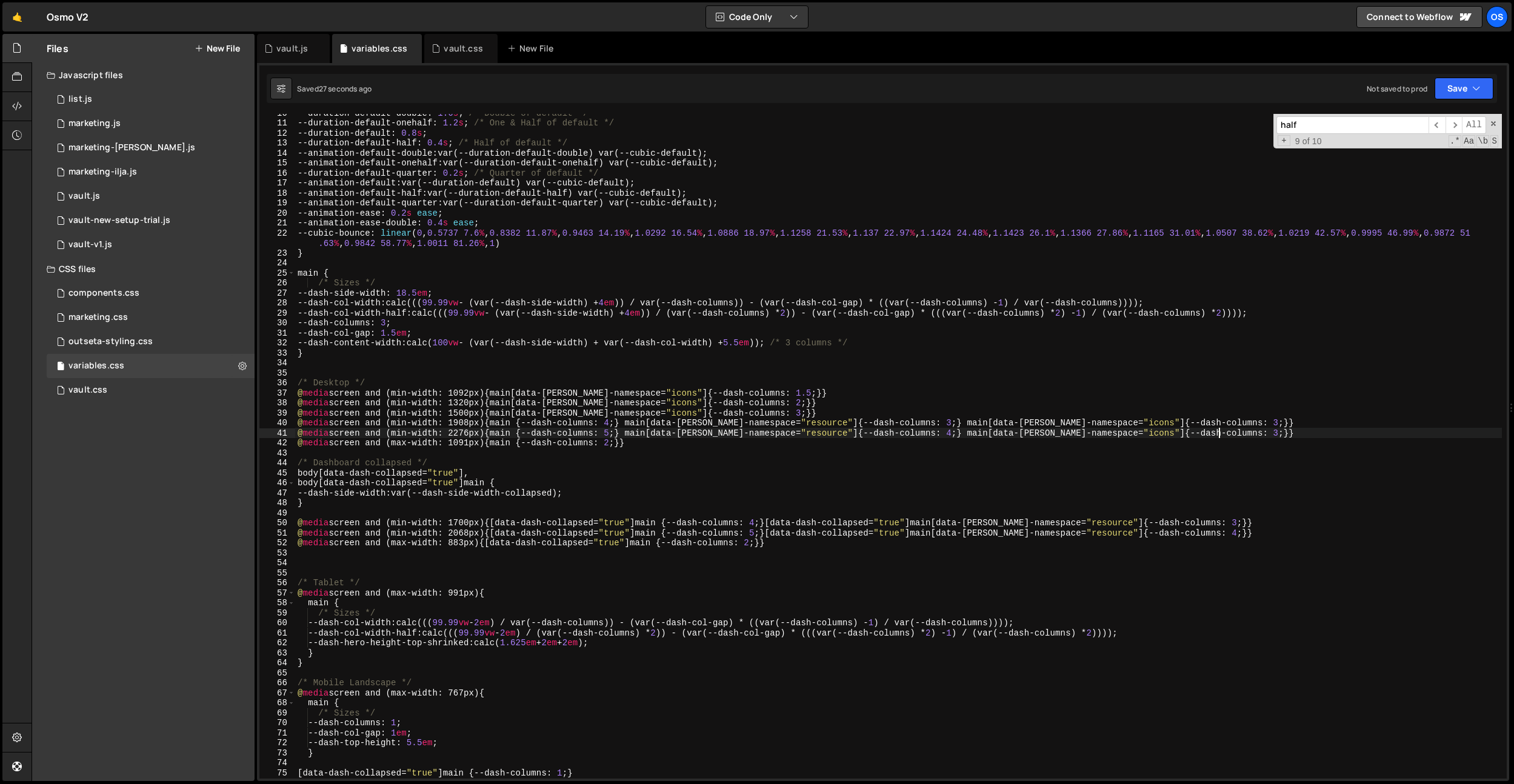
click at [1217, 426] on div "--duration-default-double : 1.6 s ; /* Double of default */ --duration-default-…" at bounding box center [898, 450] width 1207 height 685
type textarea "@media screen and (min-width: 1908px) {main {--dash-columns: 4;} main[data-[PER…"
drag, startPoint x: 1243, startPoint y: 373, endPoint x: 1228, endPoint y: 424, distance: 53.2
click at [1243, 373] on div "--duration-default-double : 1.6 s ; /* Double of default */ --duration-default-…" at bounding box center [898, 450] width 1207 height 685
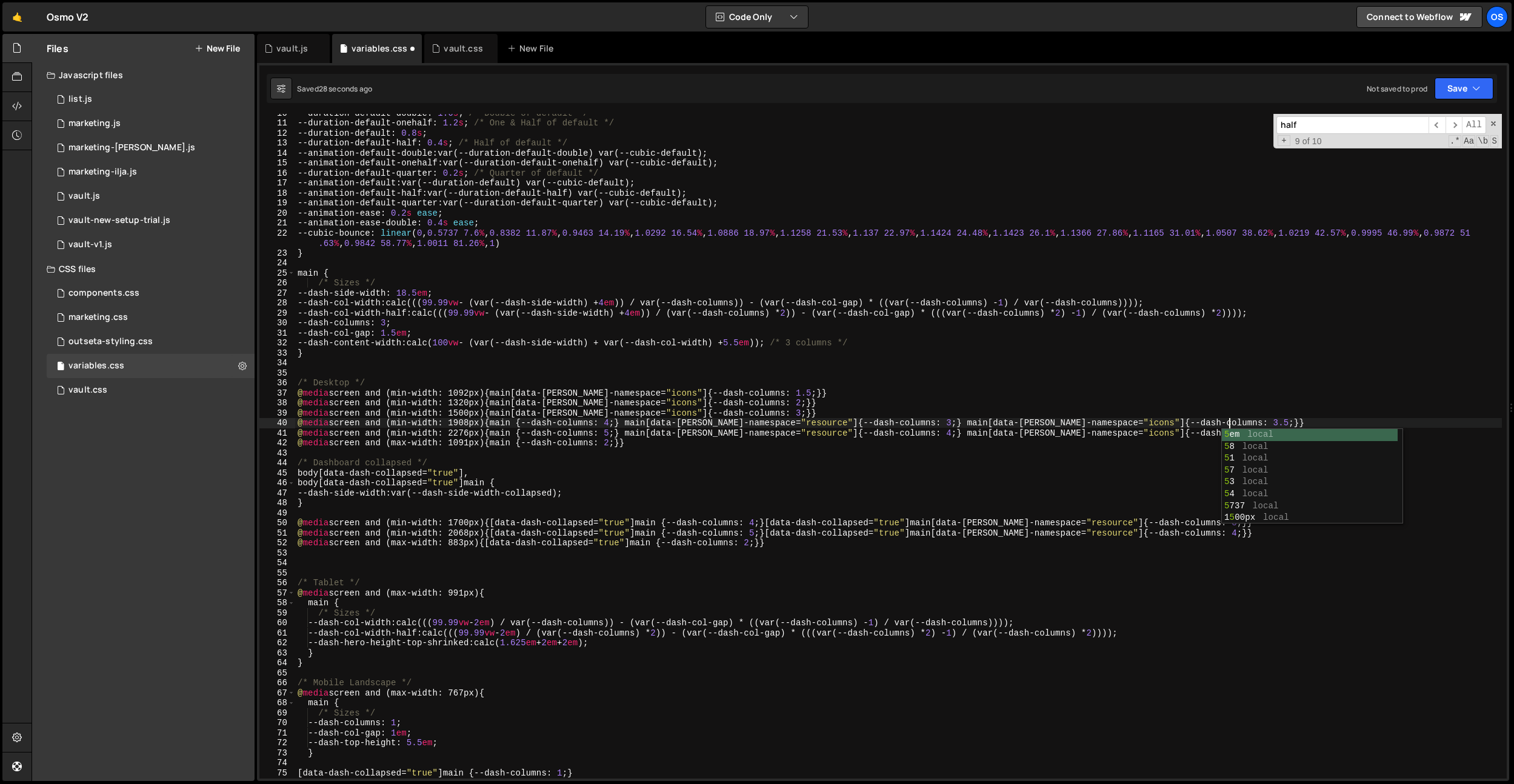
scroll to position [0, 0]
click at [1218, 434] on div "--duration-default-double : 1.6 s ; /* Double of default */ --duration-default-…" at bounding box center [898, 450] width 1207 height 685
type textarea "@media screen and (min-width: 2276px) {main {--dash-columns: 5;} main[data-[PER…"
click at [1171, 375] on div "--duration-default-double : 1.6 s ; /* Double of default */ --duration-default-…" at bounding box center [898, 450] width 1207 height 685
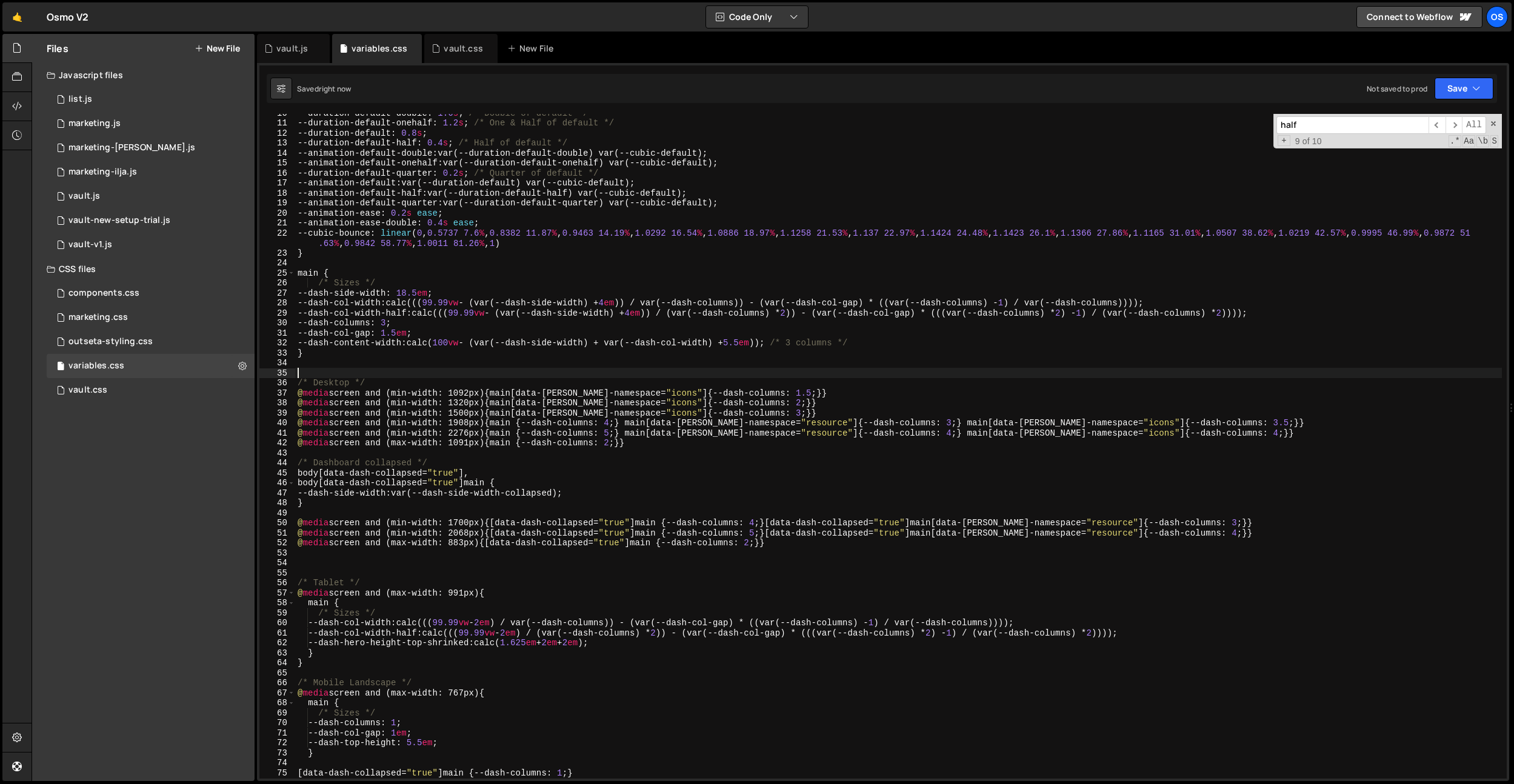
scroll to position [0, 0]
click at [1178, 392] on div "--duration-default-double : 1.6 s ; /* Double of default */ --duration-default-…" at bounding box center [898, 450] width 1207 height 685
drag, startPoint x: 499, startPoint y: 393, endPoint x: 796, endPoint y: 388, distance: 297.0
click at [796, 388] on div "--duration-default-double : 1.6 s ; /* Double of default */ --duration-default-…" at bounding box center [898, 450] width 1207 height 685
click at [627, 445] on div "--duration-default-double : 1.6 s ; /* Double of default */ --duration-default-…" at bounding box center [898, 450] width 1207 height 685
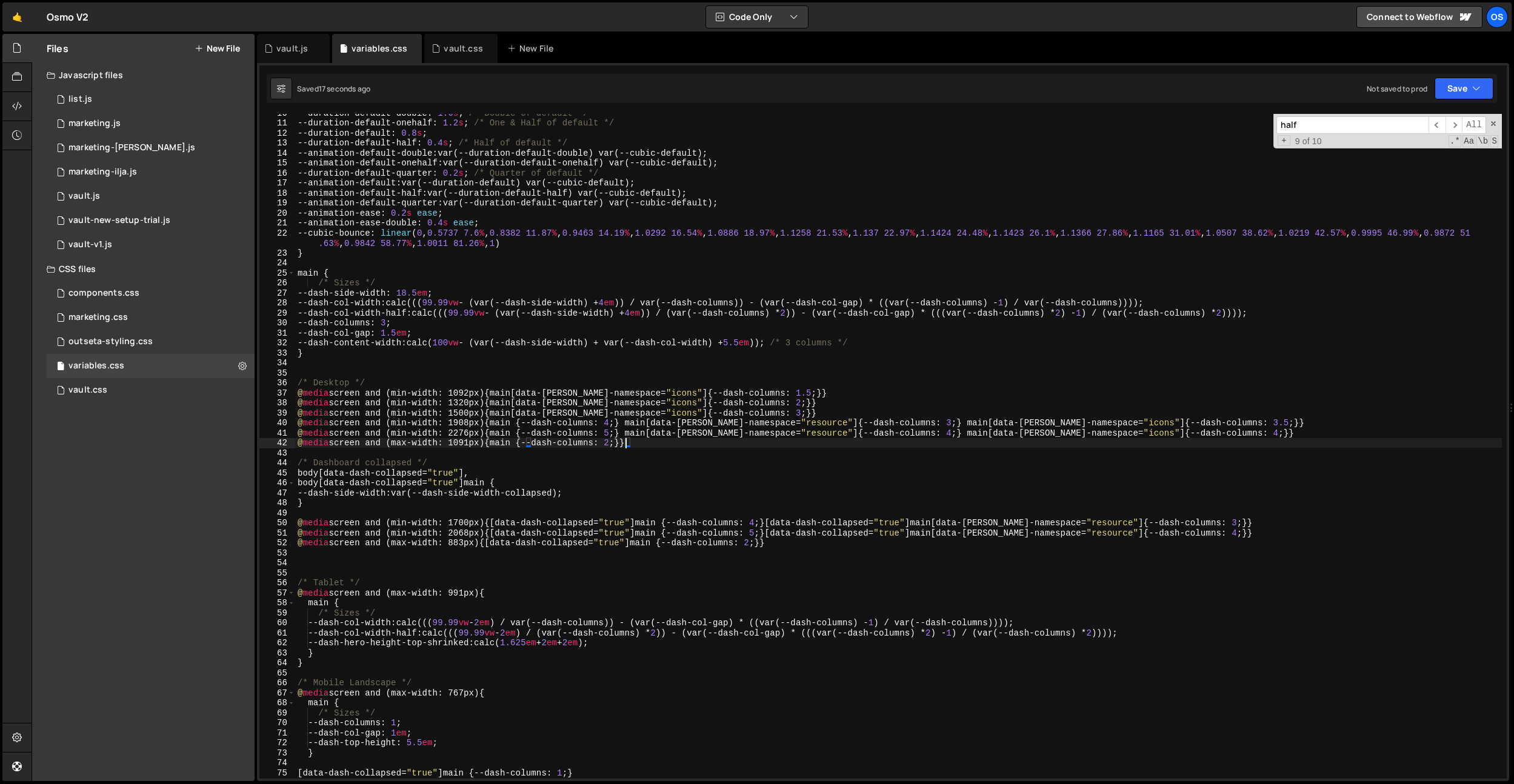
click at [630, 443] on div "--duration-default-double : 1.6 s ; /* Double of default */ --duration-default-…" at bounding box center [898, 450] width 1207 height 685
paste textarea "main[data-[PERSON_NAME]-namespace="icons"] {--dash-columns: 1.5;}"
click at [471, 380] on div "--duration-default-double : 1.6 s ; /* Double of default */ --duration-default-…" at bounding box center [898, 450] width 1207 height 685
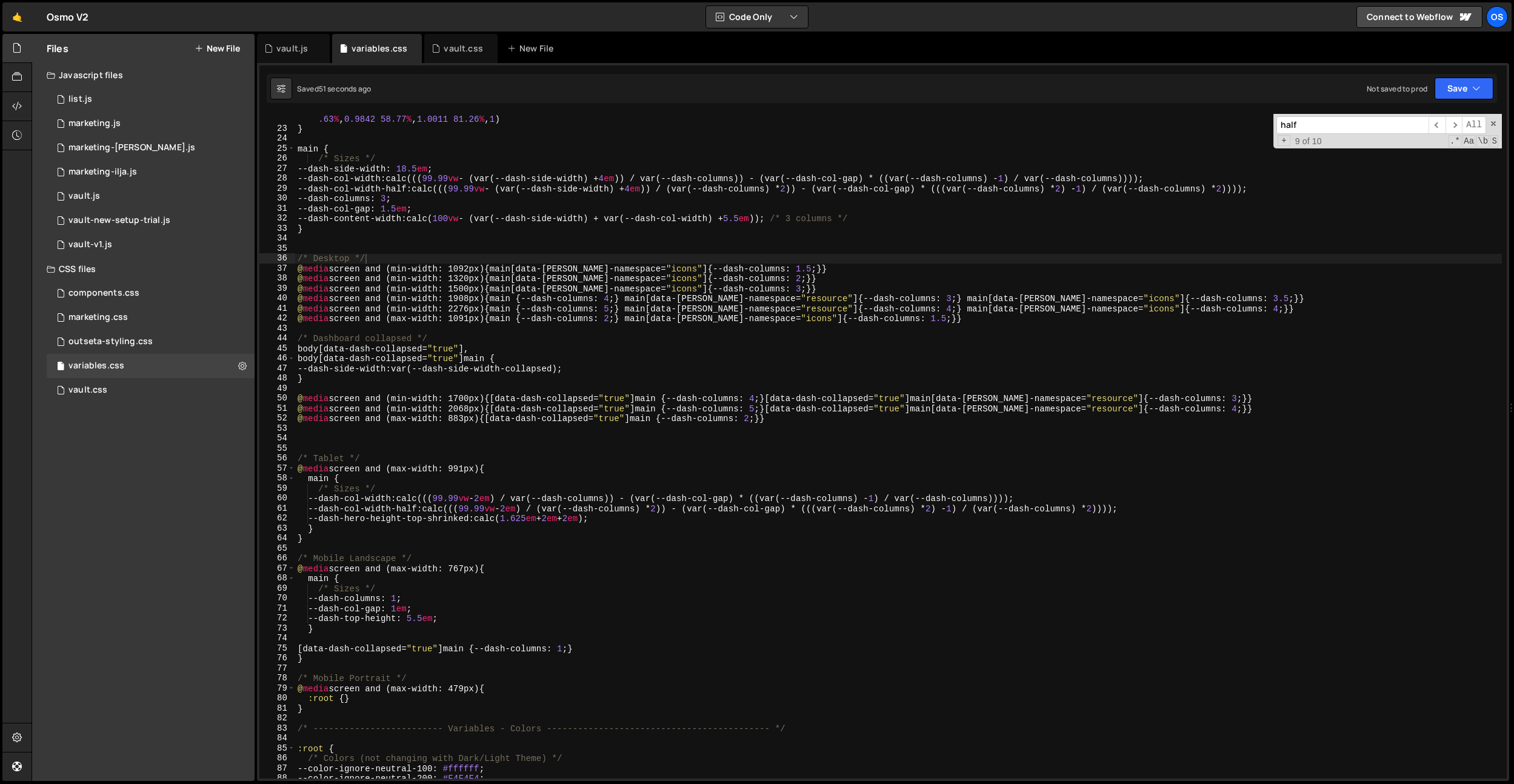
scroll to position [220, 0]
drag, startPoint x: 637, startPoint y: 321, endPoint x: 932, endPoint y: 318, distance: 295.0
click at [932, 318] on div "--cubic-bounce : linear ( 0 , 0.5737 7.6 % , 0.8382 11.87 % , 0.9463 14.19 % , …" at bounding box center [898, 451] width 1207 height 695
click at [585, 651] on div "--cubic-bounce : linear ( 0 , 0.5737 7.6 % , 0.8382 11.87 % , 0.9463 14.19 % , …" at bounding box center [898, 451] width 1207 height 695
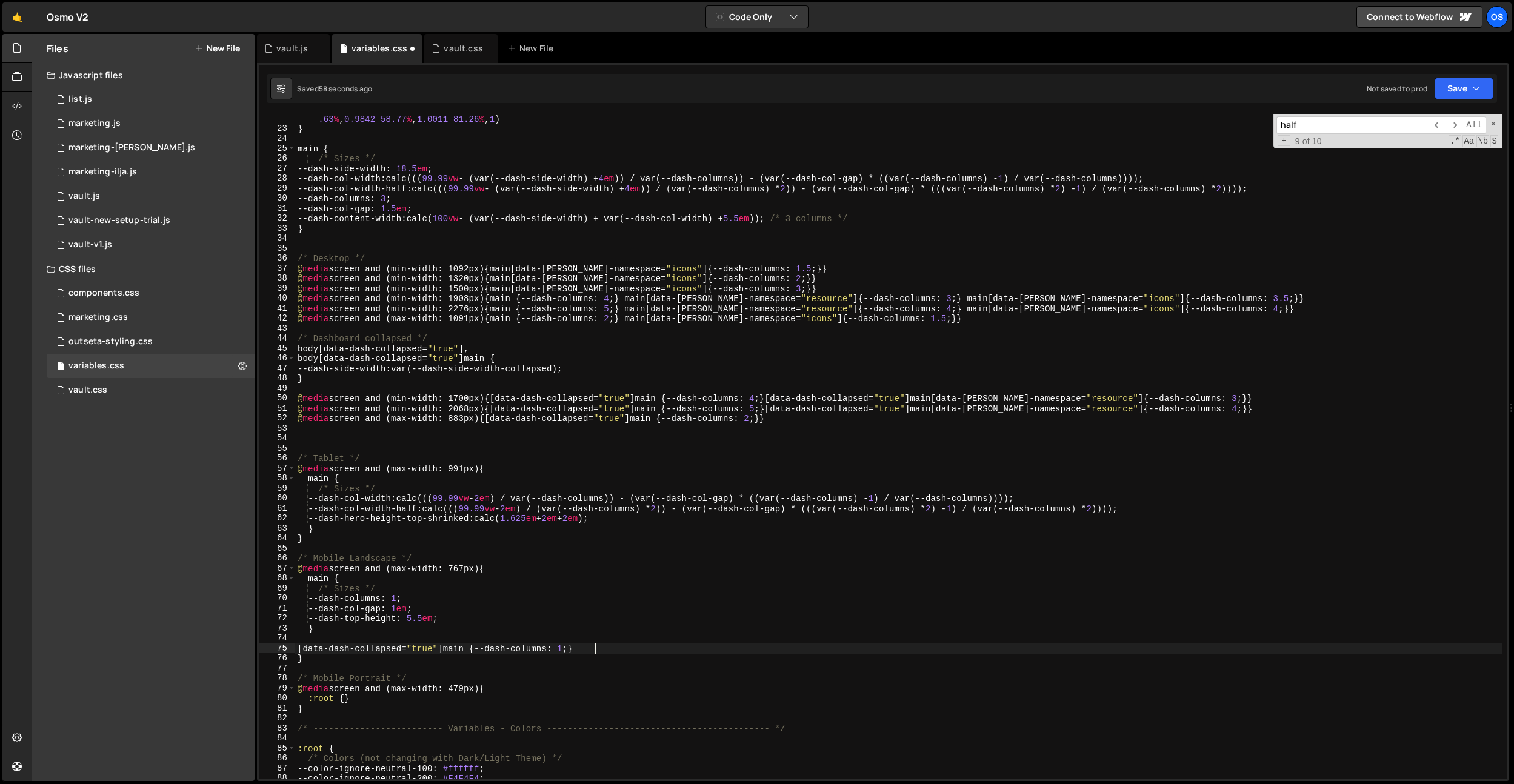
paste textarea "main[data-[PERSON_NAME]-namespace="icons"] {--dash-columns: 1.5;}"
click at [913, 643] on div "--cubic-bounce : linear ( 0 , 0.5737 7.6 % , 0.8382 11.87 % , 0.9463 14.19 % , …" at bounding box center [898, 451] width 1207 height 695
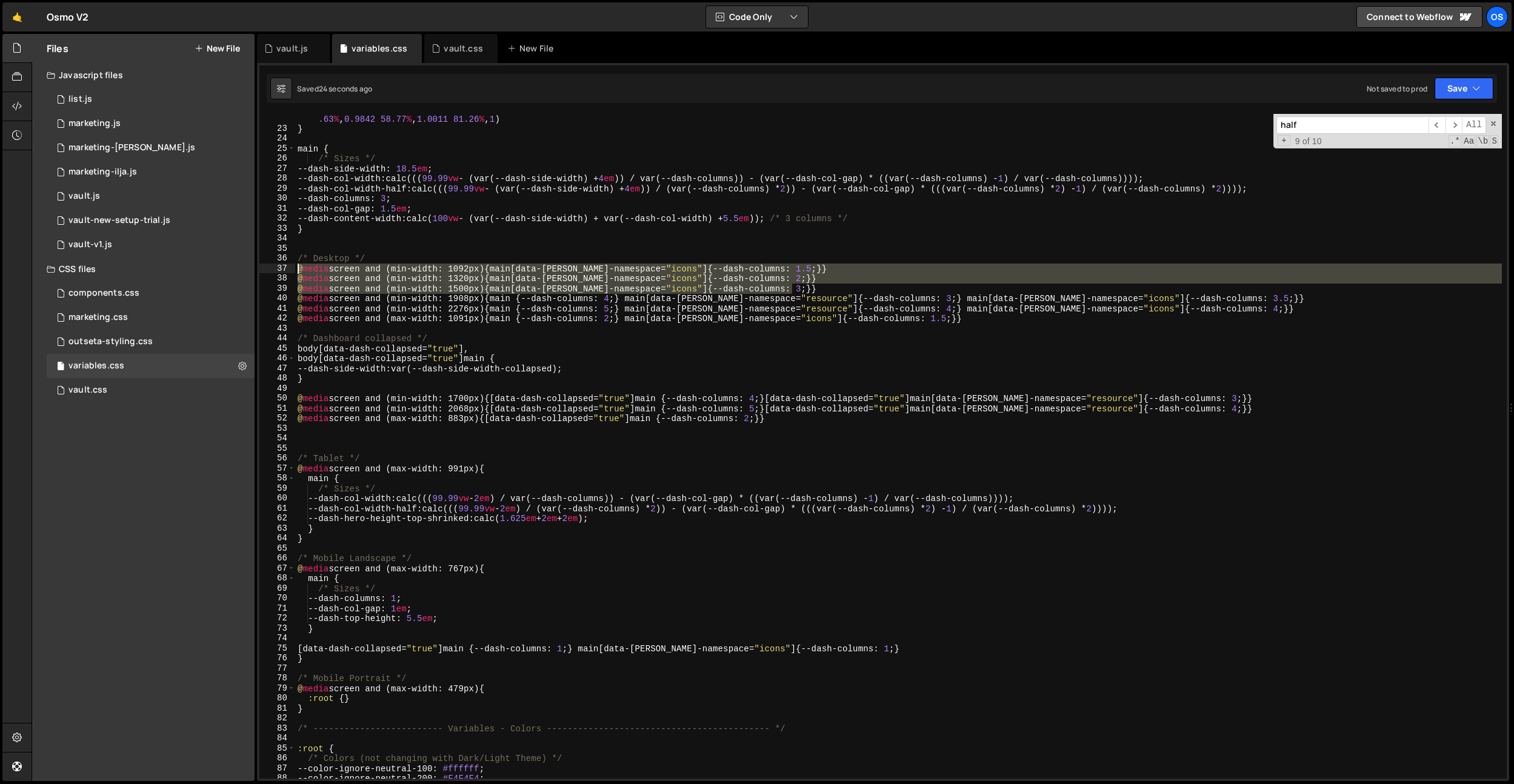
drag, startPoint x: 804, startPoint y: 286, endPoint x: 275, endPoint y: 270, distance: 529.2
click at [275, 270] on div "[data-dash-collapsed="true"] main {--dash-columns: 1;} main[data-[PERSON_NAME]-…" at bounding box center [883, 447] width 1247 height 665
type textarea "@media screen and (min-width: 1092px) {main[data-[PERSON_NAME]-namespace="icons…"
click at [349, 387] on div "--cubic-bounce : linear ( 0 , 0.5737 7.6 % , 0.8382 11.87 % , 0.9463 14.19 % , …" at bounding box center [898, 451] width 1207 height 695
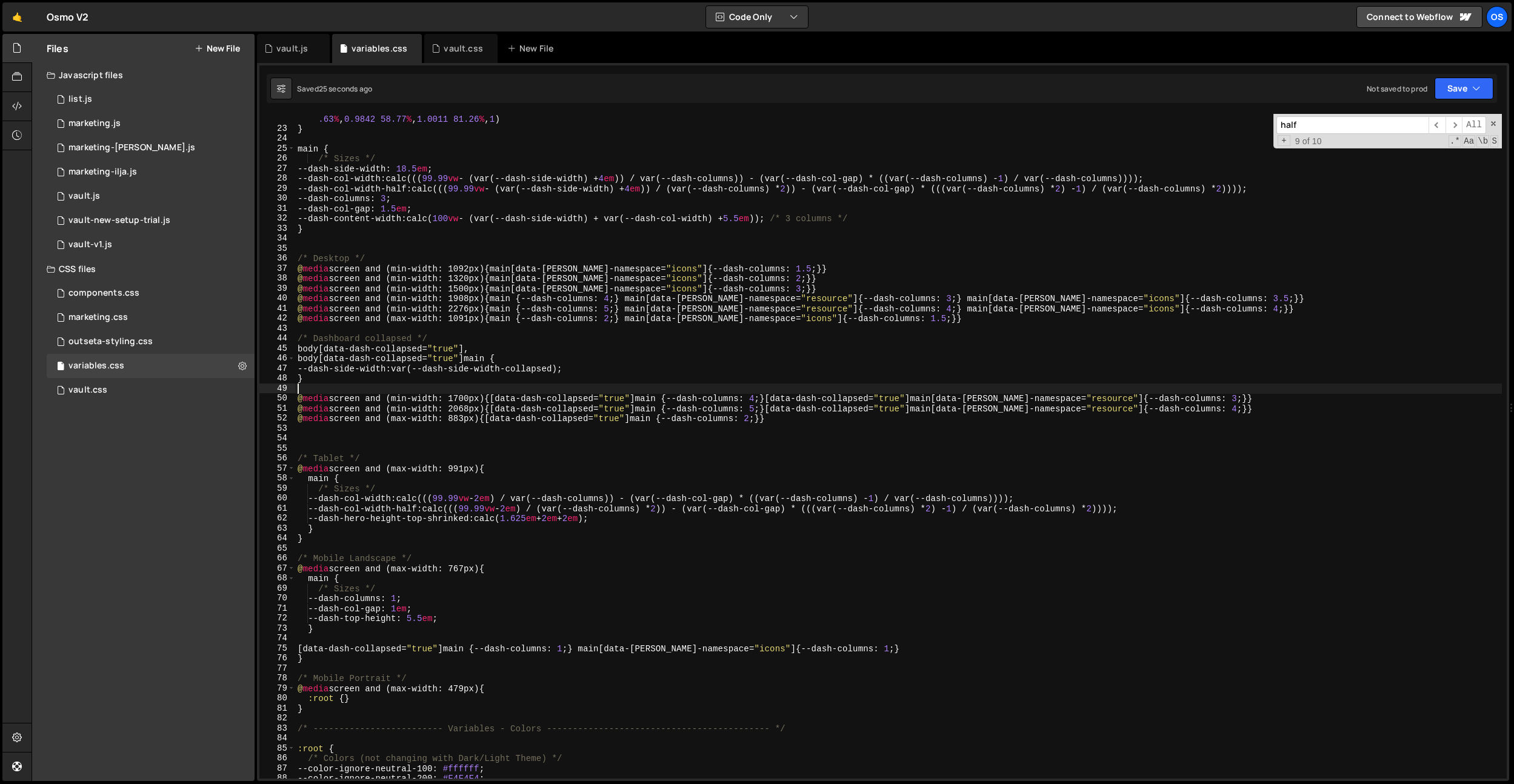
scroll to position [0, 0]
paste textarea "@media screen and (min-width: 1500px) {main[data-[PERSON_NAME]-namespace="icons…"
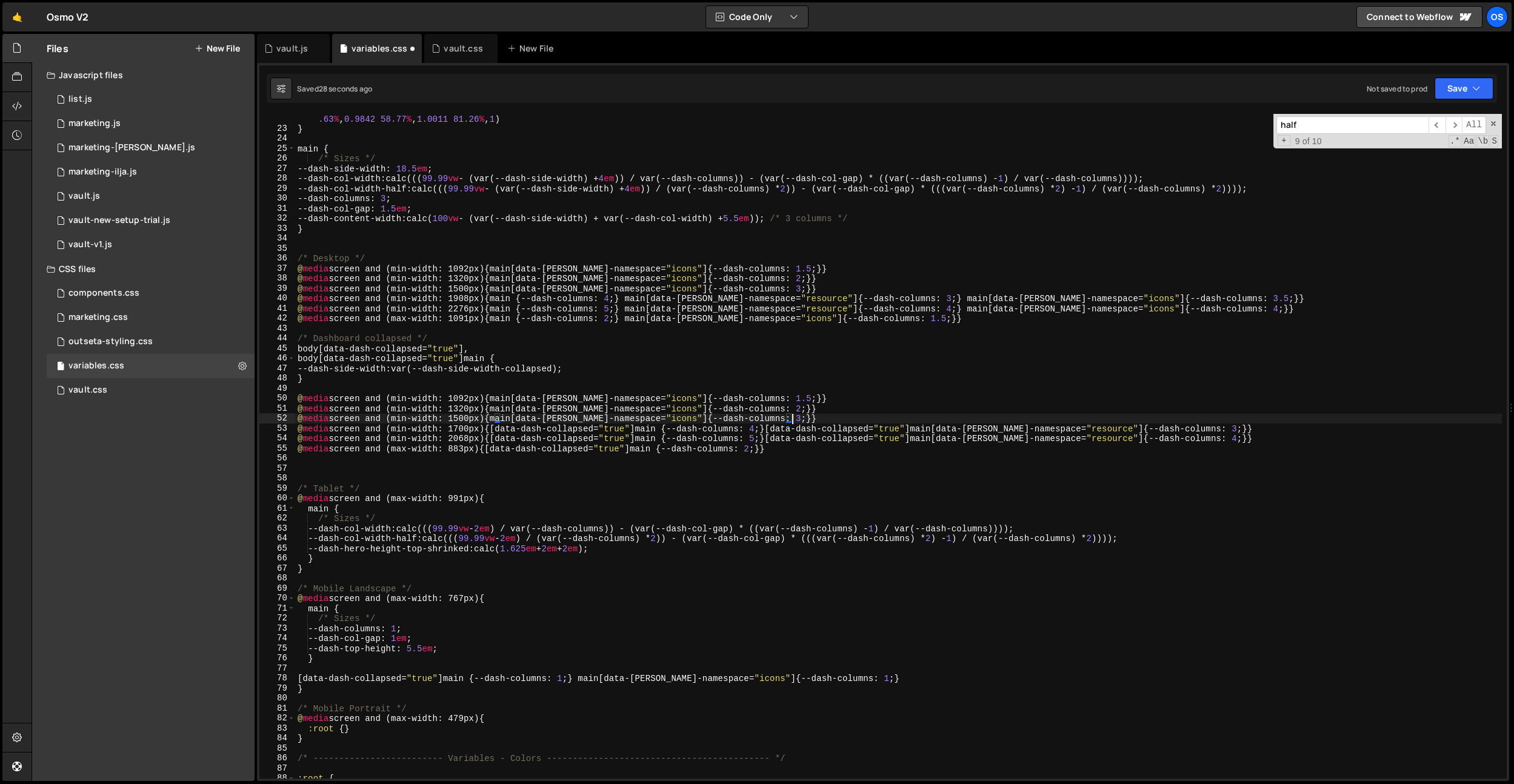
click at [705, 437] on div "--cubic-bounce : linear ( 0 , 0.5737 7.6 % , 0.8382 11.87 % , 0.9463 14.19 % , …" at bounding box center [898, 451] width 1207 height 695
drag, startPoint x: 499, startPoint y: 429, endPoint x: 577, endPoint y: 424, distance: 78.2
click at [647, 428] on div "--cubic-bounce : linear ( 0 , 0.5737 7.6 % , 0.8382 11.87 % , 0.9463 14.19 % , …" at bounding box center [898, 451] width 1207 height 695
click at [501, 419] on div "--cubic-bounce : linear ( 0 , 0.5737 7.6 % , 0.8382 11.87 % , 0.9463 14.19 % , …" at bounding box center [898, 451] width 1207 height 695
paste textarea "[data-dash-collapsed="true"]"
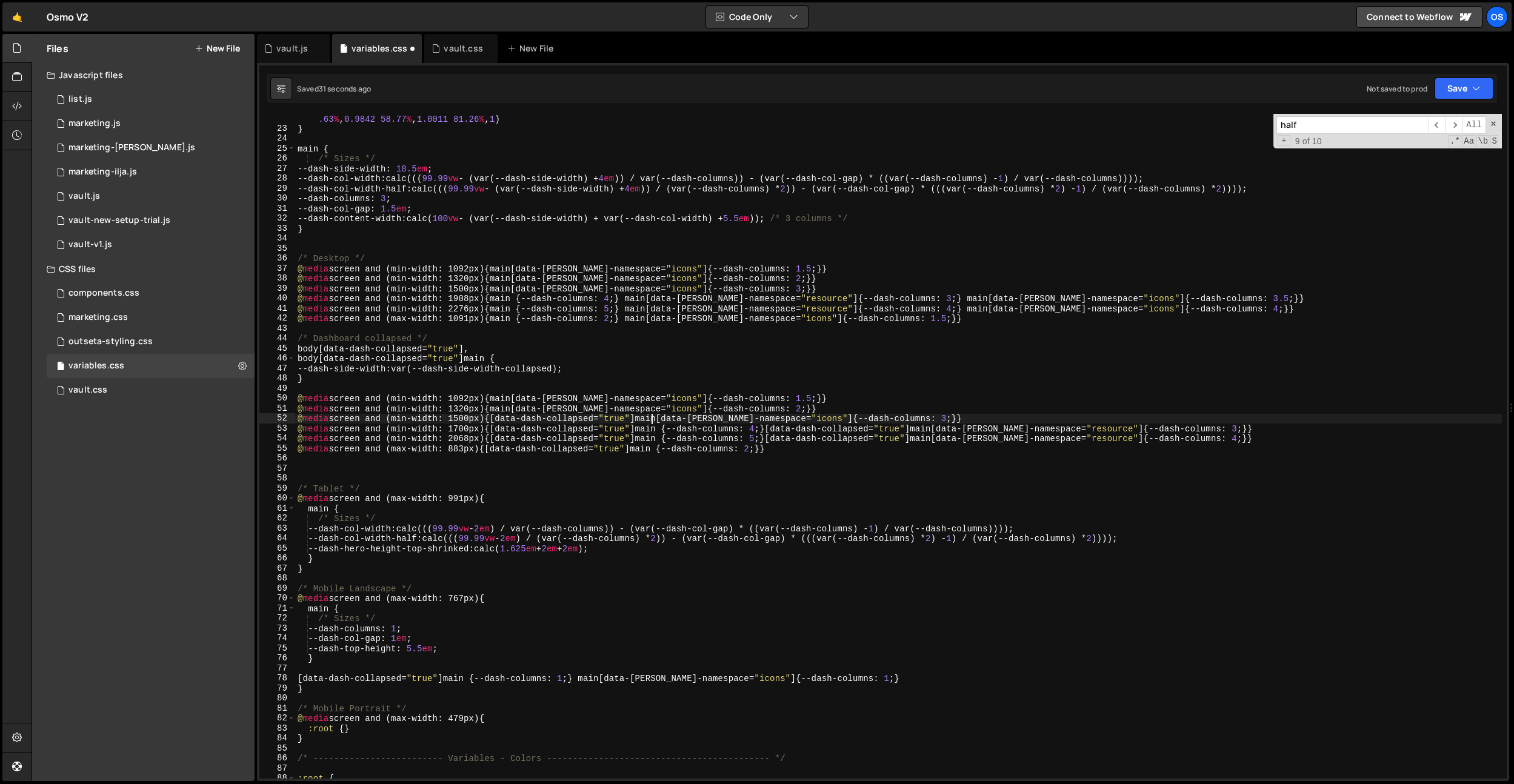
scroll to position [0, 24]
click at [501, 411] on div "--cubic-bounce : linear ( 0 , 0.5737 7.6 % , 0.8382 11.87 % , 0.9463 14.19 % , …" at bounding box center [898, 451] width 1207 height 695
paste textarea "[data-dash-collapsed="true"]"
click at [501, 401] on div "--cubic-bounce : linear ( 0 , 0.5737 7.6 % , 0.8382 11.87 % , 0.9463 14.19 % , …" at bounding box center [898, 451] width 1207 height 695
paste textarea "[data-dash-collapsed="true"]"
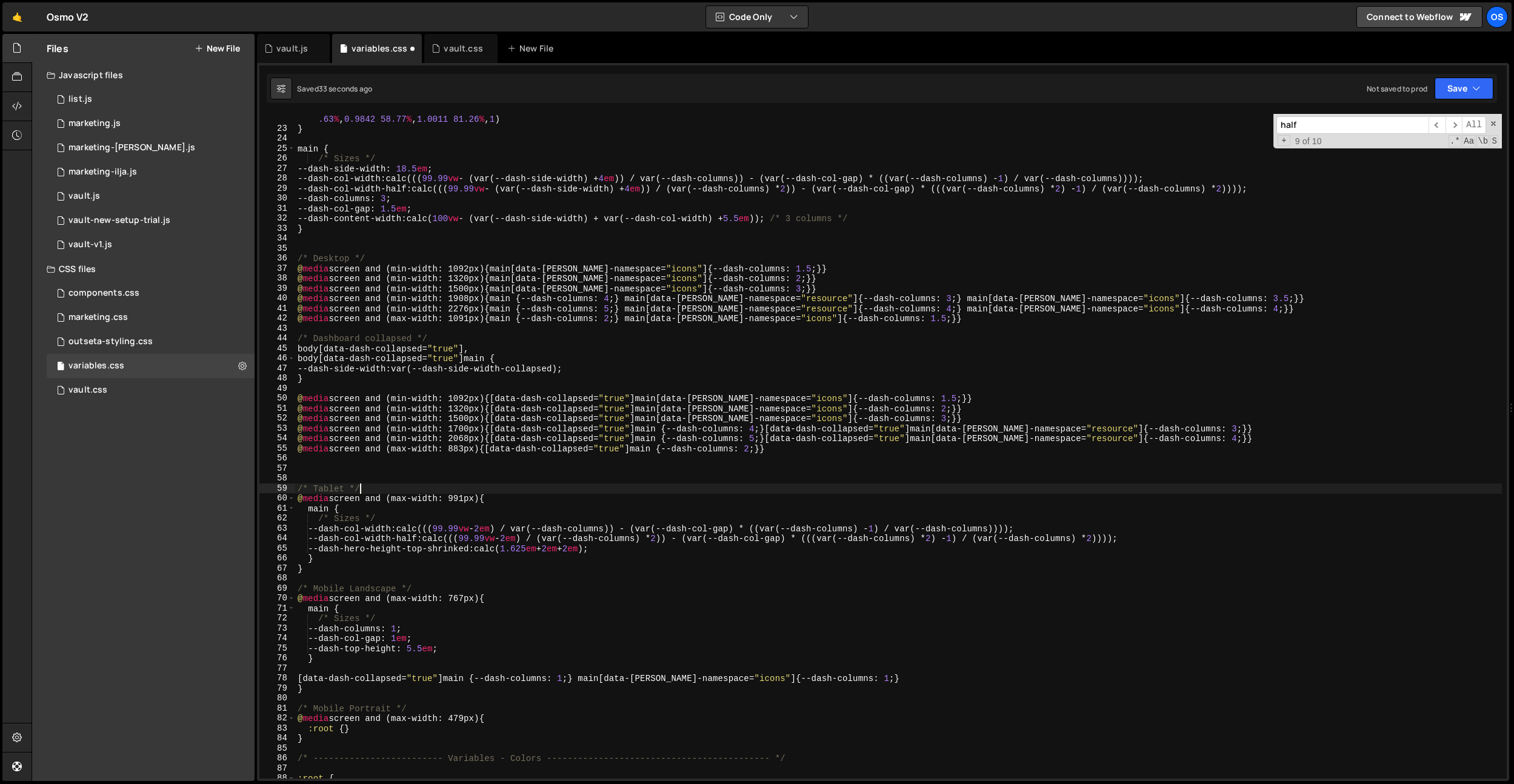
click at [647, 491] on div "--cubic-bounce : linear ( 0 , 0.5737 7.6 % , 0.8382 11.87 % , 0.9463 14.19 % , …" at bounding box center [898, 451] width 1207 height 695
click at [642, 491] on div "--cubic-bounce : linear ( 0 , 0.5737 7.6 % , 0.8382 11.87 % , 0.9463 14.19 % , …" at bounding box center [898, 451] width 1207 height 695
click at [922, 403] on div "--cubic-bounce : linear ( 0 , 0.5737 7.6 % , 0.8382 11.87 % , 0.9463 14.19 % , …" at bounding box center [898, 451] width 1207 height 695
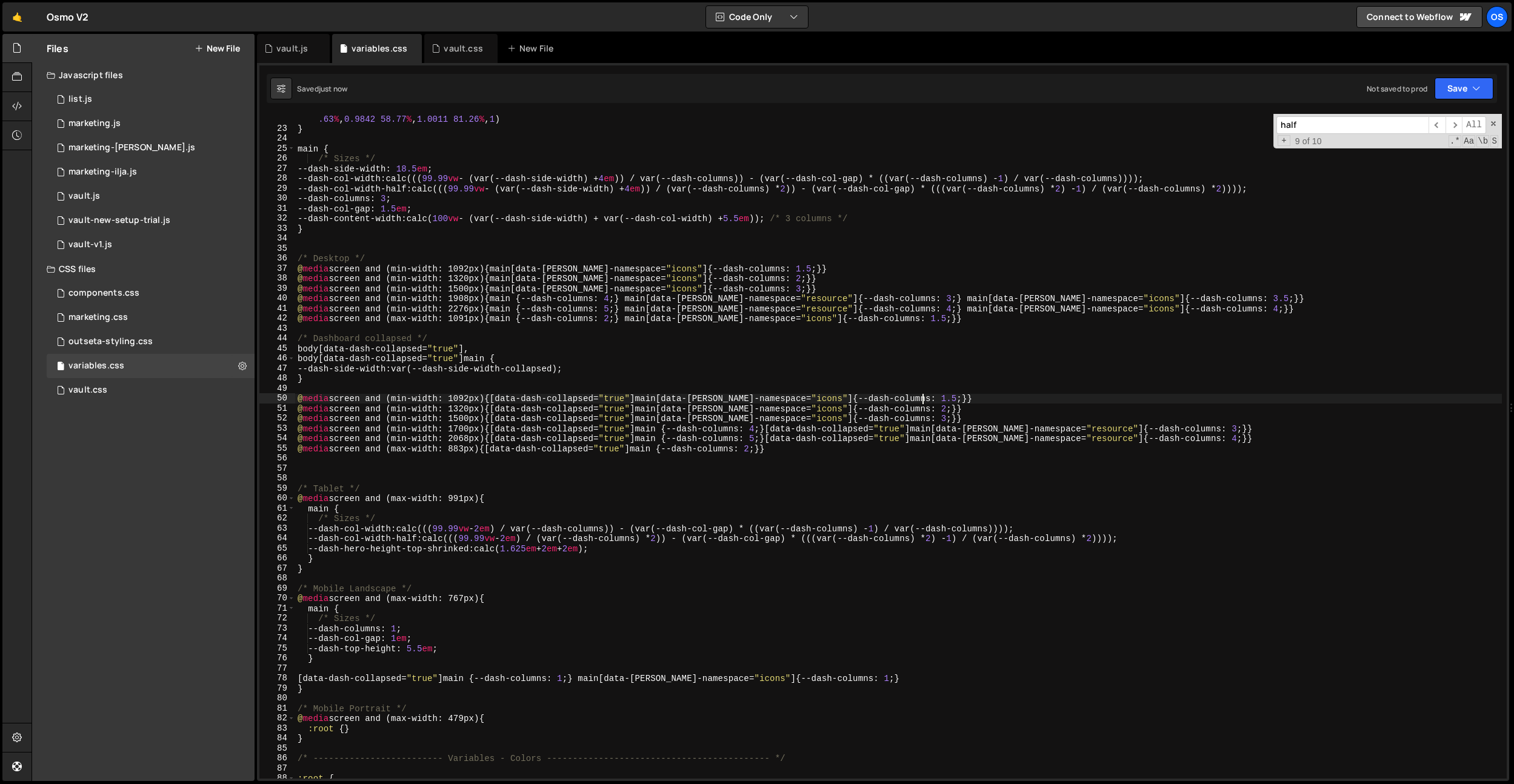
click at [932, 400] on div "--cubic-bounce : linear ( 0 , 0.5737 7.6 % , 0.8382 11.87 % , 0.9463 14.19 % , …" at bounding box center [898, 451] width 1207 height 695
click at [461, 271] on div "--cubic-bounce : linear ( 0 , 0.5737 7.6 % , 0.8382 11.87 % , 0.9463 14.19 % , …" at bounding box center [898, 451] width 1207 height 695
click at [461, 436] on div "--cubic-bounce : linear ( 0 , 0.5737 7.6 % , 0.8382 11.87 % , 0.9463 14.19 % , …" at bounding box center [898, 451] width 1207 height 695
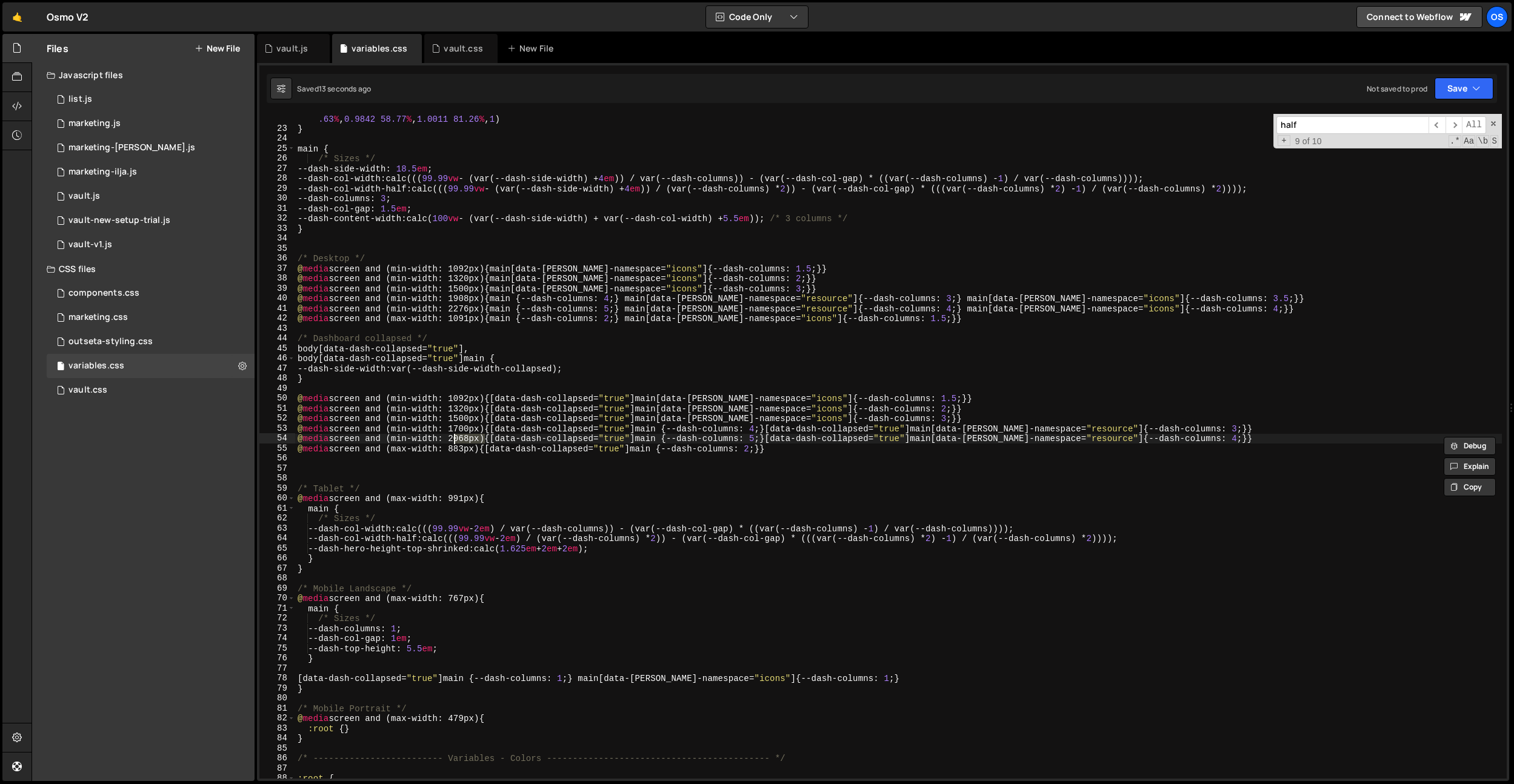
click at [465, 307] on div "--cubic-bounce : linear ( 0 , 0.5737 7.6 % , 0.8382 11.87 % , 0.9463 14.19 % , …" at bounding box center [898, 451] width 1207 height 695
drag, startPoint x: 465, startPoint y: 307, endPoint x: 463, endPoint y: 313, distance: 6.3
click at [465, 307] on div "--cubic-bounce : linear ( 0 , 0.5737 7.6 % , 0.8382 11.87 % , 0.9463 14.19 % , …" at bounding box center [898, 451] width 1207 height 695
click at [462, 320] on div "--cubic-bounce : linear ( 0 , 0.5737 7.6 % , 0.8382 11.87 % , 0.9463 14.19 % , …" at bounding box center [898, 451] width 1207 height 695
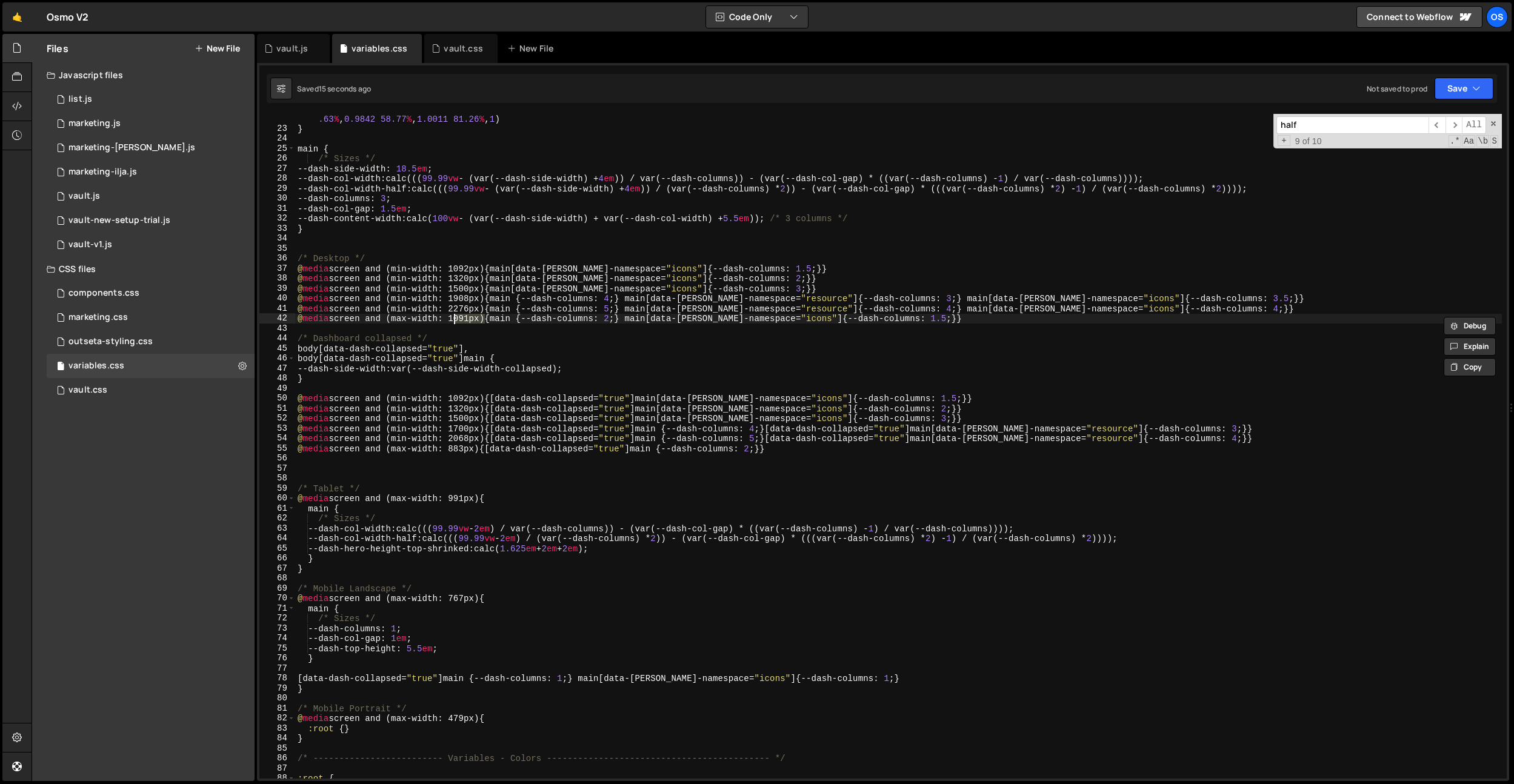
click at [462, 299] on div "--cubic-bounce : linear ( 0 , 0.5737 7.6 % , 0.8382 11.87 % , 0.9463 14.19 % , …" at bounding box center [898, 451] width 1207 height 695
click at [475, 418] on div "--cubic-bounce : linear ( 0 , 0.5737 7.6 % , 0.8382 11.87 % , 0.9463 14.19 % , …" at bounding box center [898, 451] width 1207 height 695
drag, startPoint x: 468, startPoint y: 279, endPoint x: 468, endPoint y: 292, distance: 13.0
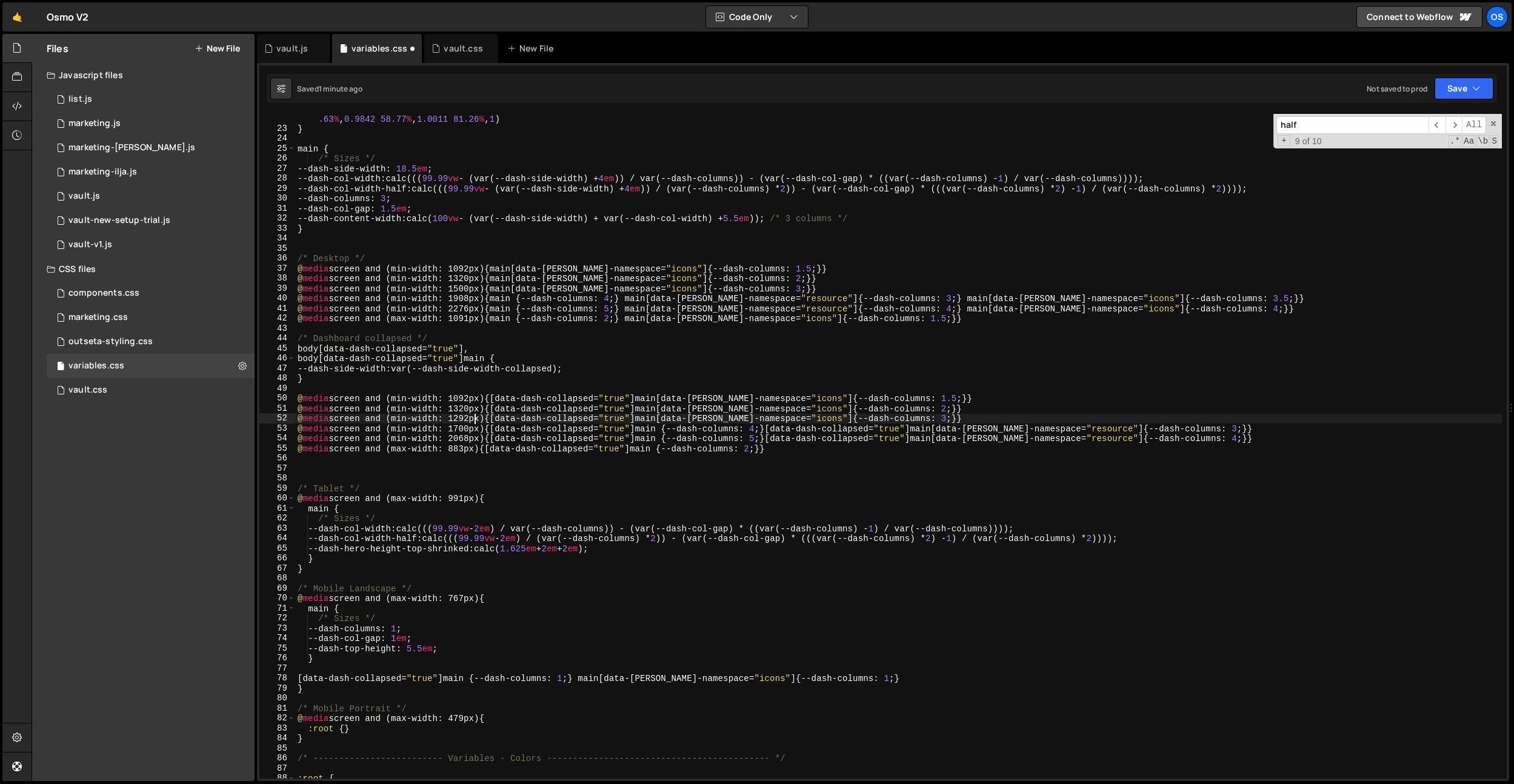
click at [468, 279] on div "--cubic-bounce : linear ( 0 , 0.5737 7.6 % , 0.8382 11.87 % , 0.9463 14.19 % , …" at bounding box center [898, 451] width 1207 height 695
drag, startPoint x: 475, startPoint y: 407, endPoint x: 462, endPoint y: 413, distance: 14.3
click at [455, 410] on div "--cubic-bounce : linear ( 0 , 0.5737 7.6 % , 0.8382 11.87 % , 0.9463 14.19 % , …" at bounding box center [898, 451] width 1207 height 695
paste textarea ".112"
drag, startPoint x: 969, startPoint y: 398, endPoint x: 354, endPoint y: 396, distance: 615.0
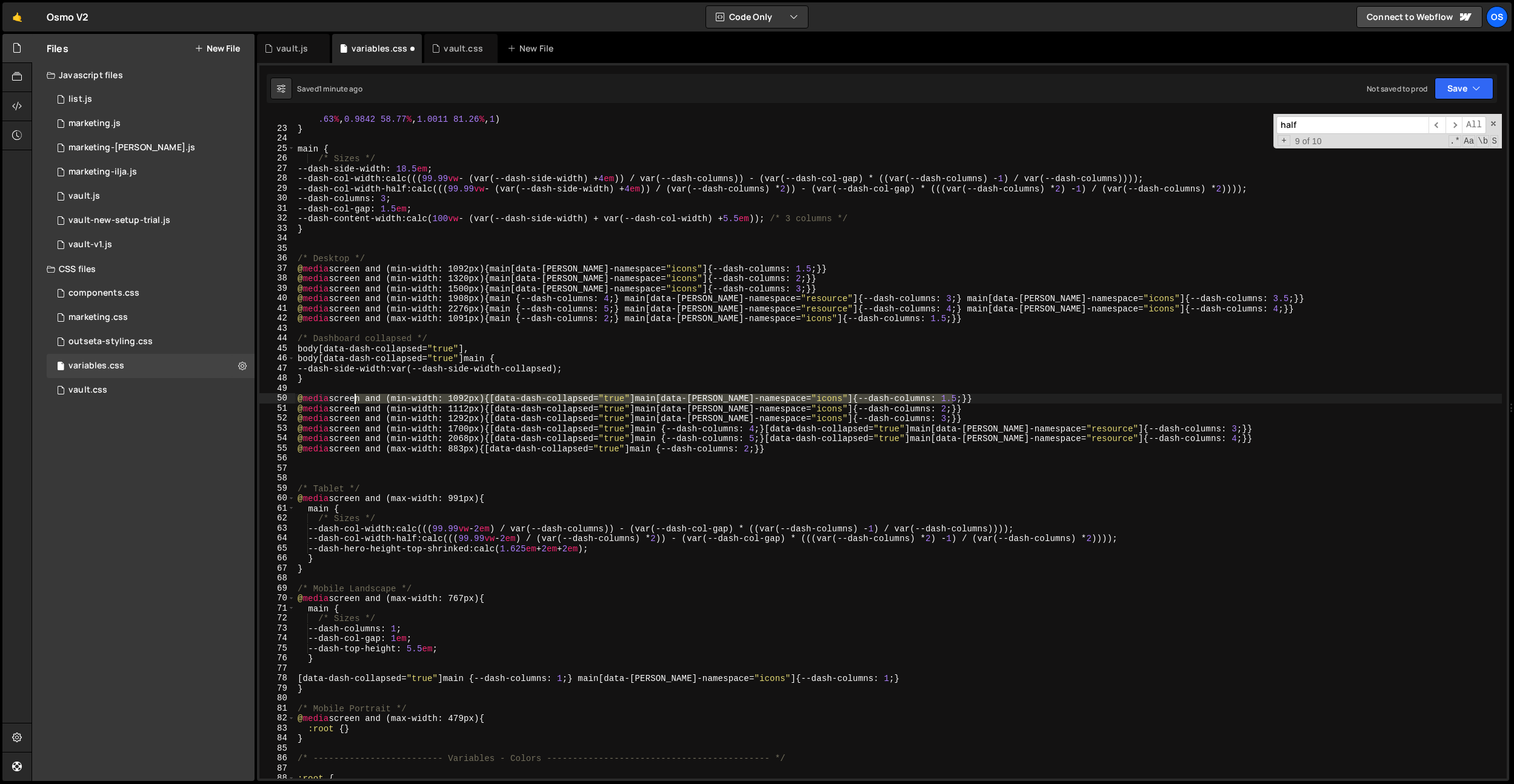
click at [354, 396] on div "--cubic-bounce : linear ( 0 , 0.5737 7.6 % , 0.8382 11.87 % , 0.9463 14.19 % , …" at bounding box center [898, 451] width 1207 height 695
click at [467, 403] on div "--cubic-bounce : linear ( 0 , 0.5737 7.6 % , 0.8382 11.87 % , 0.9463 14.19 % , …" at bounding box center [898, 447] width 1207 height 665
click at [467, 403] on div "--cubic-bounce : linear ( 0 , 0.5737 7.6 % , 0.8382 11.87 % , 0.9463 14.19 % , …" at bounding box center [898, 451] width 1207 height 695
click at [467, 403] on div "--cubic-bounce : linear ( 0 , 0.5737 7.6 % , 0.8382 11.87 % , 0.9463 14.19 % , …" at bounding box center [898, 447] width 1207 height 665
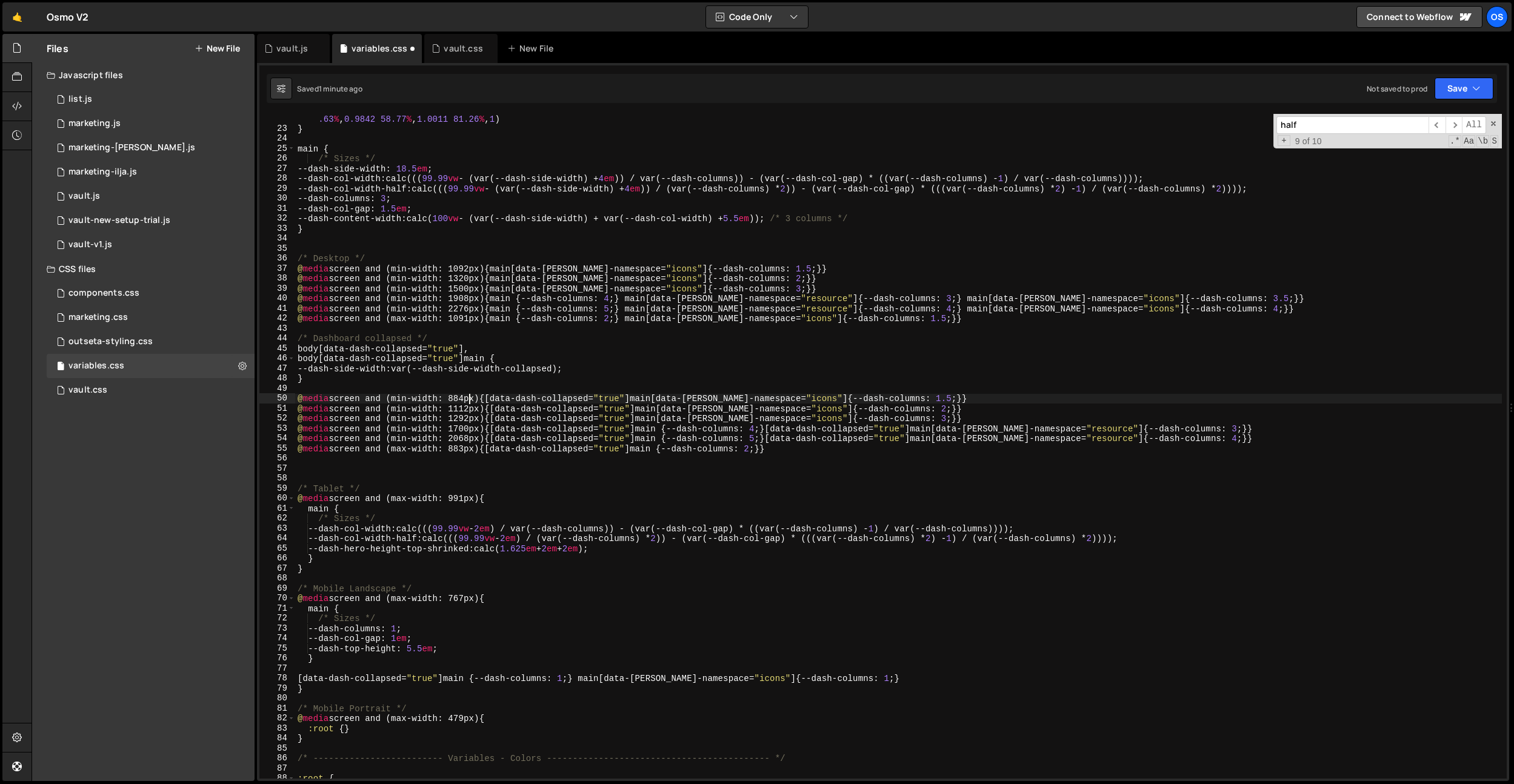
click at [523, 376] on div "--cubic-bounce : linear ( 0 , 0.5737 7.6 % , 0.8382 11.87 % , 0.9463 14.19 % , …" at bounding box center [898, 451] width 1207 height 695
type textarea "}"
click at [476, 393] on div "--cubic-bounce : linear ( 0 , 0.5737 7.6 % , 0.8382 11.87 % , 0.9463 14.19 % , …" at bounding box center [898, 451] width 1207 height 695
click at [718, 279] on div "--cubic-bounce : linear ( 0 , 0.5737 7.6 % , 0.8382 11.87 % , 0.9463 14.19 % , …" at bounding box center [898, 451] width 1207 height 695
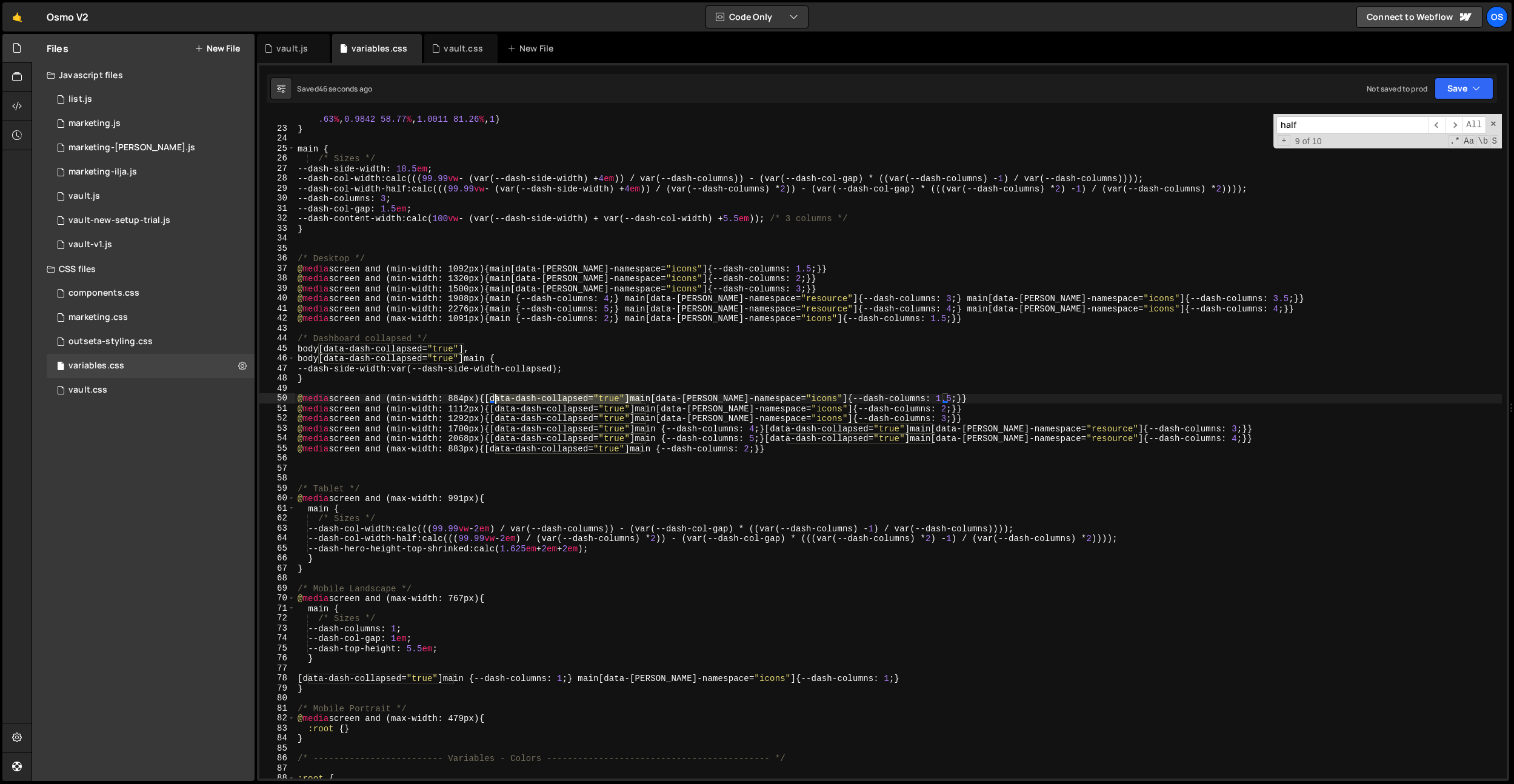
drag, startPoint x: 643, startPoint y: 398, endPoint x: 503, endPoint y: 303, distance: 169.2
click at [494, 398] on div "--cubic-bounce : linear ( 0 , 0.5737 7.6 % , 0.8382 11.87 % , 0.9463 14.19 % , …" at bounding box center [898, 451] width 1207 height 695
click at [502, 270] on div "--cubic-bounce : linear ( 0 , 0.5737 7.6 % , 0.8382 11.87 % , 0.9463 14.19 % , …" at bounding box center [898, 451] width 1207 height 695
paste textarea "[data-dash-collapsed="true"]"
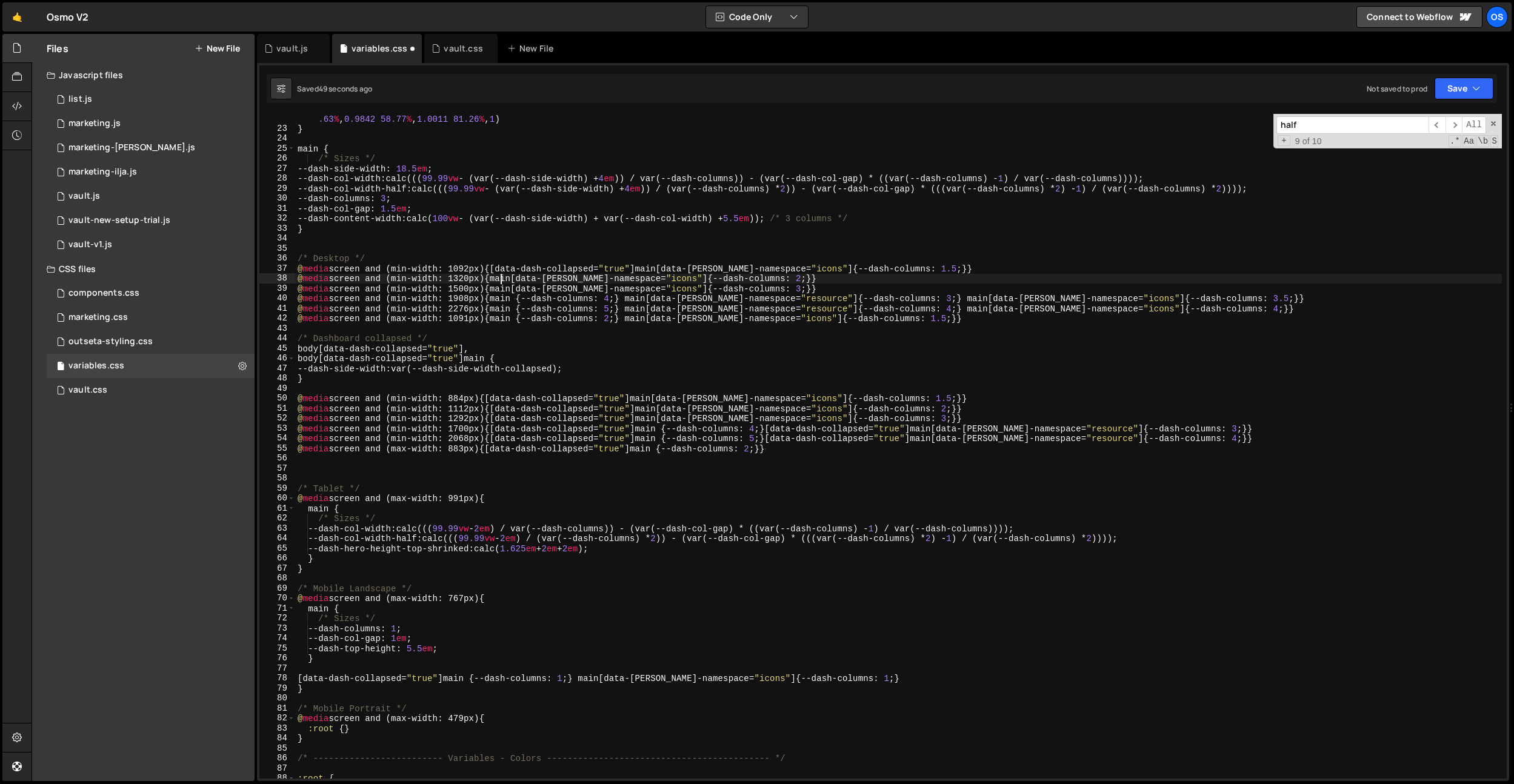
click at [499, 276] on div "--cubic-bounce : linear ( 0 , 0.5737 7.6 % , 0.8382 11.87 % , 0.9463 14.19 % , …" at bounding box center [898, 451] width 1207 height 695
paste textarea "[data-dash-collapsed="true"]"
click at [500, 285] on div "--cubic-bounce : linear ( 0 , 0.5737 7.6 % , 0.8382 11.87 % , 0.9463 14.19 % , …" at bounding box center [898, 451] width 1207 height 695
paste textarea "[data-dash-collapsed="true"]"
click at [628, 292] on div "--cubic-bounce : linear ( 0 , 0.5737 7.6 % , 0.8382 11.87 % , 0.9463 14.19 % , …" at bounding box center [898, 451] width 1207 height 695
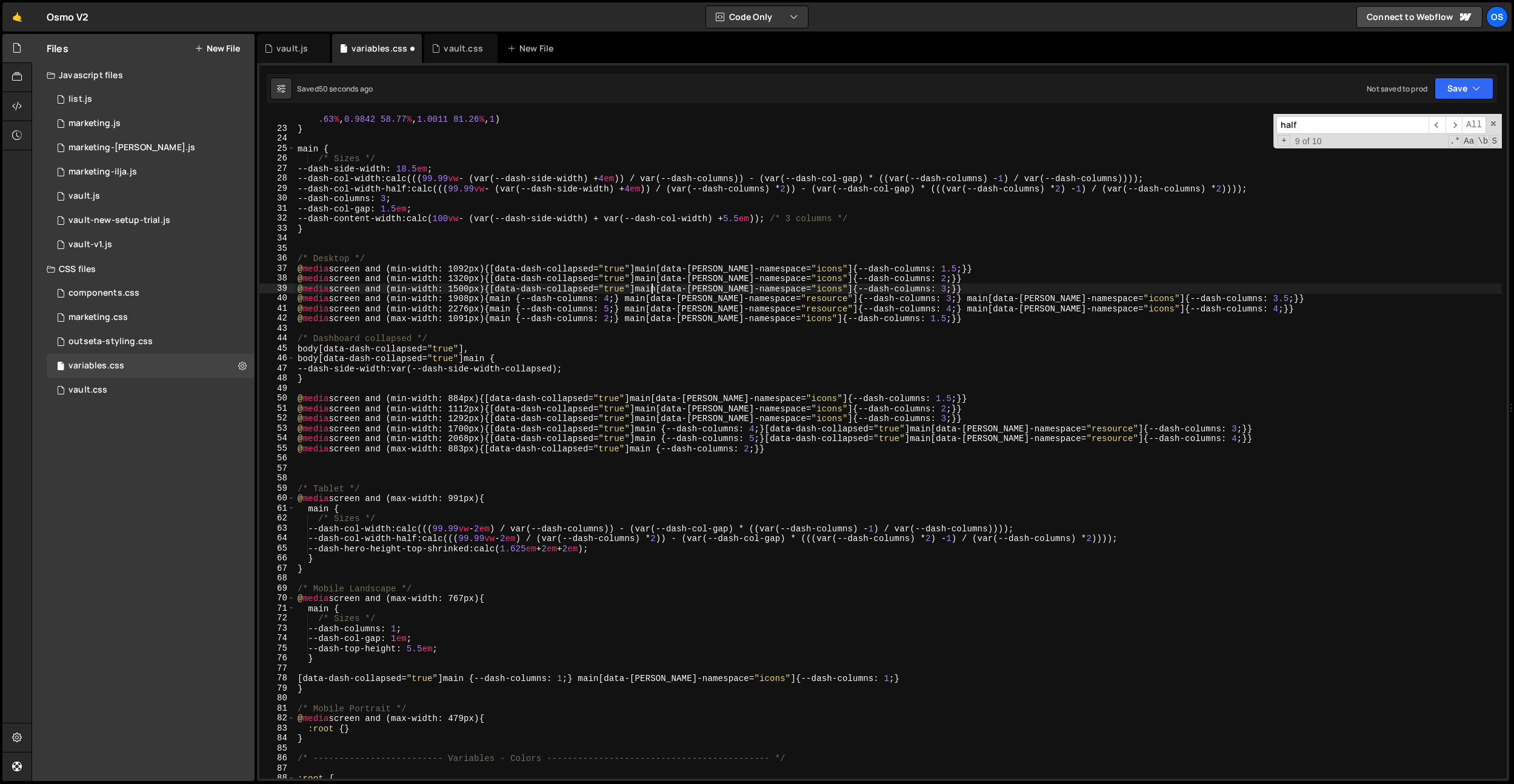
click at [628, 292] on div "--cubic-bounce : linear ( 0 , 0.5737 7.6 % , 0.8382 11.87 % , 0.9463 14.19 % , …" at bounding box center [898, 451] width 1207 height 695
click at [626, 282] on div "--cubic-bounce : linear ( 0 , 0.5737 7.6 % , 0.8382 11.87 % , 0.9463 14.19 % , …" at bounding box center [898, 451] width 1207 height 695
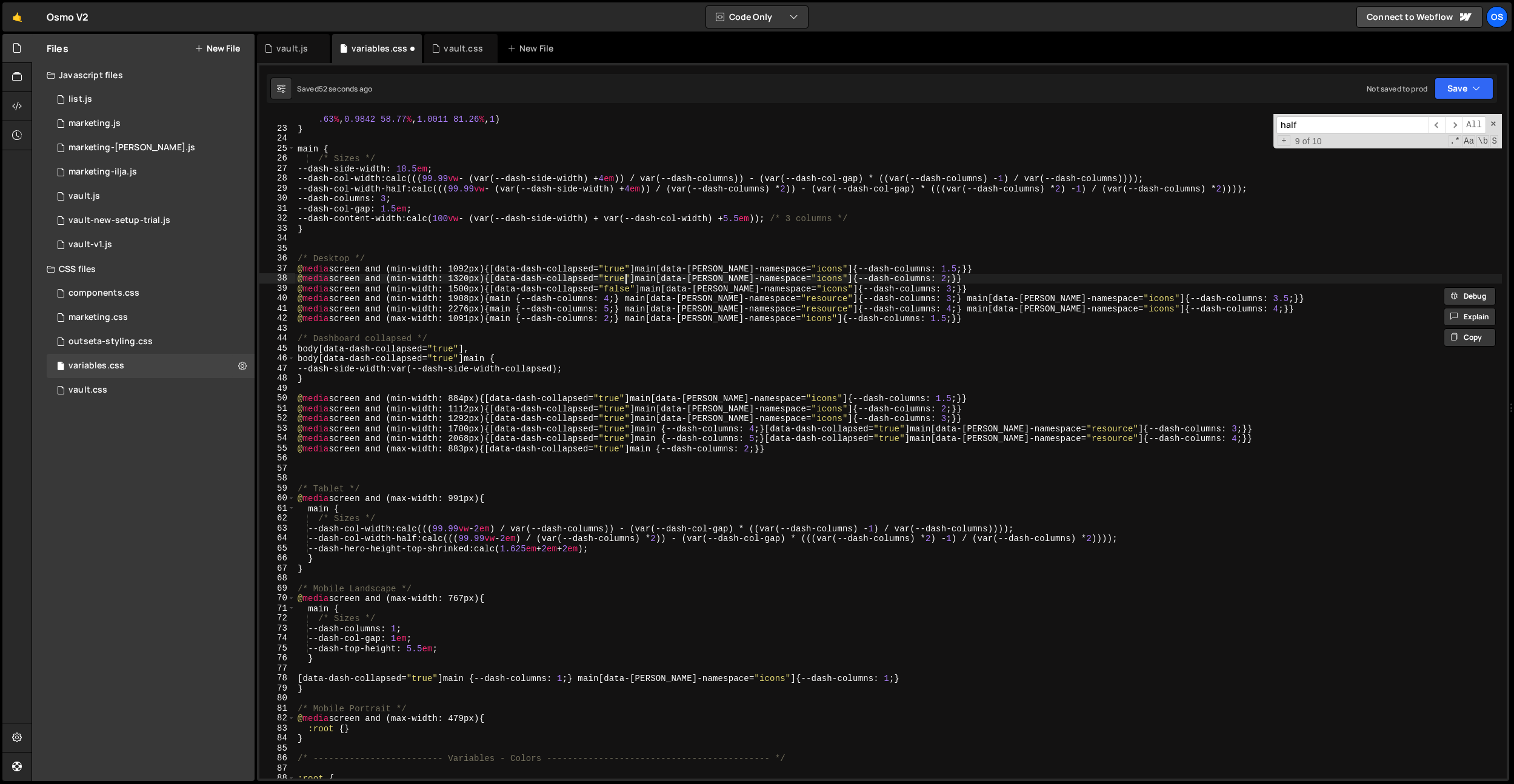
click at [626, 282] on div "--cubic-bounce : linear ( 0 , 0.5737 7.6 % , 0.8382 11.87 % , 0.9463 14.19 % , …" at bounding box center [898, 451] width 1207 height 695
paste textarea "fals"
click at [626, 270] on div "--cubic-bounce : linear ( 0 , 0.5737 7.6 % , 0.8382 11.87 % , 0.9463 14.19 % , …" at bounding box center [898, 451] width 1207 height 695
paste textarea "fals"
click at [626, 270] on div "--cubic-bounce : linear ( 0 , 0.5737 7.6 % , 0.8382 11.87 % , 0.9463 14.19 % , …" at bounding box center [898, 451] width 1207 height 695
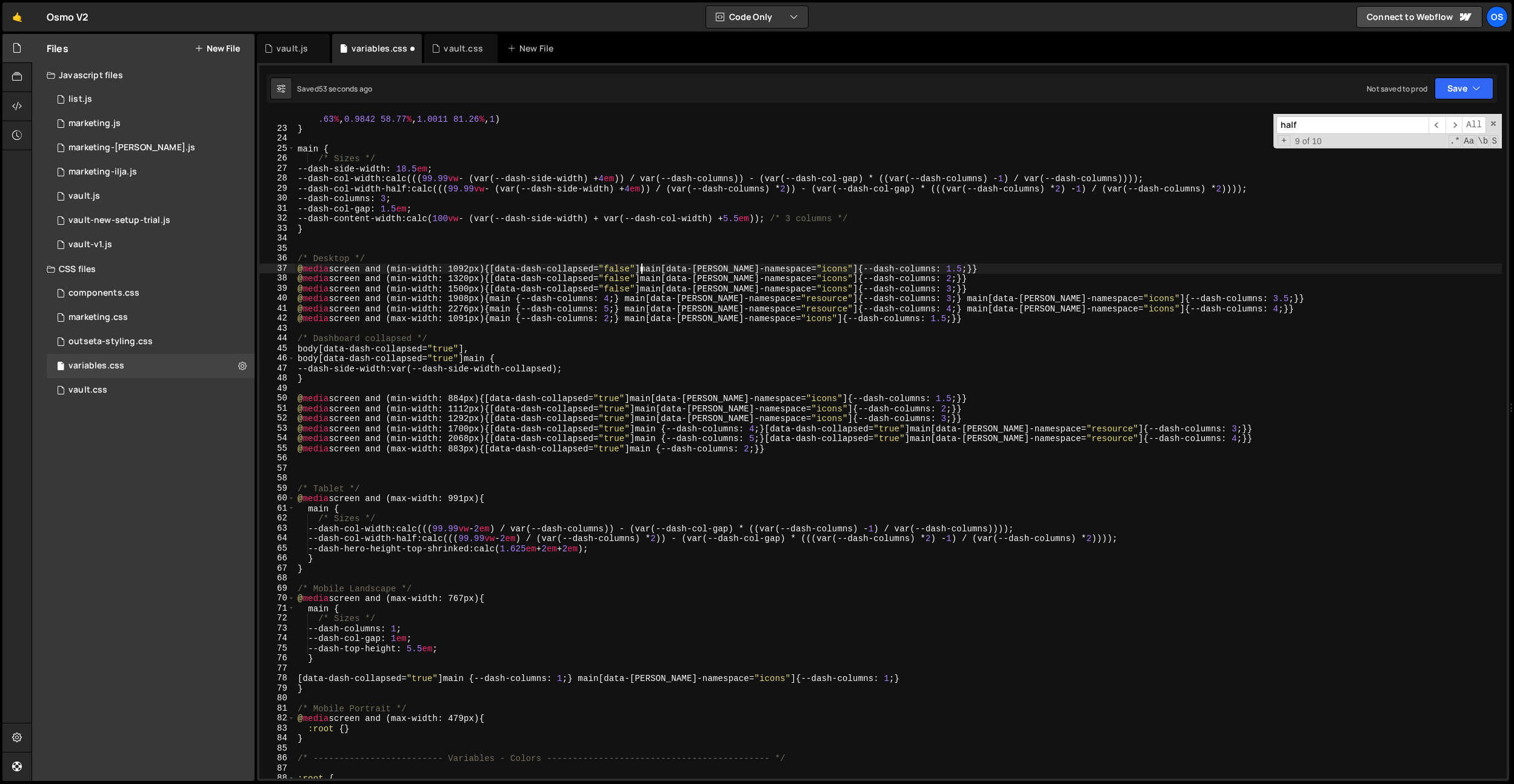
click at [759, 346] on div "--cubic-bounce : linear ( 0 , 0.5737 7.6 % , 0.8382 11.87 % , 0.9463 14.19 % , …" at bounding box center [898, 451] width 1207 height 695
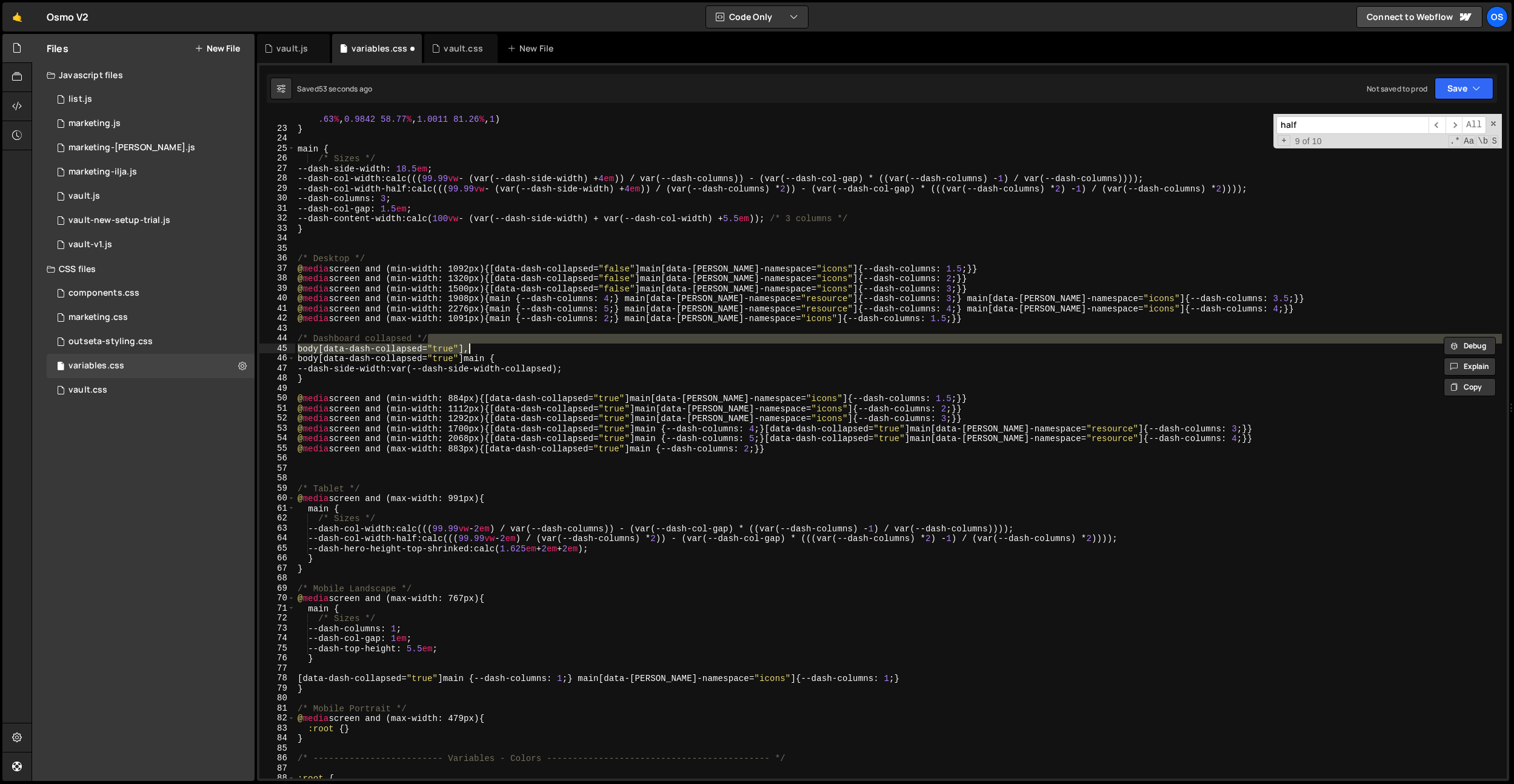
scroll to position [0, 12]
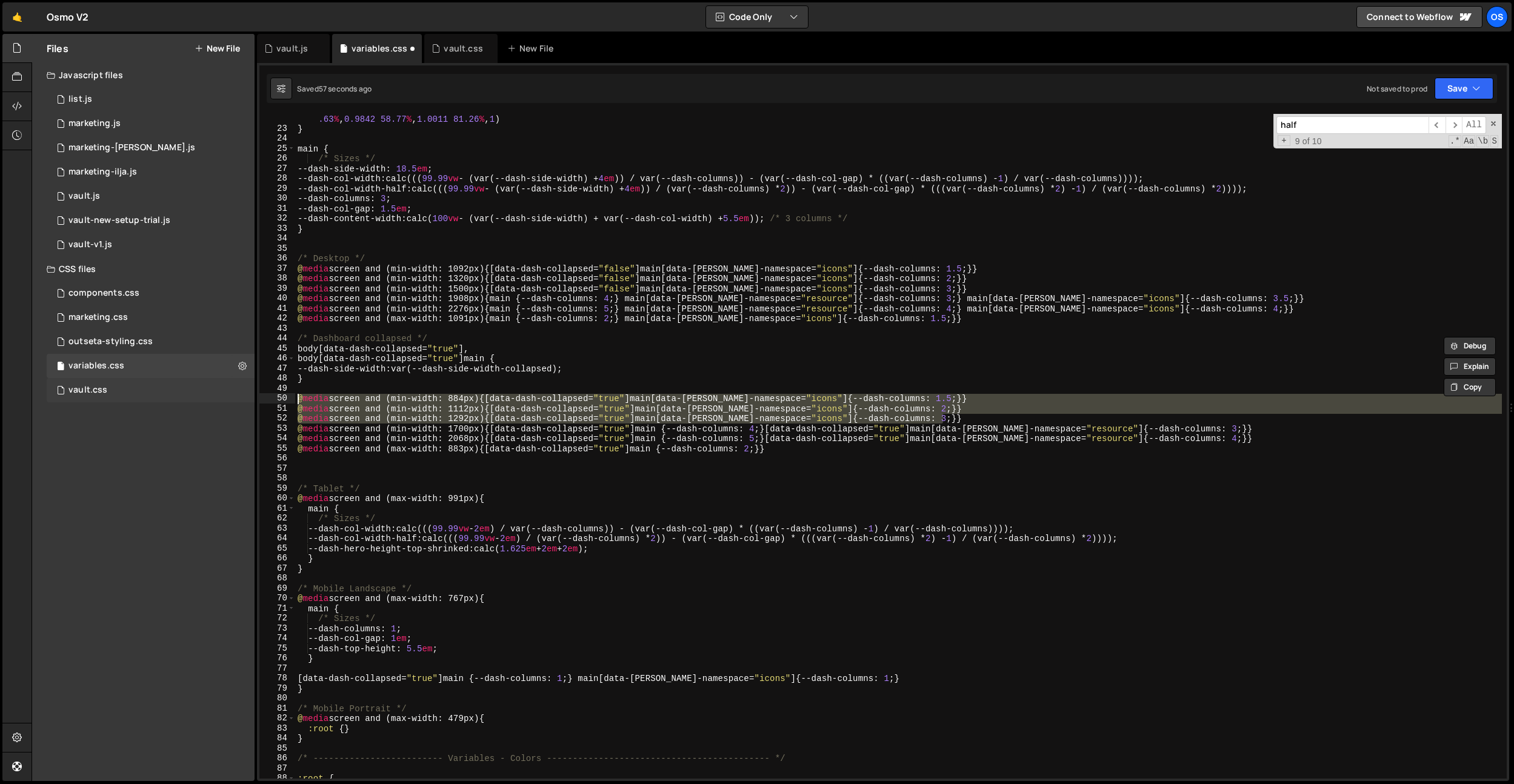
drag, startPoint x: 964, startPoint y: 420, endPoint x: 229, endPoint y: 400, distance: 735.3
click at [231, 400] on div "Files New File Javascript files 0 list.js 0 0 marketing.js 0 0 marketing-[PERSO…" at bounding box center [773, 408] width 1483 height 748
type textarea "@media screen and (min-width: 884px) {[data-dash-collapsed="true"] main[data-[P…"
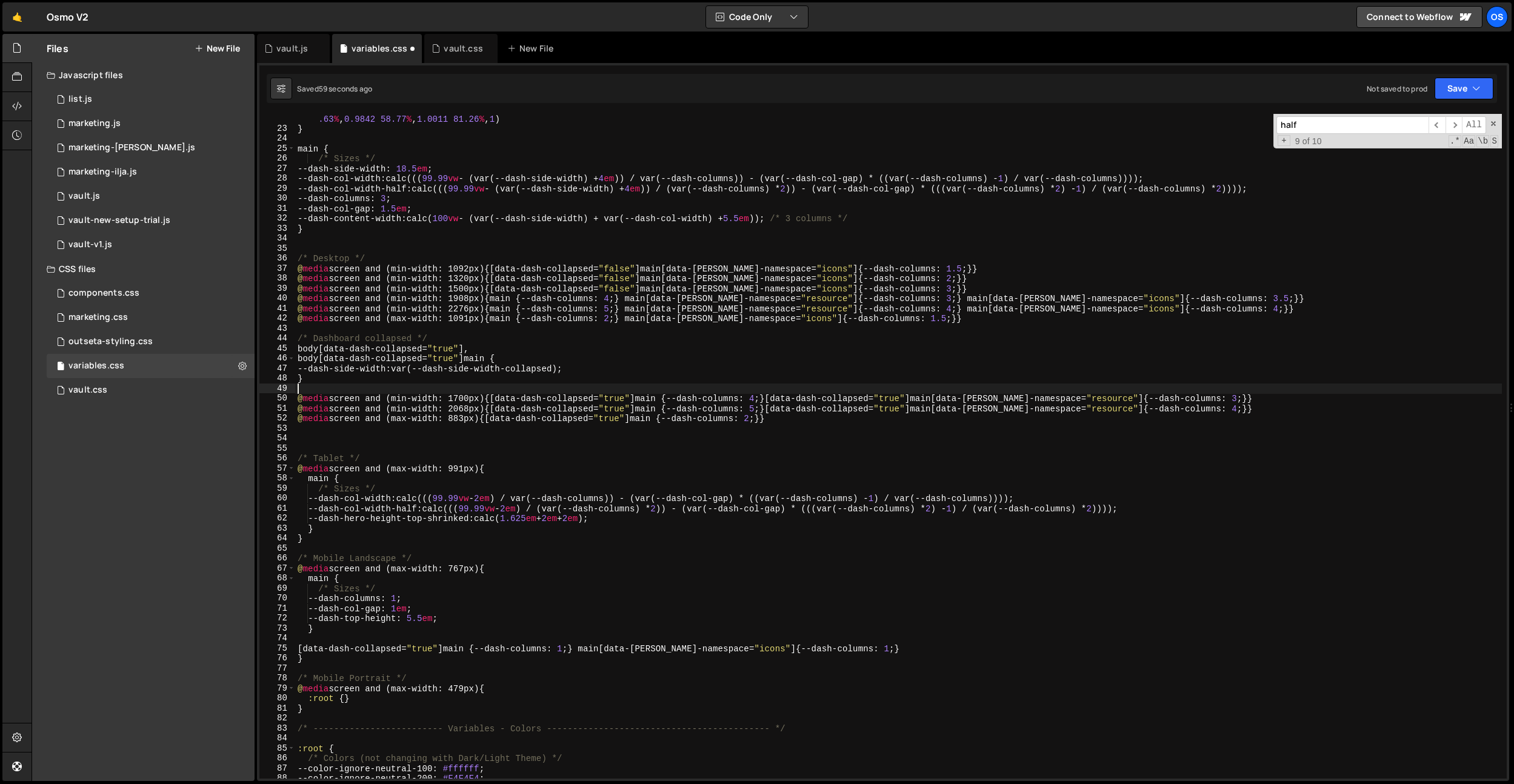
click at [834, 415] on div "--cubic-bounce : linear ( 0 , 0.5737 7.6 % , 0.8382 11.87 % , 0.9463 14.19 % , …" at bounding box center [898, 451] width 1207 height 695
drag, startPoint x: 958, startPoint y: 320, endPoint x: 275, endPoint y: 314, distance: 683.0
click at [275, 314] on div "@media screen and (max-width: 883px) {[data-dash-collapsed="true"] main {--dash…" at bounding box center [883, 447] width 1247 height 665
type textarea "@media screen and (max-width: 1091px) {main {--dash-columns: 2;} main[data-[PER…"
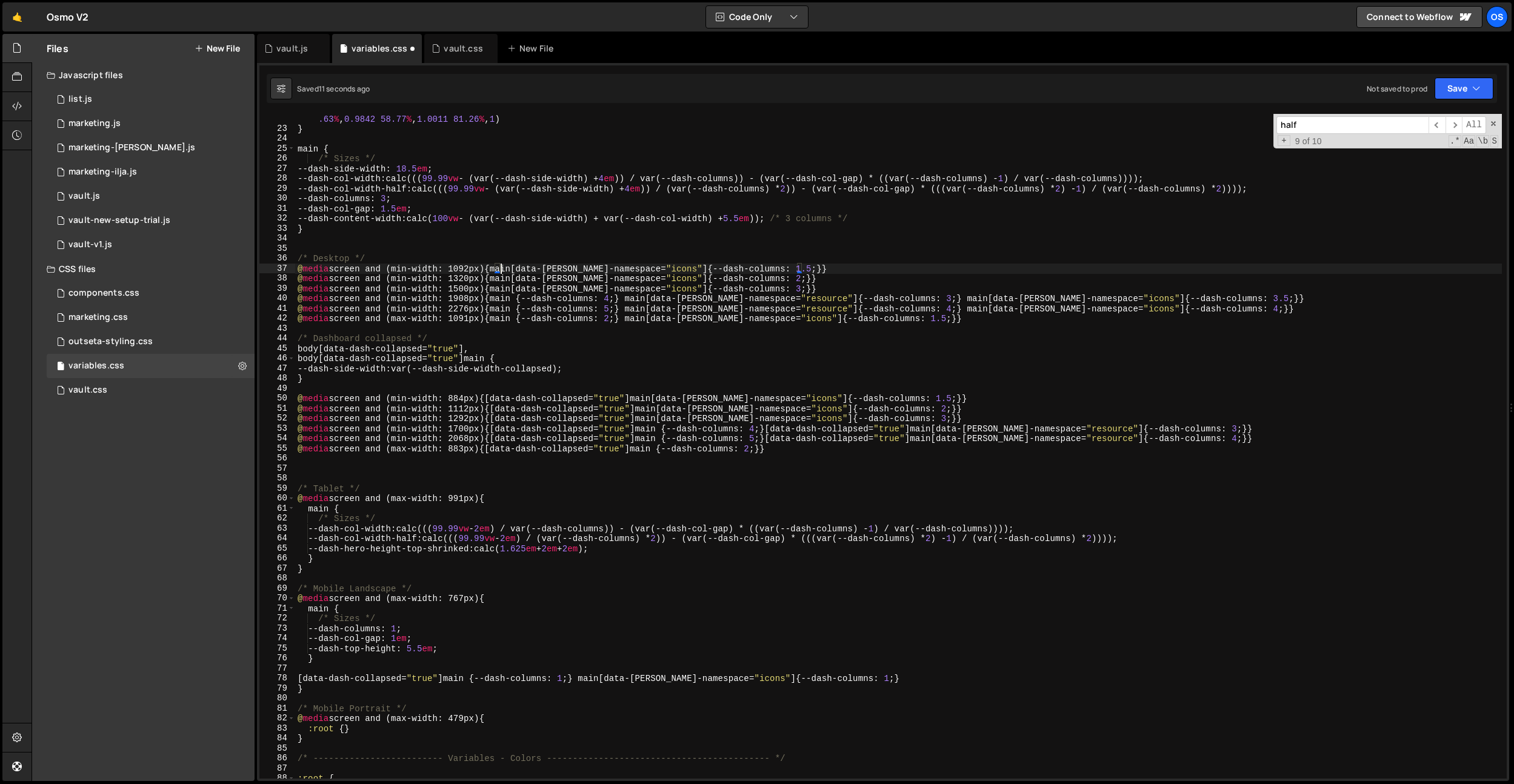
click at [722, 310] on div "--cubic-bounce : linear ( 0 , 0.5737 7.6 % , 0.8382 11.87 % , 0.9463 14.19 % , …" at bounding box center [898, 451] width 1207 height 695
drag, startPoint x: 994, startPoint y: 320, endPoint x: 129, endPoint y: 315, distance: 865.0
click at [129, 315] on div "Files New File Javascript files 0 list.js 0 0 marketing.js 0 0 marketing-[PERSO…" at bounding box center [773, 408] width 1483 height 748
click at [637, 354] on div "--cubic-bounce : linear ( 0 , 0.5737 7.6 % , 0.8382 11.87 % , 0.9463 14.19 % , …" at bounding box center [898, 451] width 1207 height 695
drag, startPoint x: 638, startPoint y: 320, endPoint x: 932, endPoint y: 318, distance: 294.0
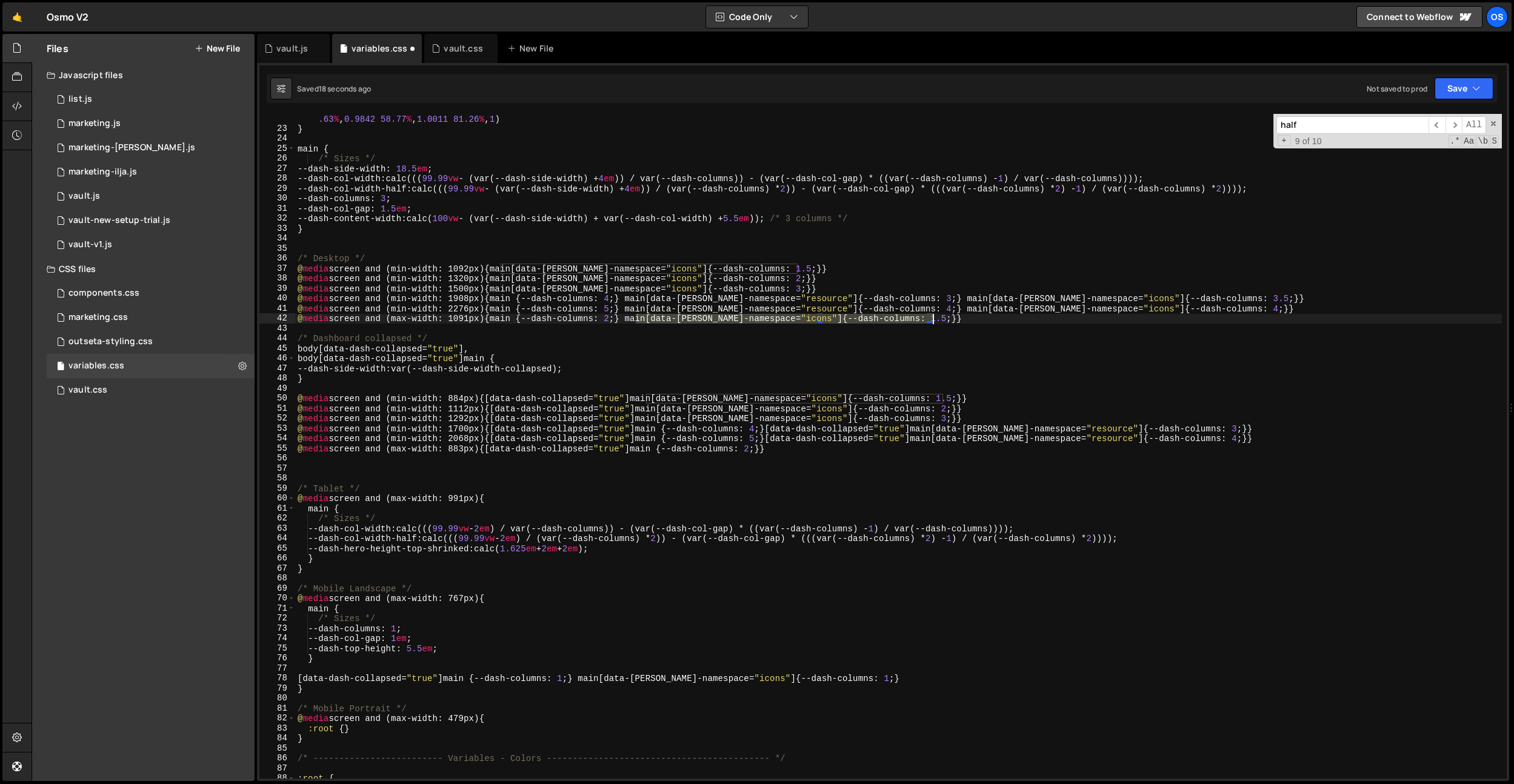
click at [932, 318] on div "--cubic-bounce : linear ( 0 , 0.5737 7.6 % , 0.8382 11.87 % , 0.9463 14.19 % , …" at bounding box center [898, 451] width 1207 height 695
drag, startPoint x: 818, startPoint y: 432, endPoint x: 810, endPoint y: 437, distance: 9.4
click at [818, 432] on div "--cubic-bounce : linear ( 0 , 0.5737 7.6 % , 0.8382 11.87 % , 0.9463 14.19 % , …" at bounding box center [898, 451] width 1207 height 695
click at [777, 450] on div "--cubic-bounce : linear ( 0 , 0.5737 7.6 % , 0.8382 11.87 % , 0.9463 14.19 % , …" at bounding box center [898, 451] width 1207 height 695
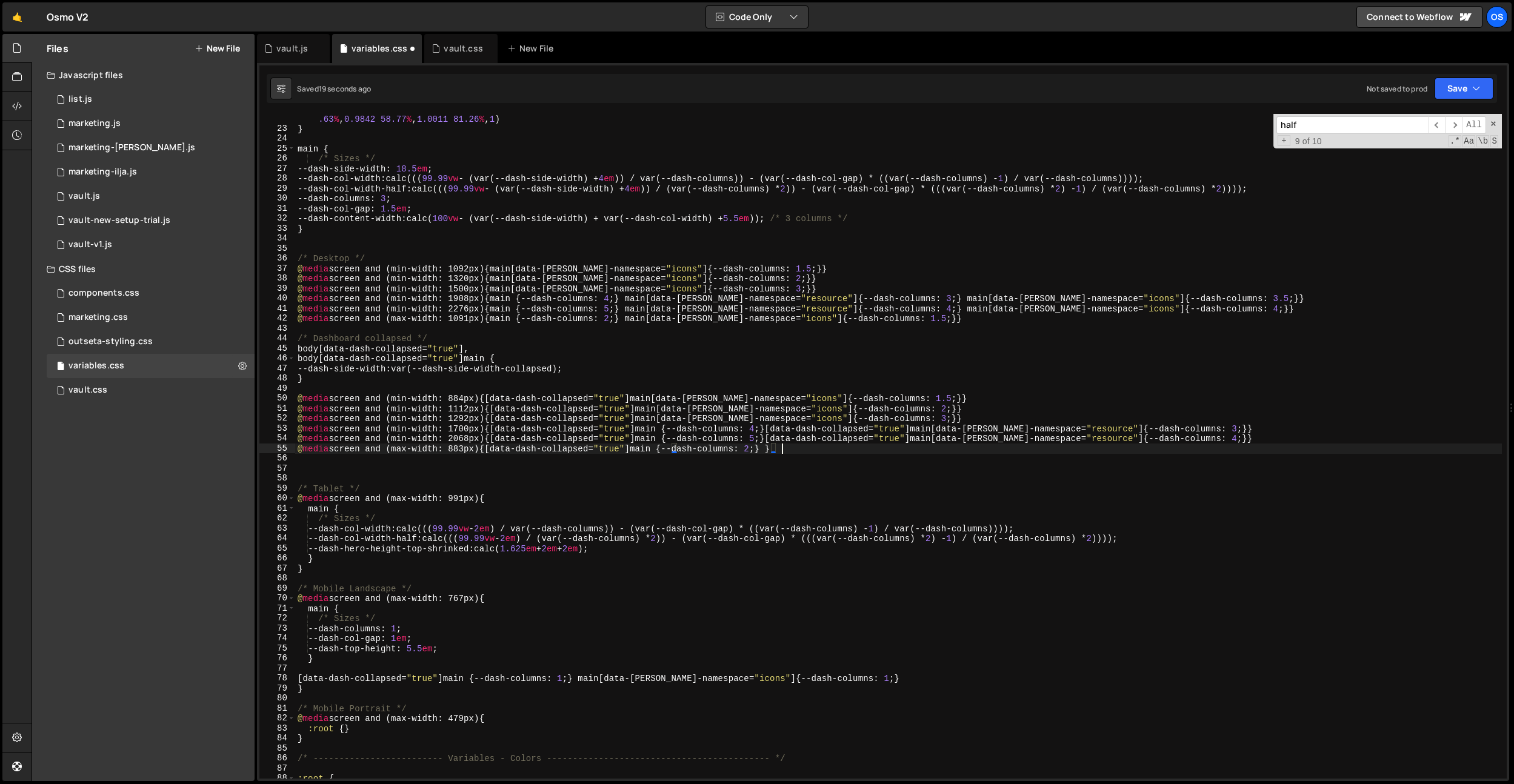
paste textarea "main[data-[PERSON_NAME]-namespace="icons"] {--dash-columns: 1.5;}"
drag, startPoint x: 943, startPoint y: 298, endPoint x: 1239, endPoint y: 301, distance: 296.0
click at [1239, 301] on div "--cubic-bounce : linear ( 0 , 0.5737 7.6 % , 0.8382 11.87 % , 0.9463 14.19 % , …" at bounding box center [898, 451] width 1207 height 695
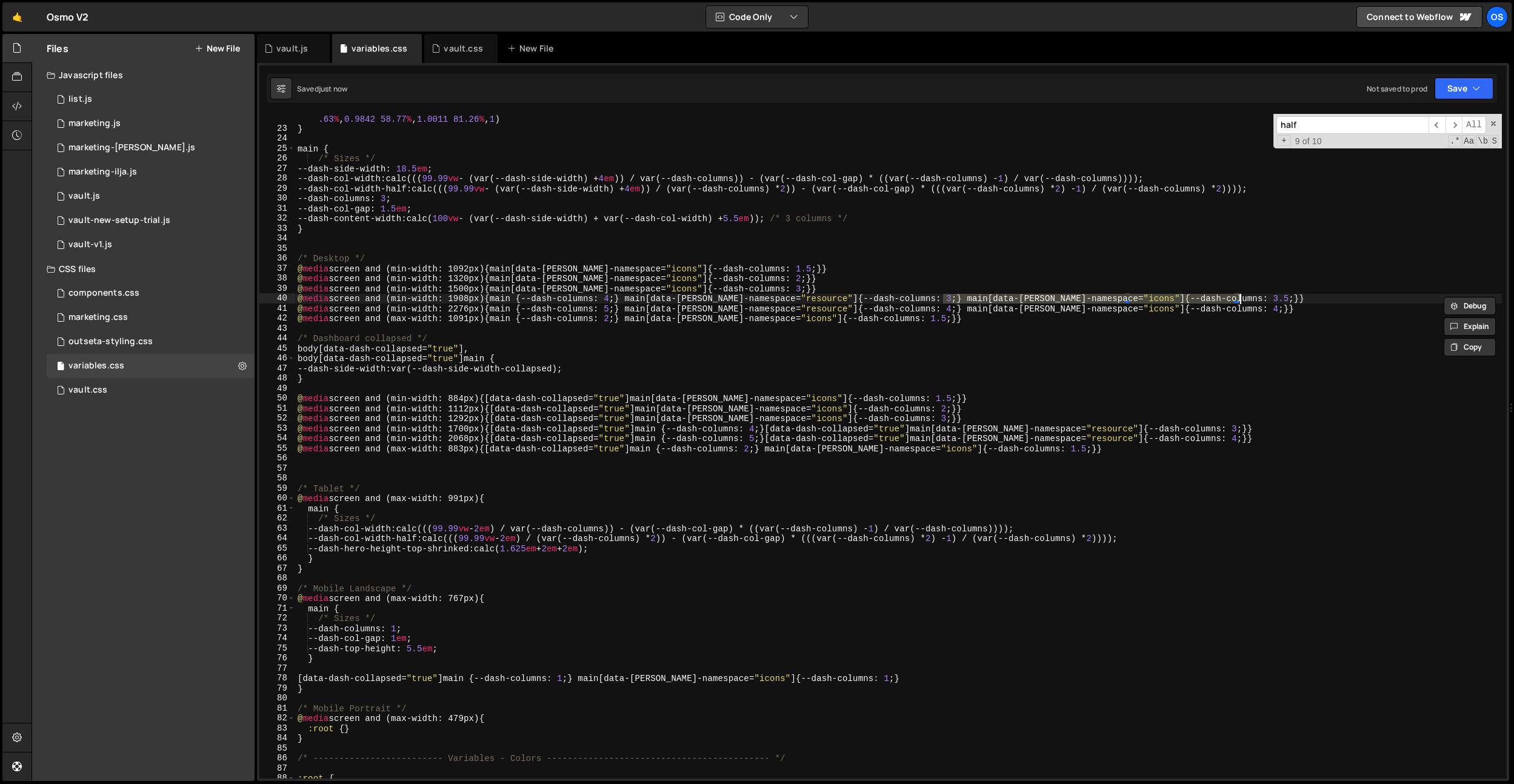
click at [1239, 427] on div "--cubic-bounce : linear ( 0 , 0.5737 7.6 % , 0.8382 11.87 % , 0.9463 14.19 % , …" at bounding box center [898, 451] width 1207 height 695
paste textarea "main[data-[PERSON_NAME]-namespace="icons"] {--dash-columns: 3.5;}"
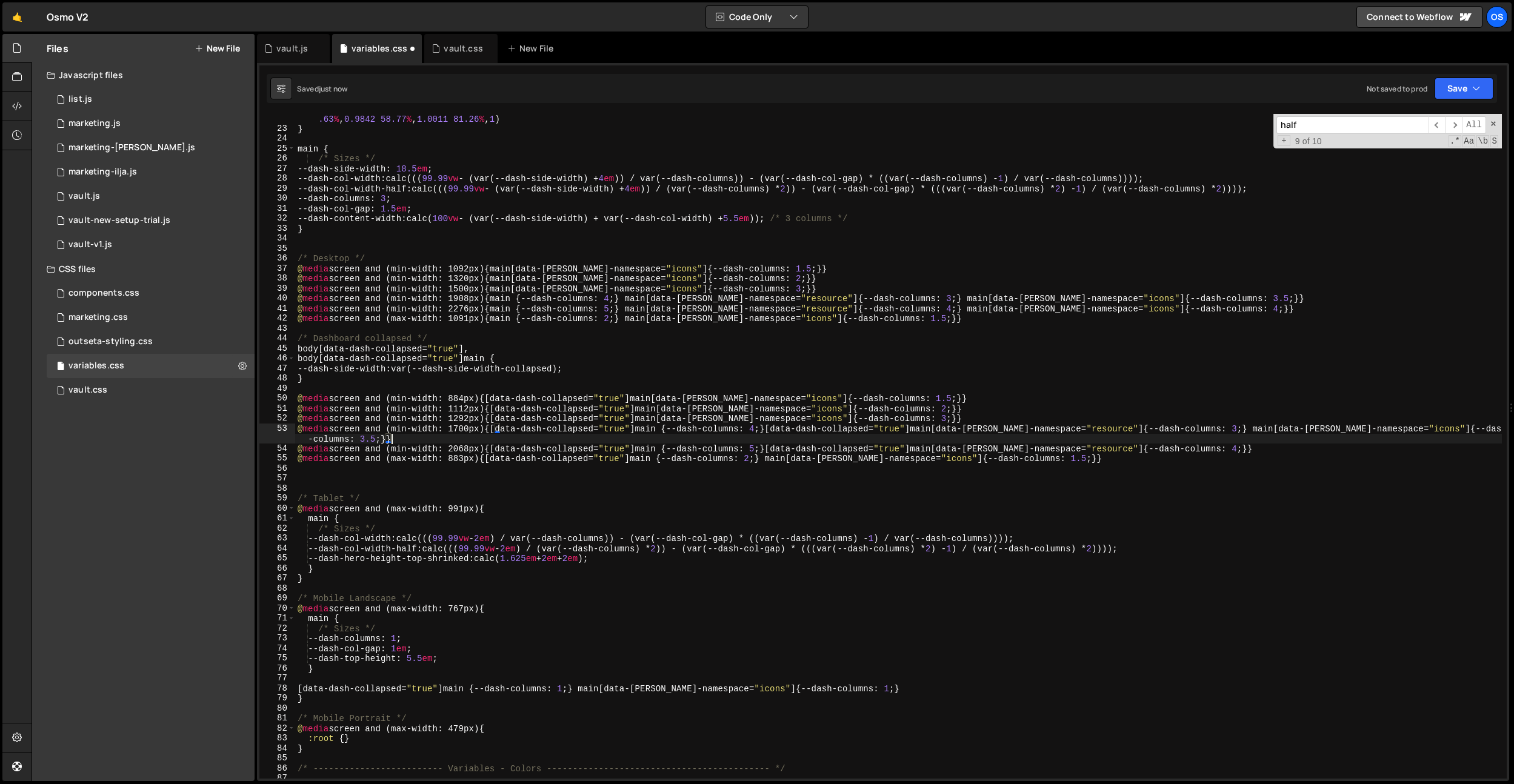
click at [1239, 437] on div "--cubic-bounce : linear ( 0 , 0.5737 7.6 % , 0.8382 11.87 % , 0.9463 14.19 % , …" at bounding box center [898, 451] width 1207 height 695
drag, startPoint x: 945, startPoint y: 310, endPoint x: 1228, endPoint y: 307, distance: 283.0
click at [1228, 307] on div "--cubic-bounce : linear ( 0 , 0.5737 7.6 % , 0.8382 11.87 % , 0.9463 14.19 % , …" at bounding box center [898, 451] width 1207 height 695
click at [1239, 447] on div "--cubic-bounce : linear ( 0 , 0.5737 7.6 % , 0.8382 11.87 % , 0.9463 14.19 % , …" at bounding box center [898, 451] width 1207 height 695
paste textarea "main[data-[PERSON_NAME]-namespace="icons"] {--dash-columns: 4;}"
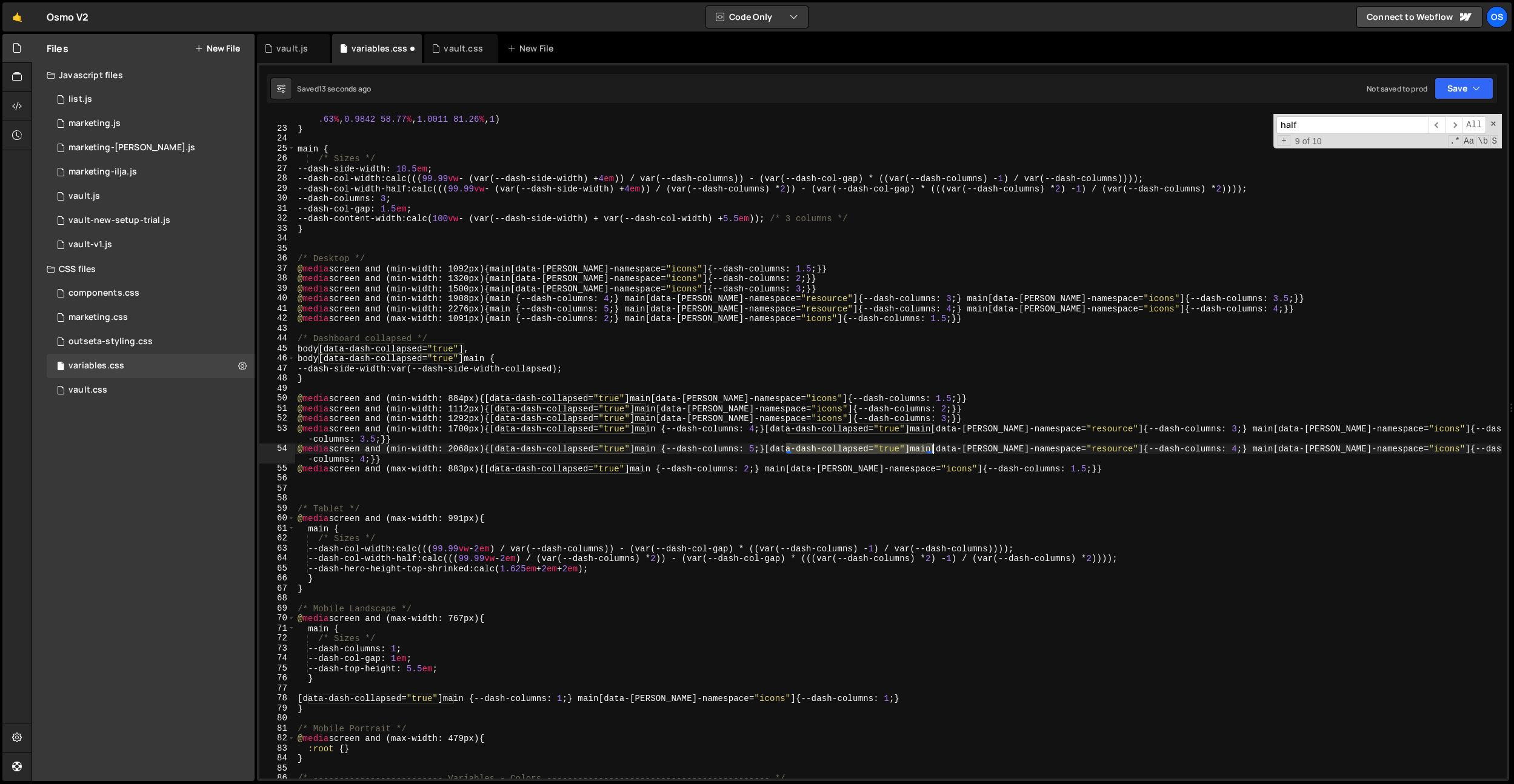
drag, startPoint x: 788, startPoint y: 449, endPoint x: 1200, endPoint y: 453, distance: 412.0
click at [932, 449] on div "--cubic-bounce : linear ( 0 , 0.5737 7.6 % , 0.8382 11.87 % , 0.9463 14.19 % , …" at bounding box center [898, 451] width 1207 height 695
click at [1247, 451] on div "--cubic-bounce : linear ( 0 , 0.5737 7.6 % , 0.8382 11.87 % , 0.9463 14.19 % , …" at bounding box center [898, 451] width 1207 height 695
paste textarea "[data-dash-collapsed="true"]"
click at [1247, 432] on div "--cubic-bounce : linear ( 0 , 0.5737 7.6 % , 0.8382 11.87 % , 0.9463 14.19 % , …" at bounding box center [898, 451] width 1207 height 695
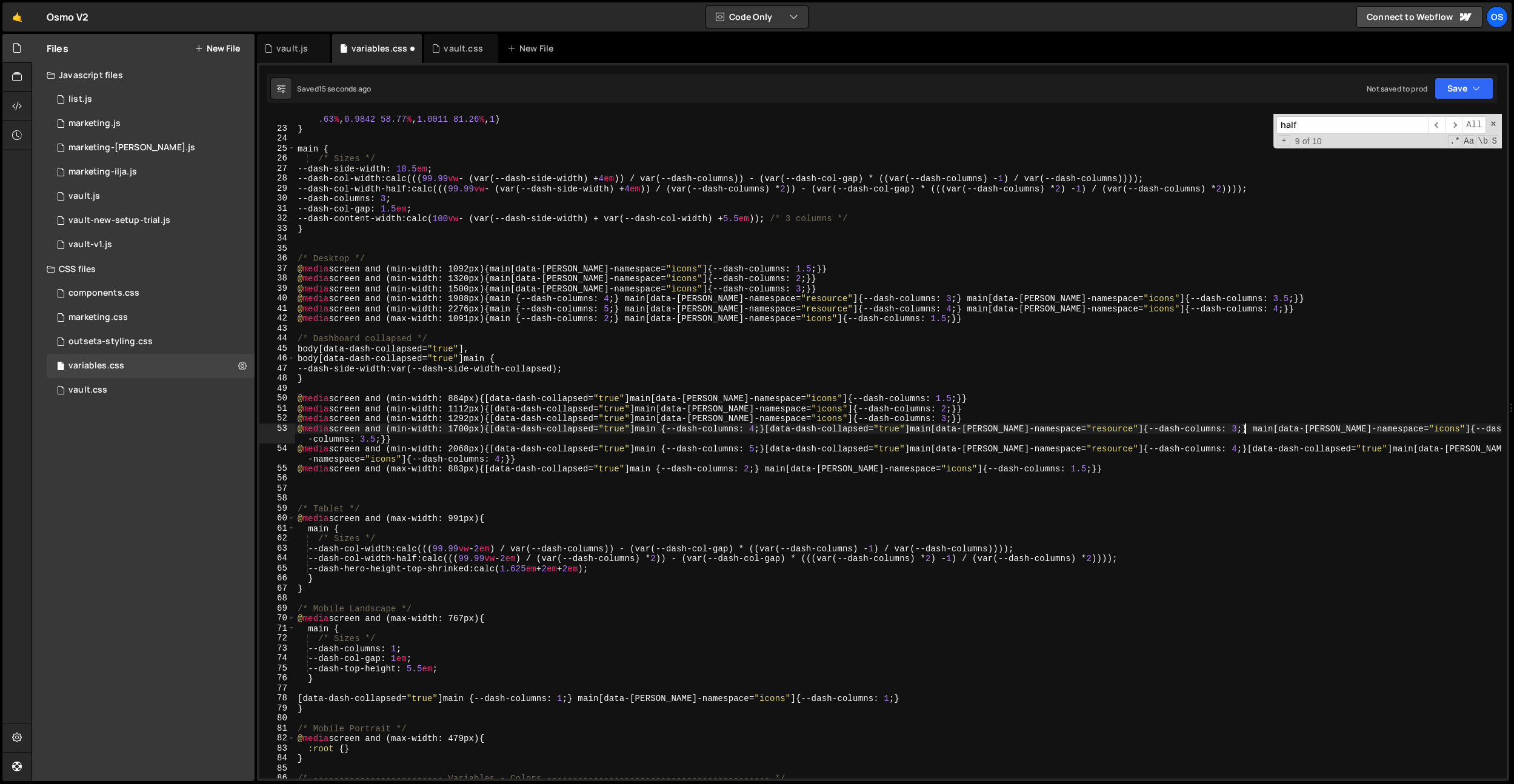
scroll to position [0, 67]
paste textarea "[data-dash-collapsed="true"]"
click at [779, 470] on div "--cubic-bounce : linear ( 0 , 0.5737 7.6 % , 0.8382 11.87 % , 0.9463 14.19 % , …" at bounding box center [898, 451] width 1207 height 695
click at [782, 471] on div "--cubic-bounce : linear ( 0 , 0.5737 7.6 % , 0.8382 11.87 % , 0.9463 14.19 % , …" at bounding box center [898, 451] width 1207 height 695
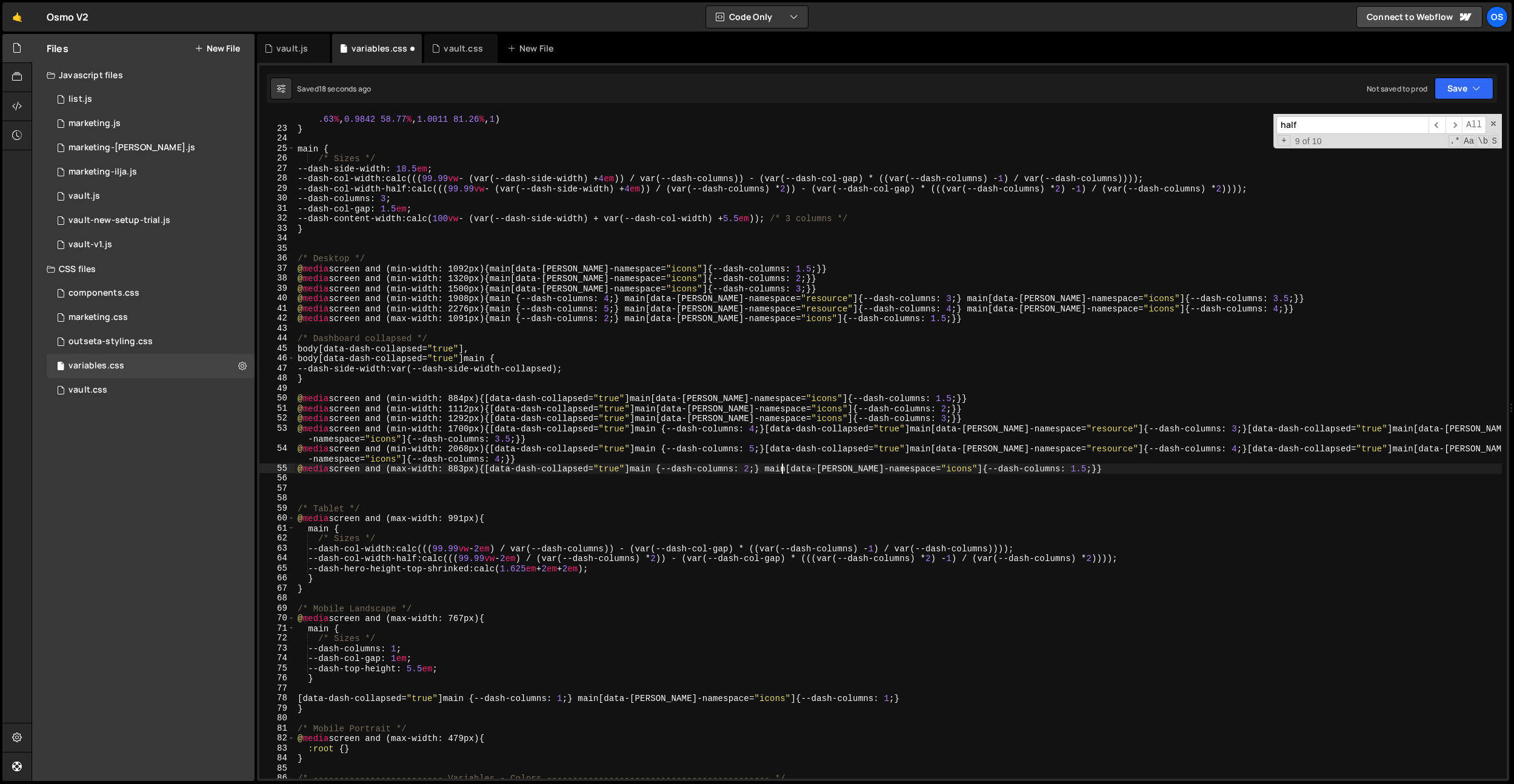
paste textarea "[data-dash-collapsed="true"]"
type textarea "@media screen and (max-width: 883px) {[data-dash-collapsed="true"] main {--dash…"
